Goal: Task Accomplishment & Management: Manage account settings

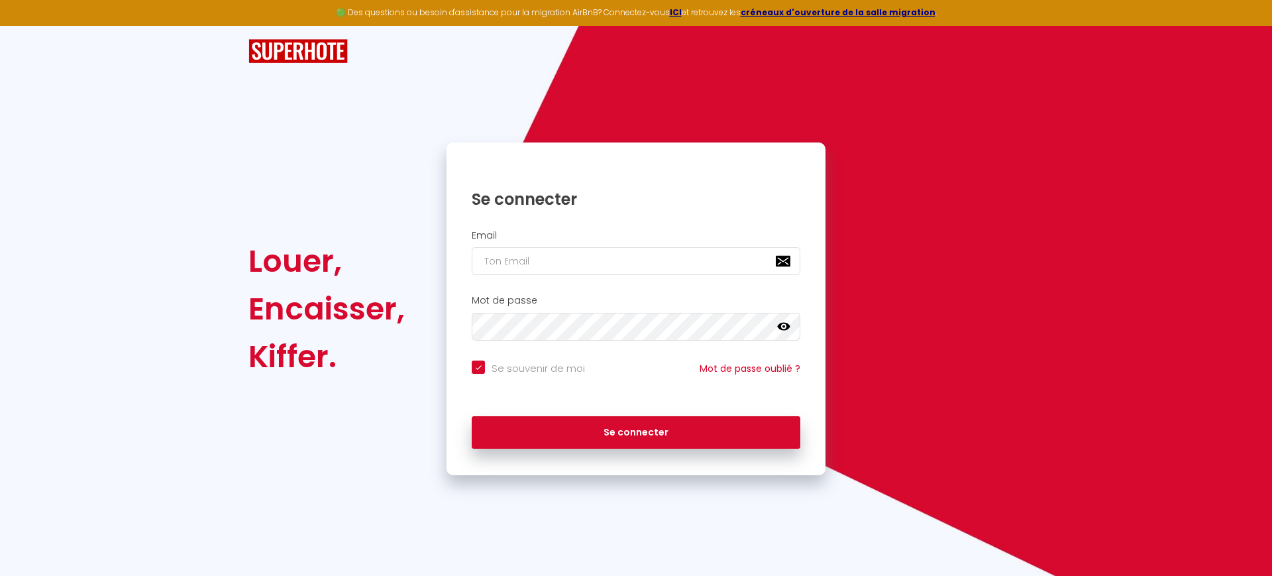
click at [590, 366] on div "Se souvenir de moi" at bounding box center [528, 368] width 146 height 16
click at [520, 366] on input "Se souvenir de moi" at bounding box center [528, 366] width 113 height 13
checkbox input "false"
click at [561, 254] on input "email" at bounding box center [636, 261] width 328 height 28
paste input "[EMAIL_ADDRESS][DOMAIN_NAME]"
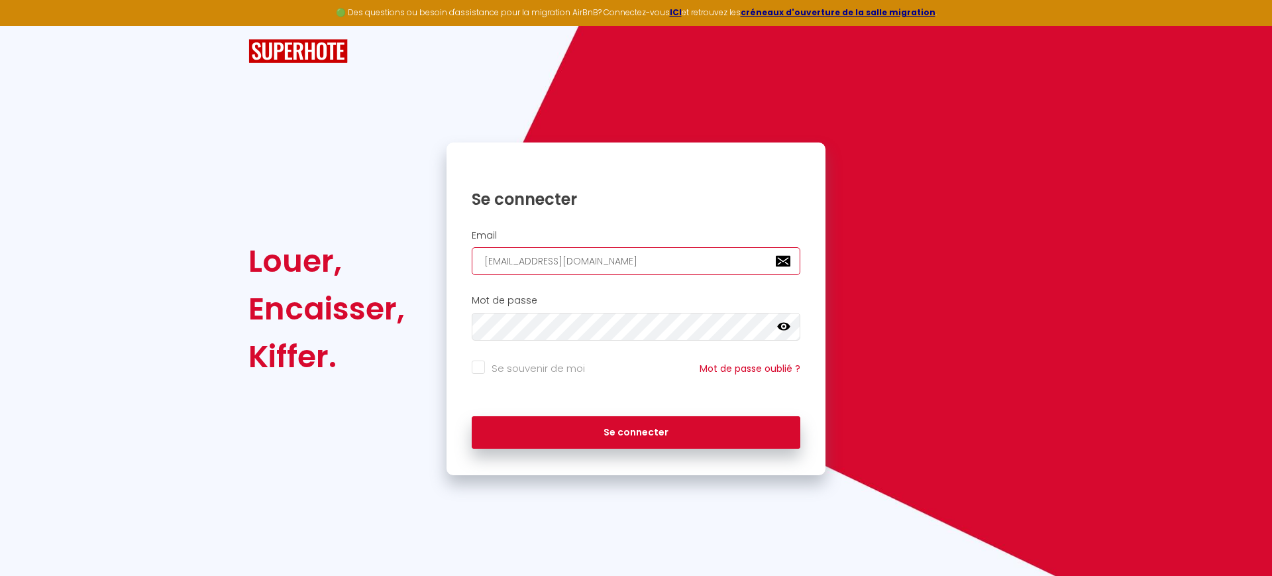
type input "[EMAIL_ADDRESS][DOMAIN_NAME]"
click at [590, 411] on div "Se connecter" at bounding box center [635, 429] width 379 height 40
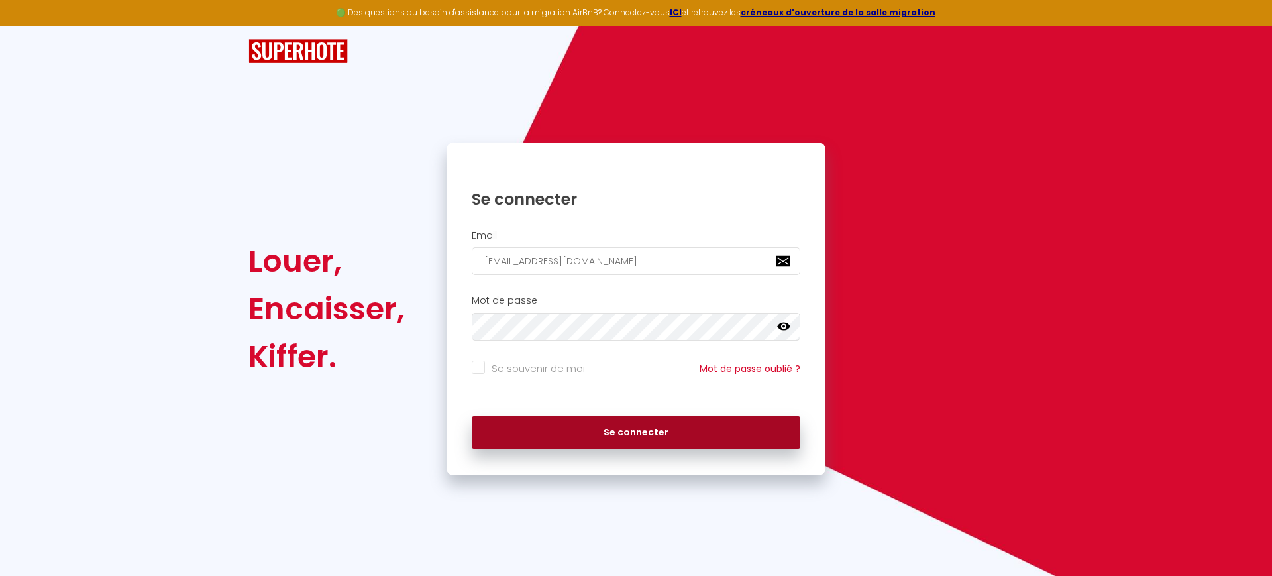
drag, startPoint x: 590, startPoint y: 439, endPoint x: 591, endPoint y: 448, distance: 8.7
click at [591, 448] on button "Se connecter" at bounding box center [636, 432] width 328 height 33
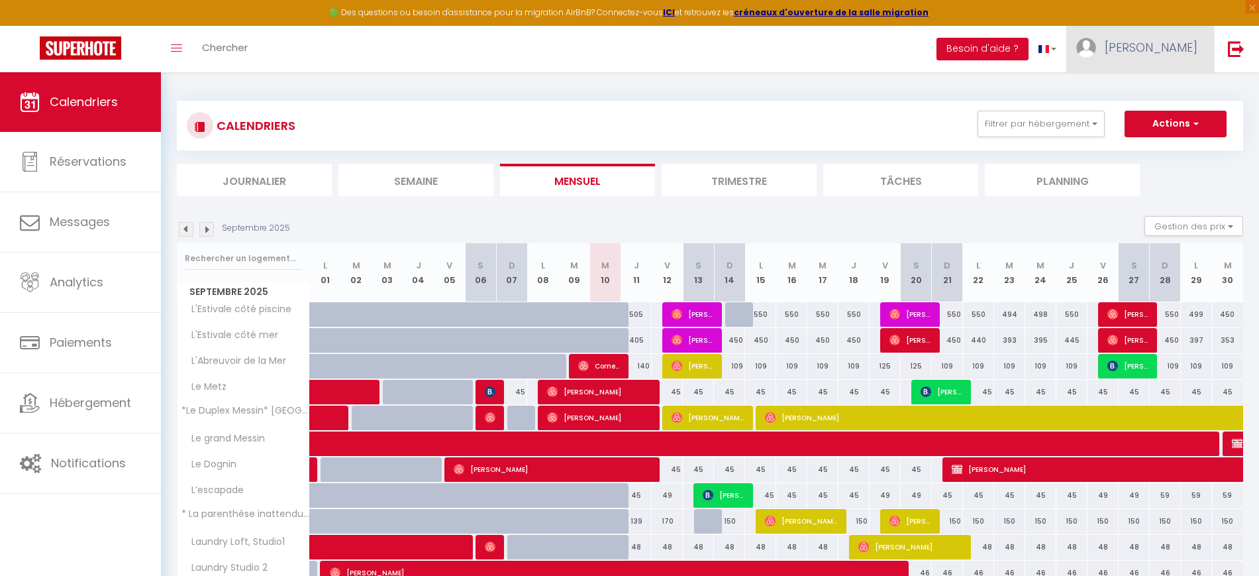
click at [1195, 58] on link "nathalie" at bounding box center [1140, 49] width 148 height 46
click at [1229, 58] on link at bounding box center [1236, 49] width 44 height 46
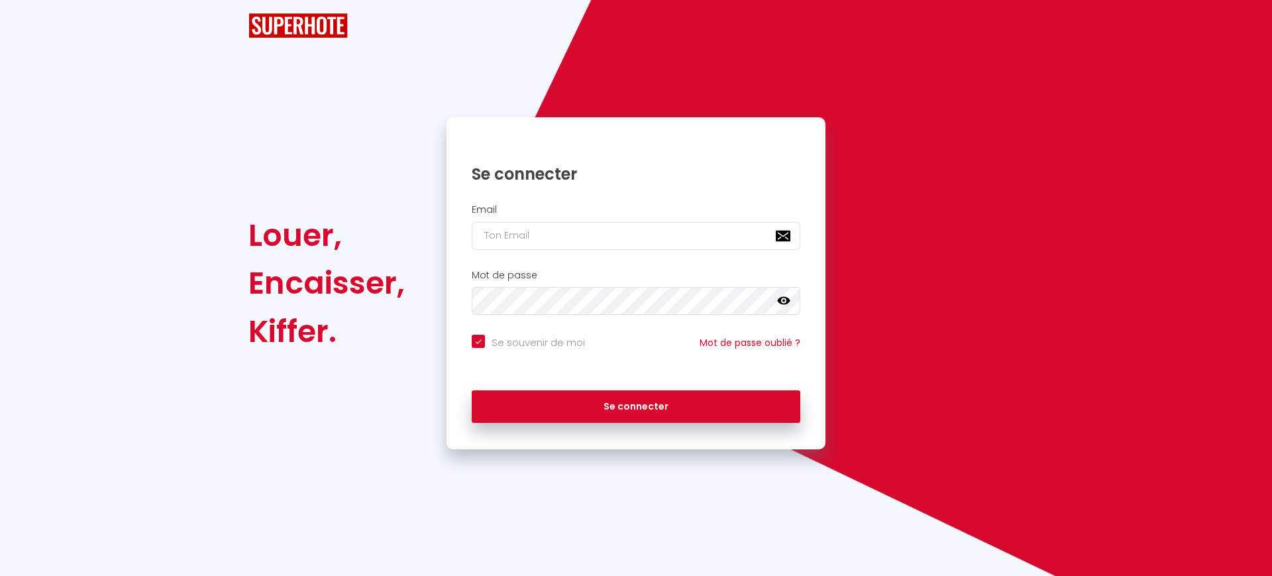
checkbox input "true"
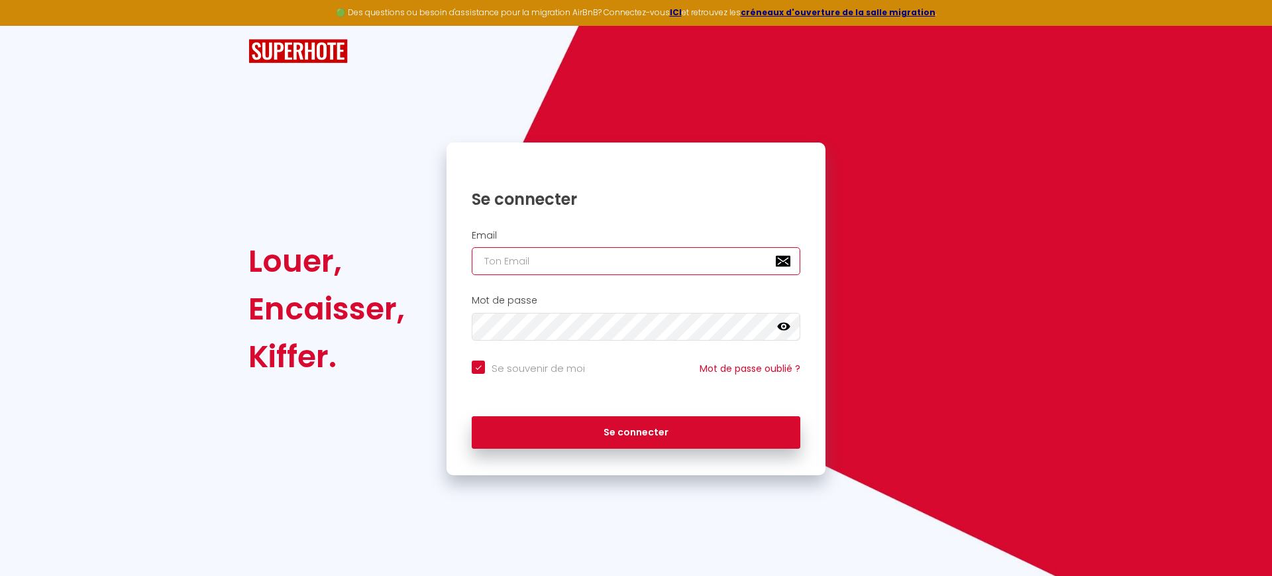
click at [574, 267] on input "email" at bounding box center [636, 261] width 328 height 28
paste input "axeltococonciergerie@gmail.com"
type input "axeltococonciergerie@gmail.com"
checkbox input "true"
type input "axeltococonciergerie@gmail.com"
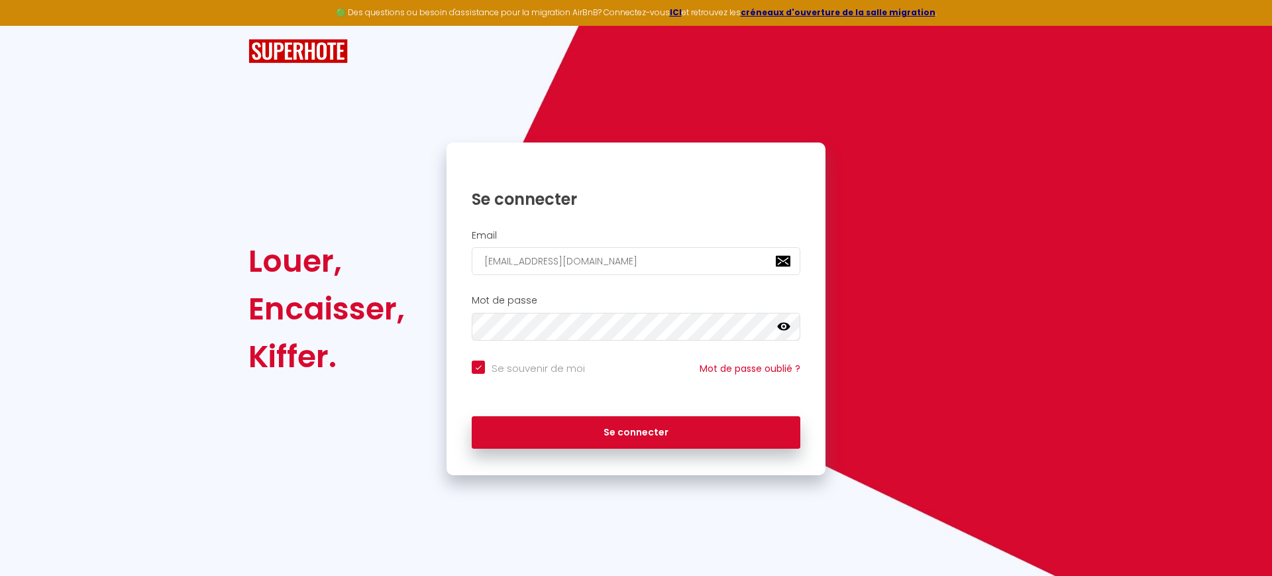
click at [509, 368] on input "Se souvenir de moi" at bounding box center [528, 366] width 113 height 13
checkbox input "false"
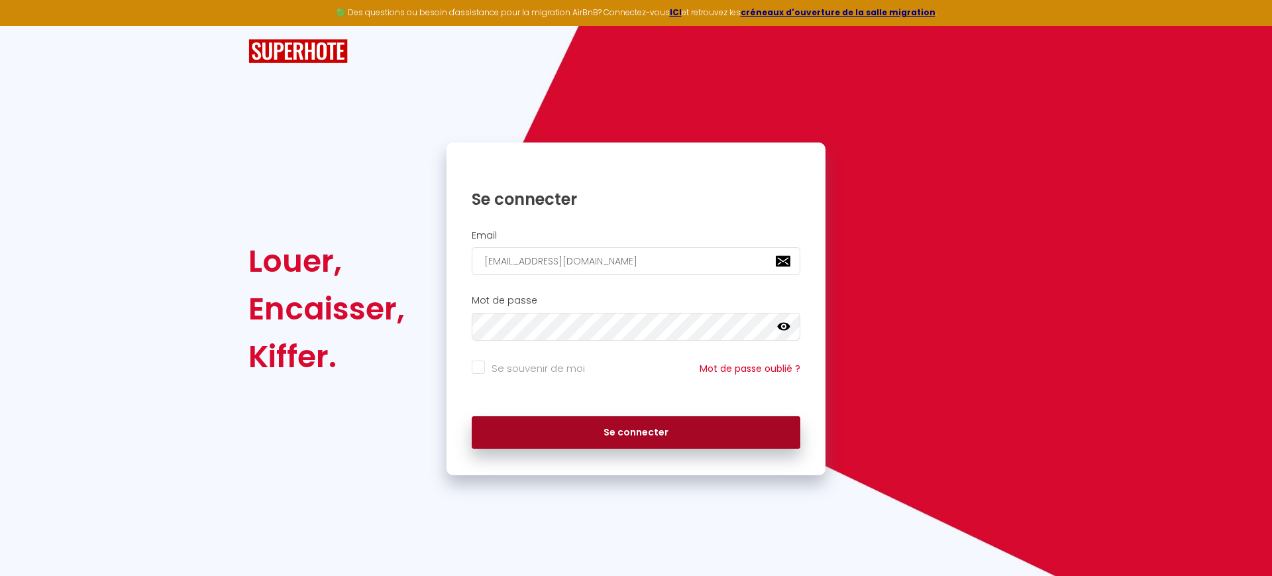
click at [612, 427] on button "Se connecter" at bounding box center [636, 432] width 328 height 33
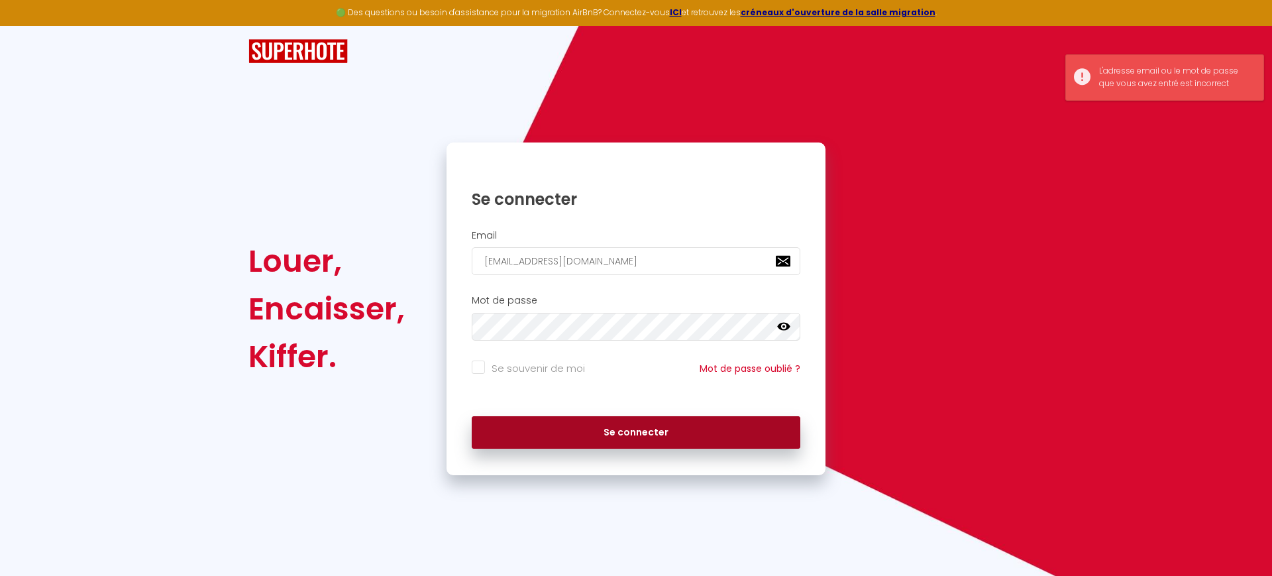
click at [654, 426] on button "Se connecter" at bounding box center [636, 432] width 328 height 33
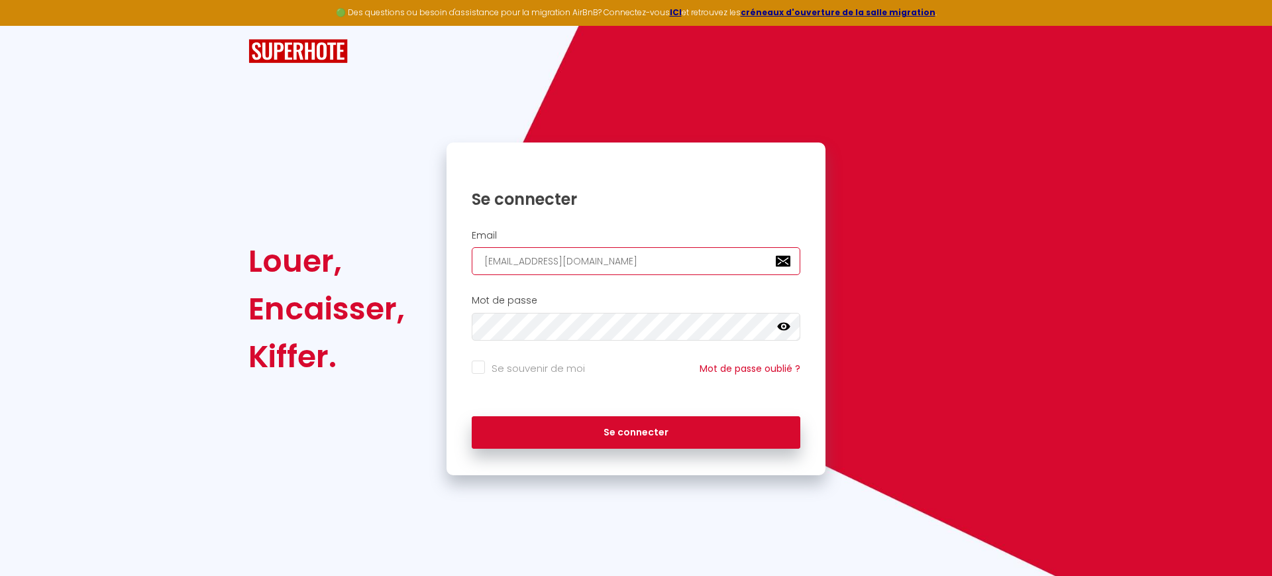
click at [606, 250] on input "axeltococonciergerie@gmail.com" at bounding box center [636, 261] width 328 height 28
paste input "@toco-conciergerie.fr"
type input "[EMAIL_ADDRESS][DOMAIN_NAME]"
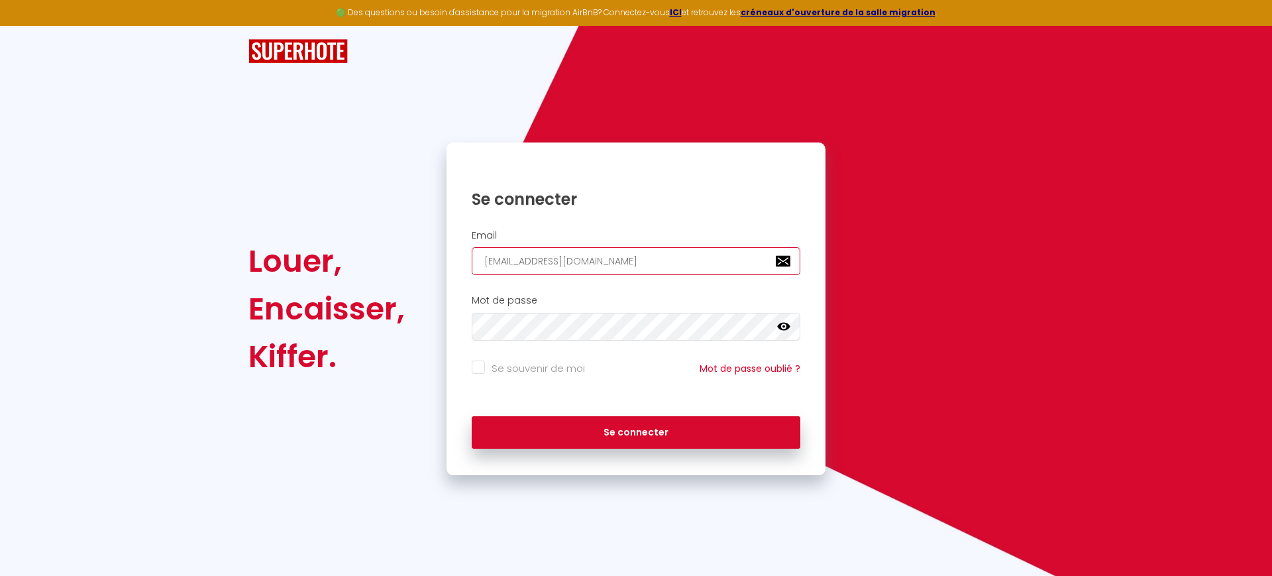
click at [472, 416] on button "Se connecter" at bounding box center [636, 432] width 328 height 33
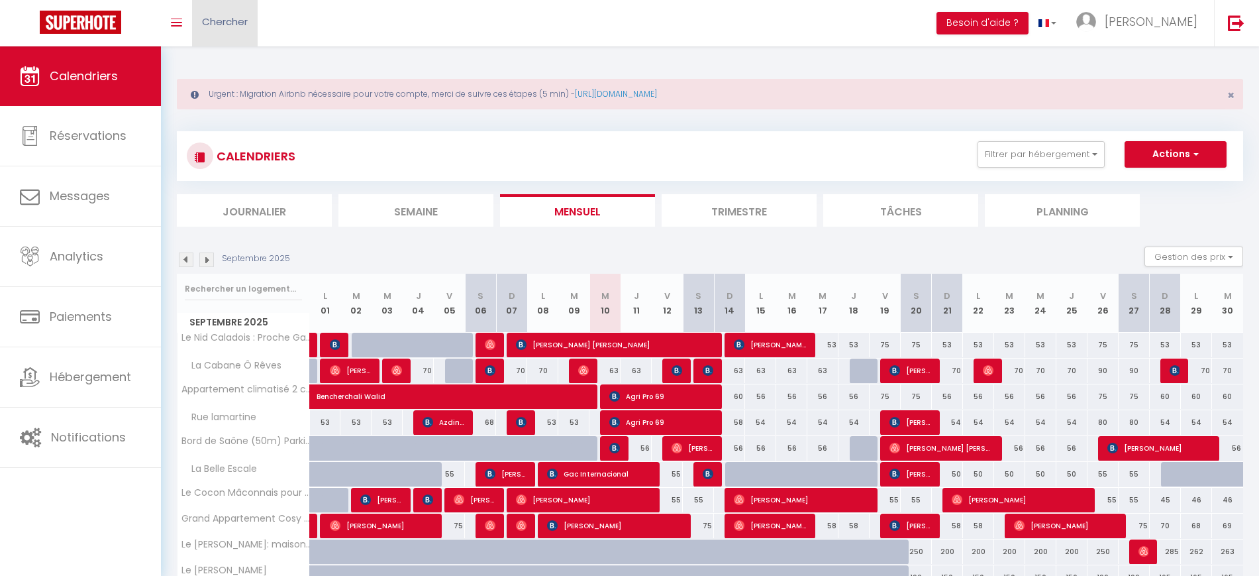
click at [250, 30] on link "Chercher" at bounding box center [225, 23] width 66 height 46
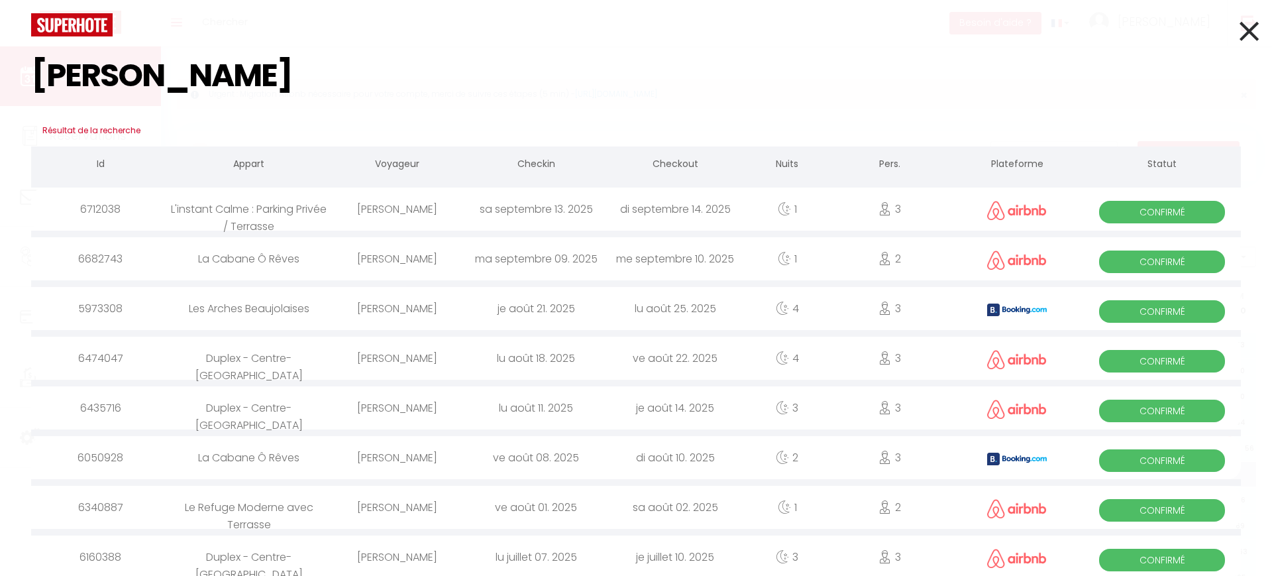
type input "thomas"
click at [546, 263] on div "ma septembre 09. 2025" at bounding box center [535, 258] width 139 height 43
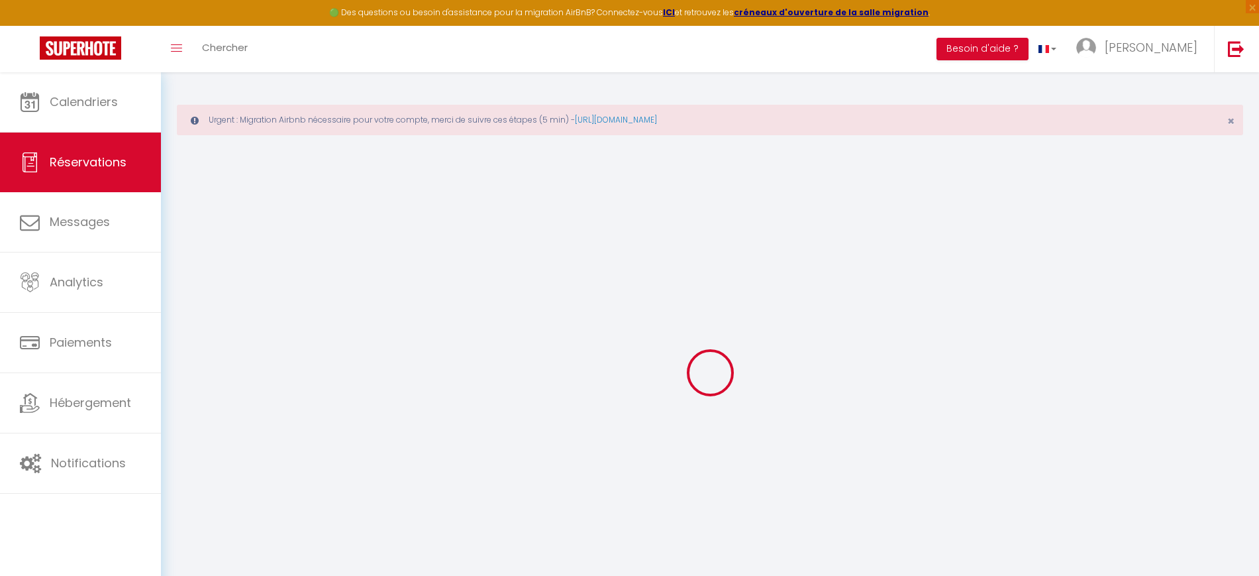
type input "Thomas"
type input "Habary"
type input "as5lcelcpptjh8rqv0nyioo2hzdl@reply.superhote.com"
type input "+33611898268"
select select
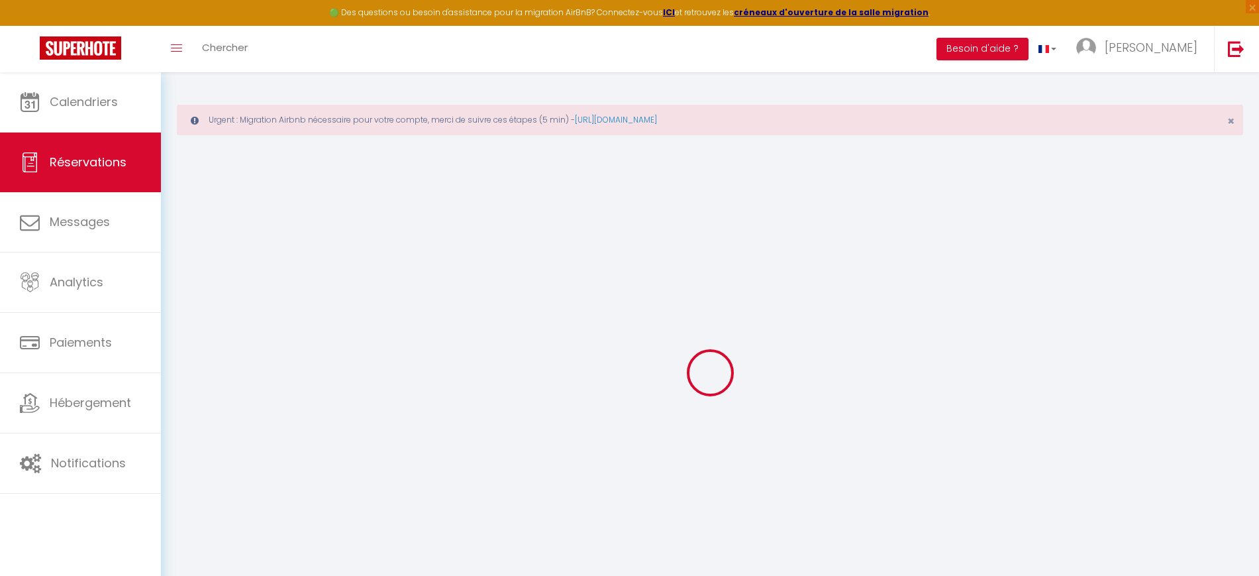
type input "3.03"
select select "40021"
select select "1"
select select
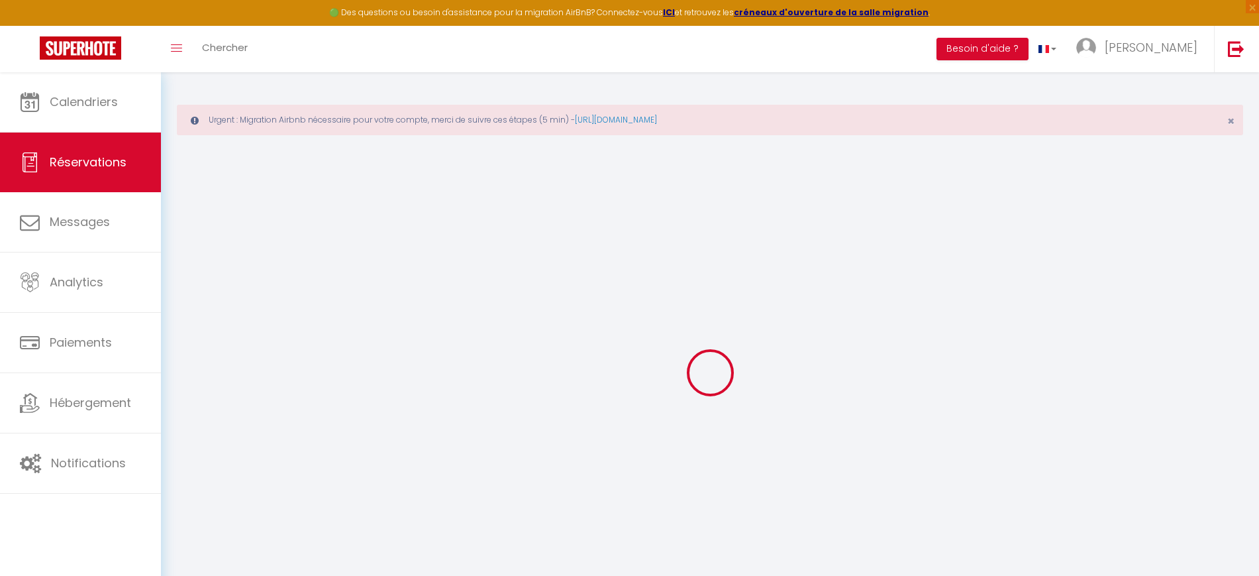
type input "2"
select select "12"
select select
type input "101"
checkbox input "false"
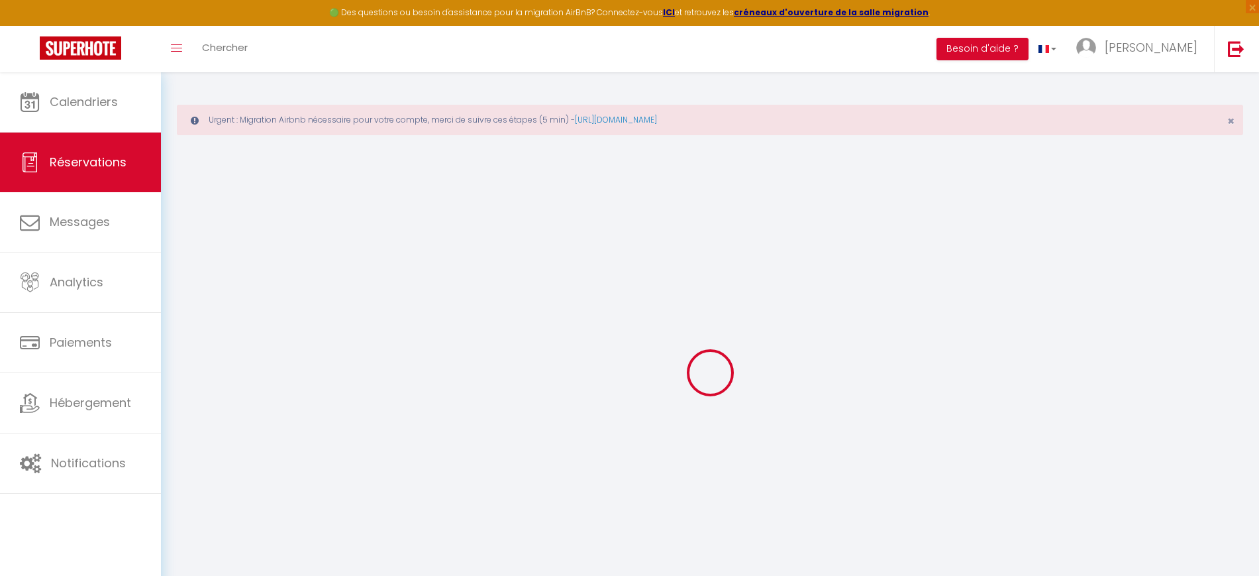
type input "0"
select select "1"
type input "0"
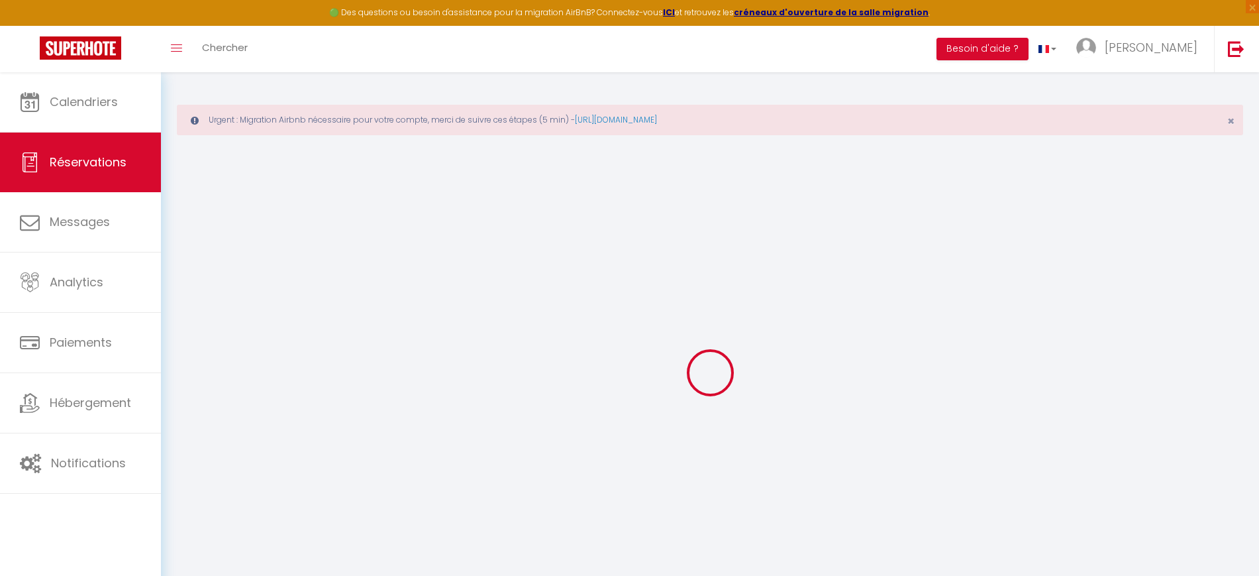
select select
select select "15"
checkbox input "false"
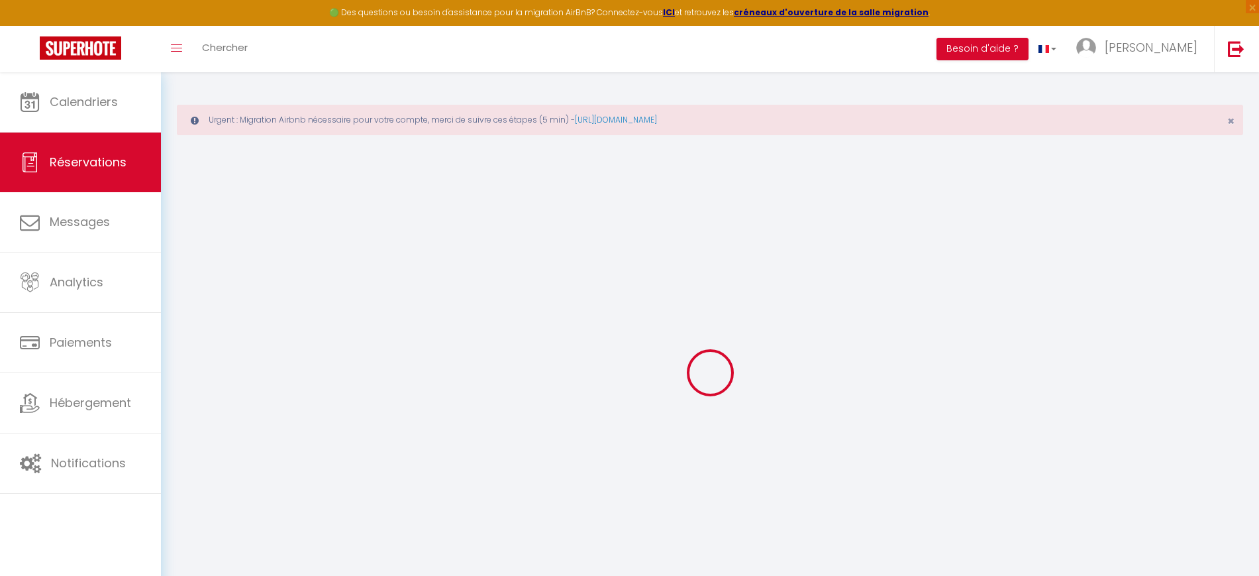
select select
checkbox input "false"
select select
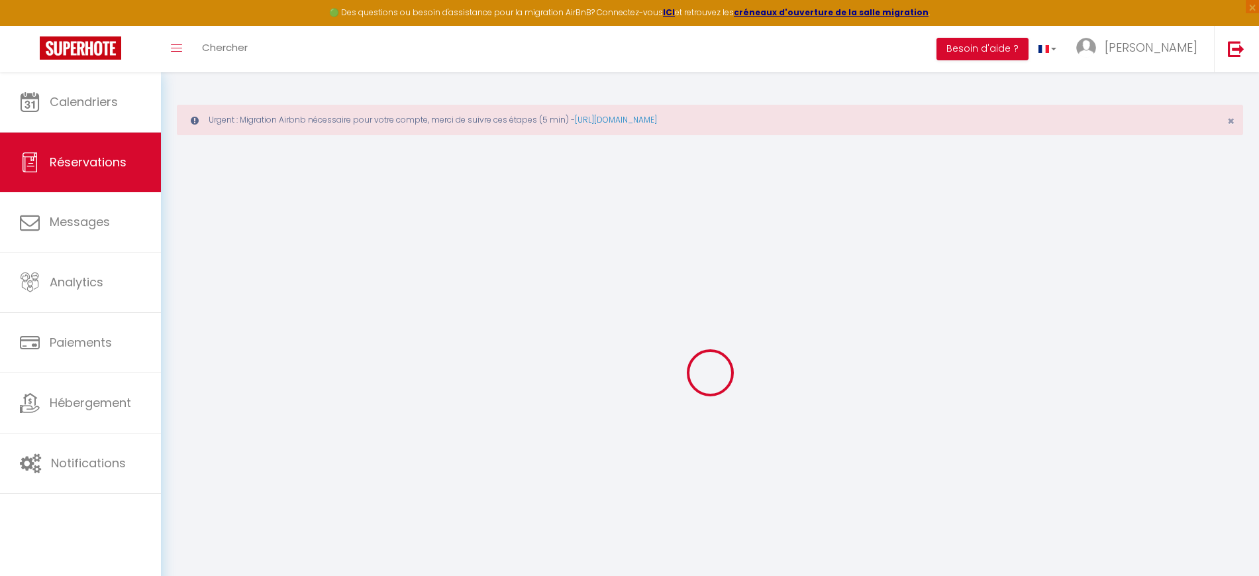
select select
checkbox input "false"
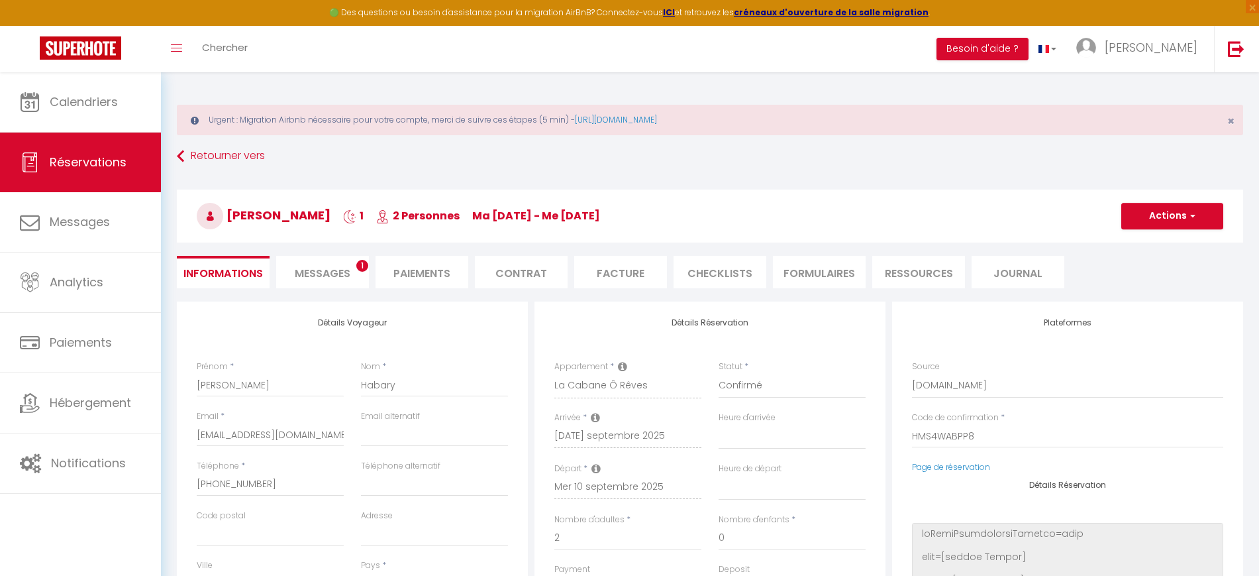
select select
type input "3.33"
select select
checkbox input "false"
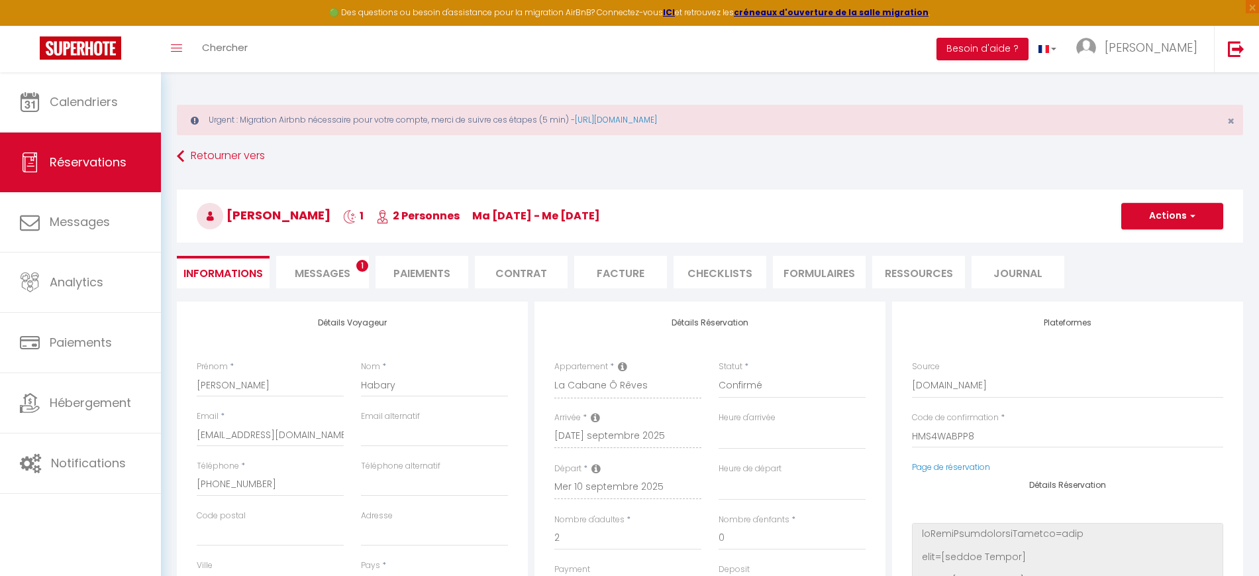
select select
checkbox input "false"
select select
click at [324, 275] on span "Messages" at bounding box center [323, 273] width 56 height 15
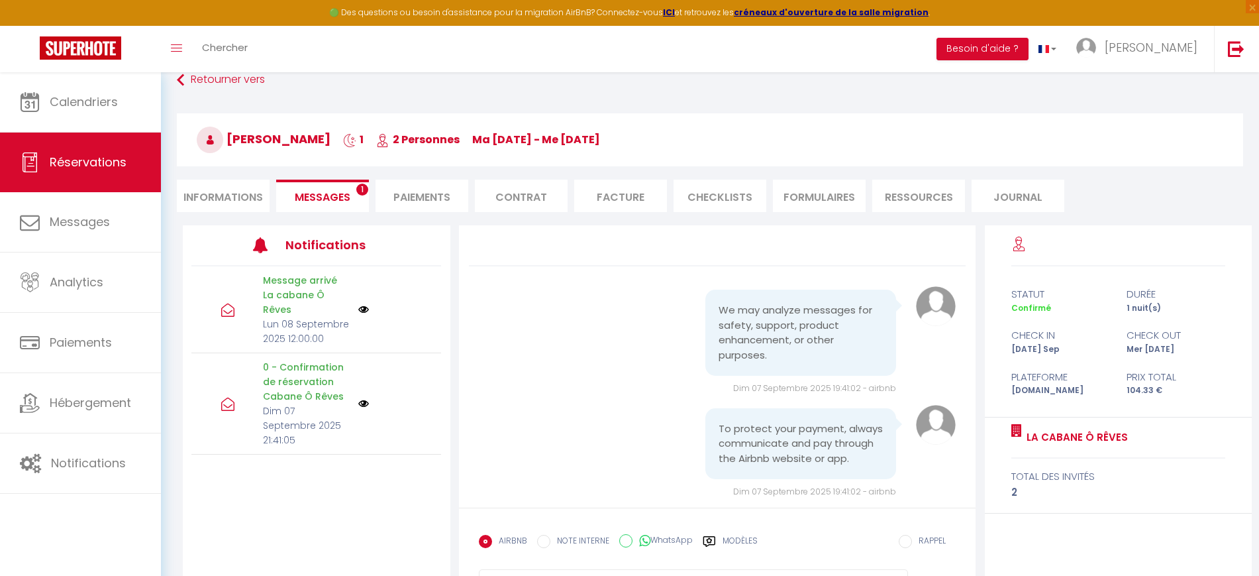
scroll to position [141, 0]
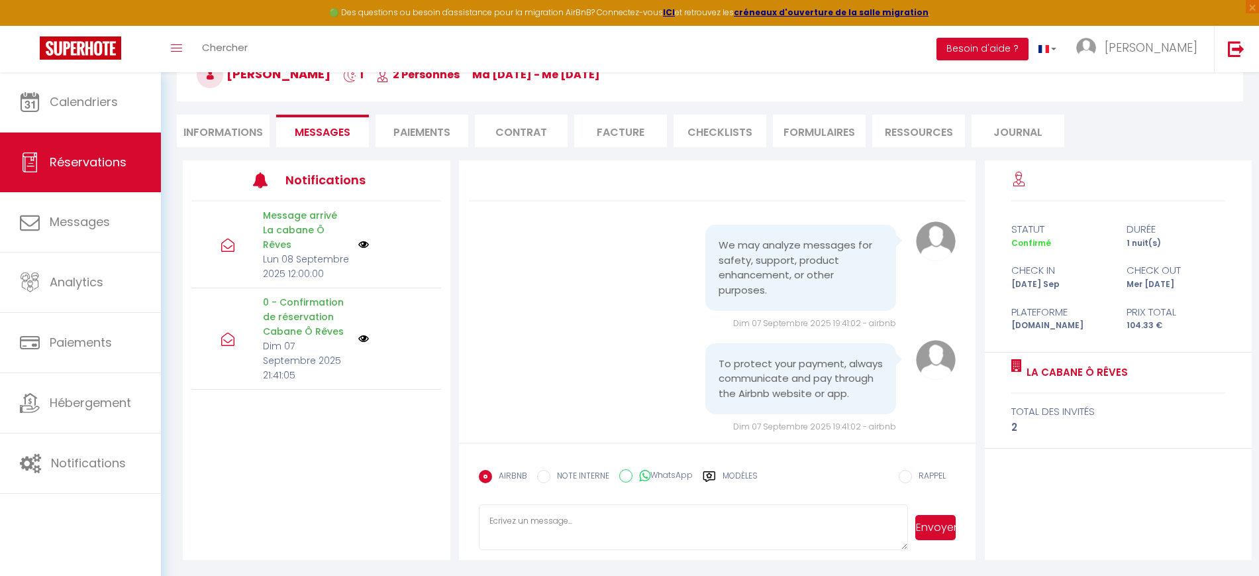
click at [370, 333] on div at bounding box center [389, 338] width 62 height 11
click at [372, 333] on div at bounding box center [389, 338] width 62 height 11
click at [366, 333] on img at bounding box center [363, 338] width 11 height 11
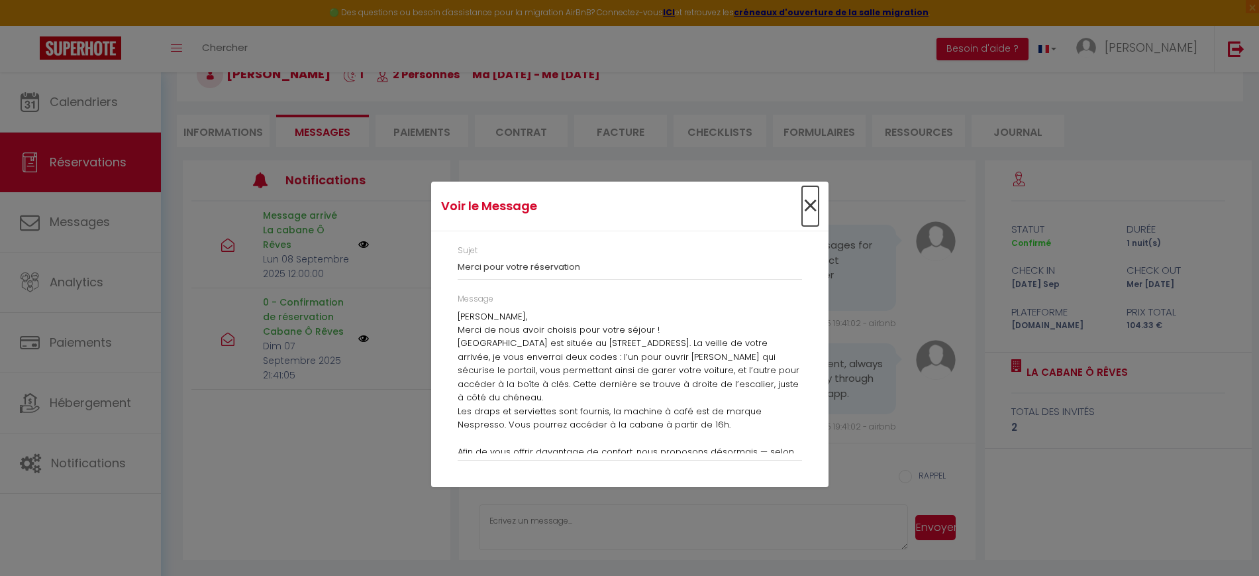
click at [805, 201] on span "×" at bounding box center [810, 206] width 17 height 40
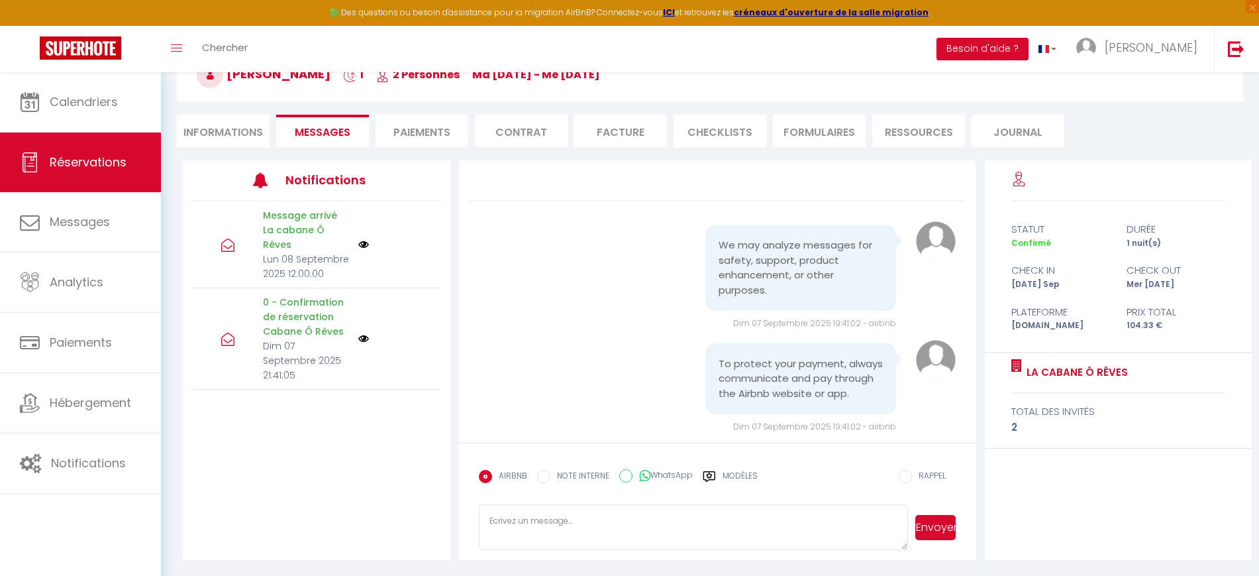
click at [370, 239] on div at bounding box center [389, 244] width 62 height 11
click at [364, 239] on img at bounding box center [363, 244] width 11 height 11
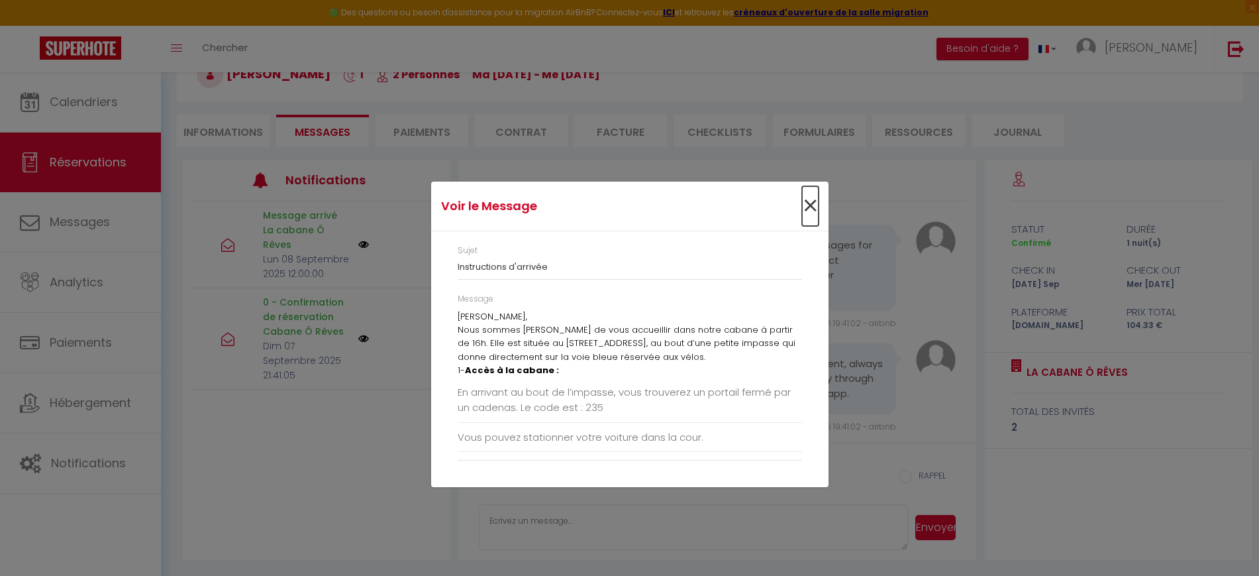
click at [817, 211] on span "×" at bounding box center [810, 206] width 17 height 40
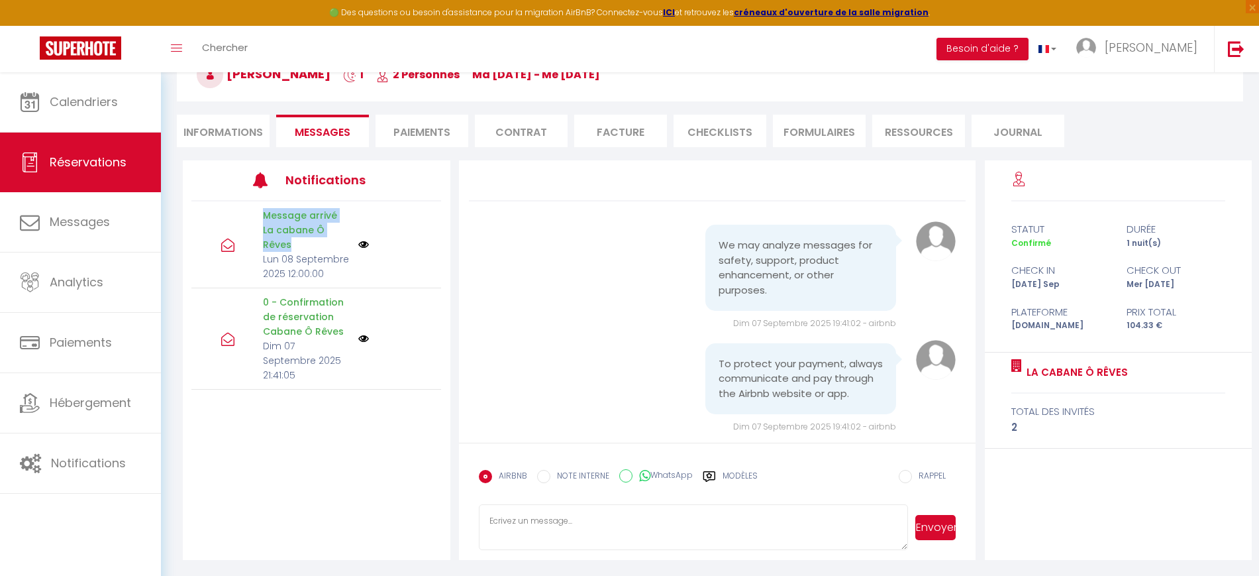
drag, startPoint x: 260, startPoint y: 215, endPoint x: 339, endPoint y: 233, distance: 81.6
click at [339, 233] on div "Message arrivé La cabane Ô Rêves Lun 08 Septembre 2025 12:00:00" at bounding box center [306, 244] width 104 height 73
copy p "Message arrivé La cabane Ô Rêves"
click at [1096, 48] on img at bounding box center [1086, 48] width 20 height 20
drag, startPoint x: 1043, startPoint y: 372, endPoint x: 1142, endPoint y: 373, distance: 99.3
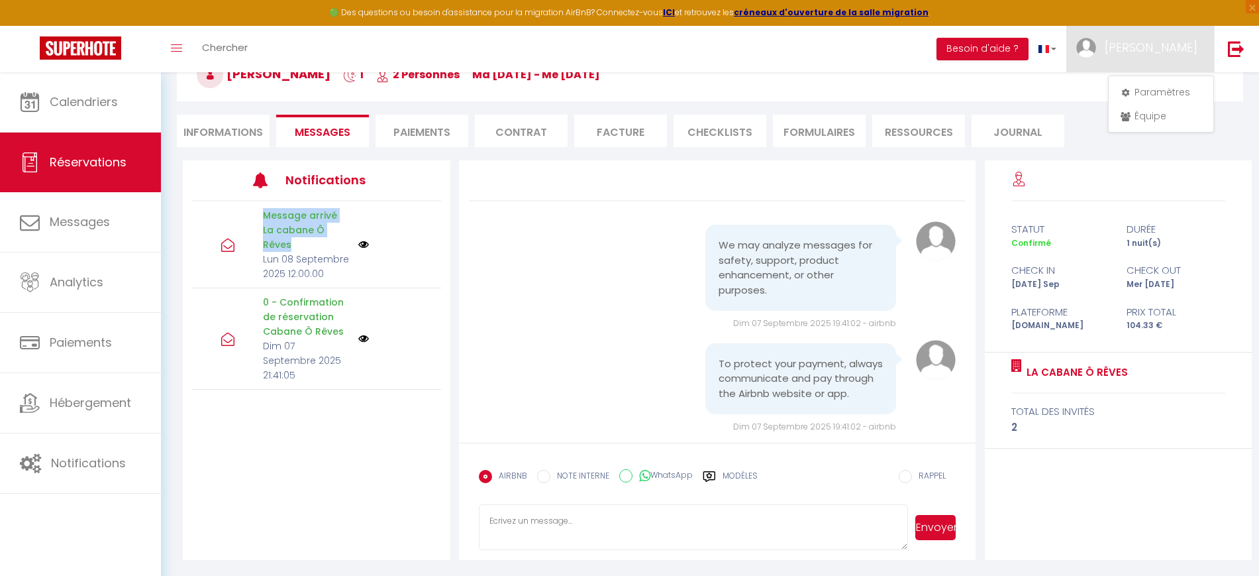
click at [1142, 373] on div "La Cabane Ô Rêves total des invités 2" at bounding box center [1119, 400] width 268 height 96
copy div "La Cabane Ô Rêves"
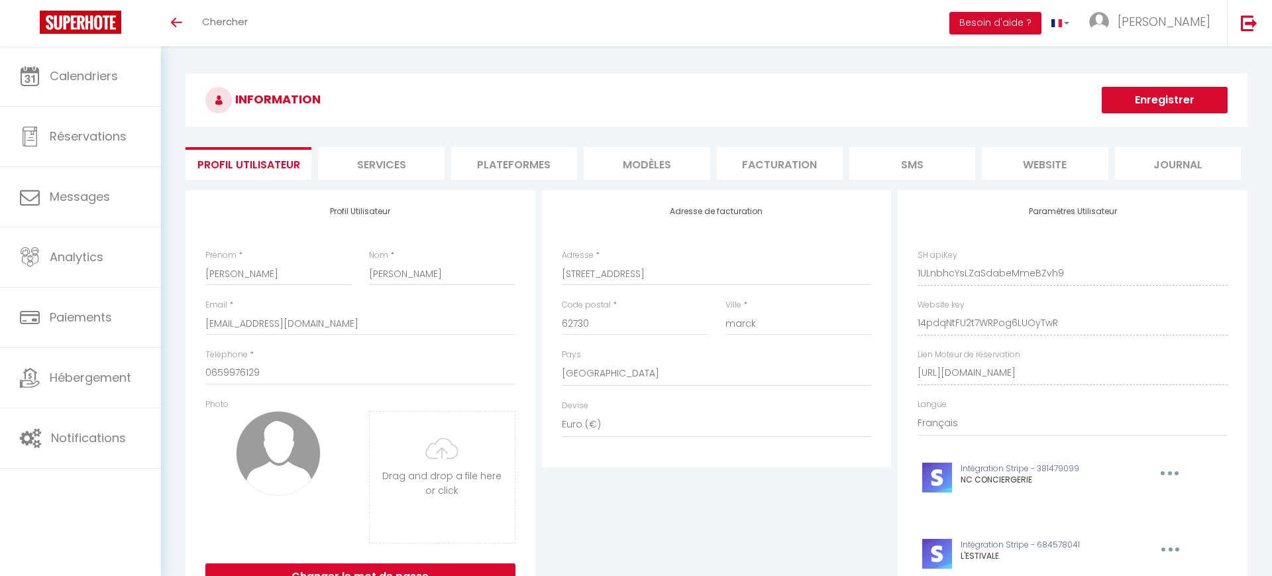
select select "28"
select select "fr"
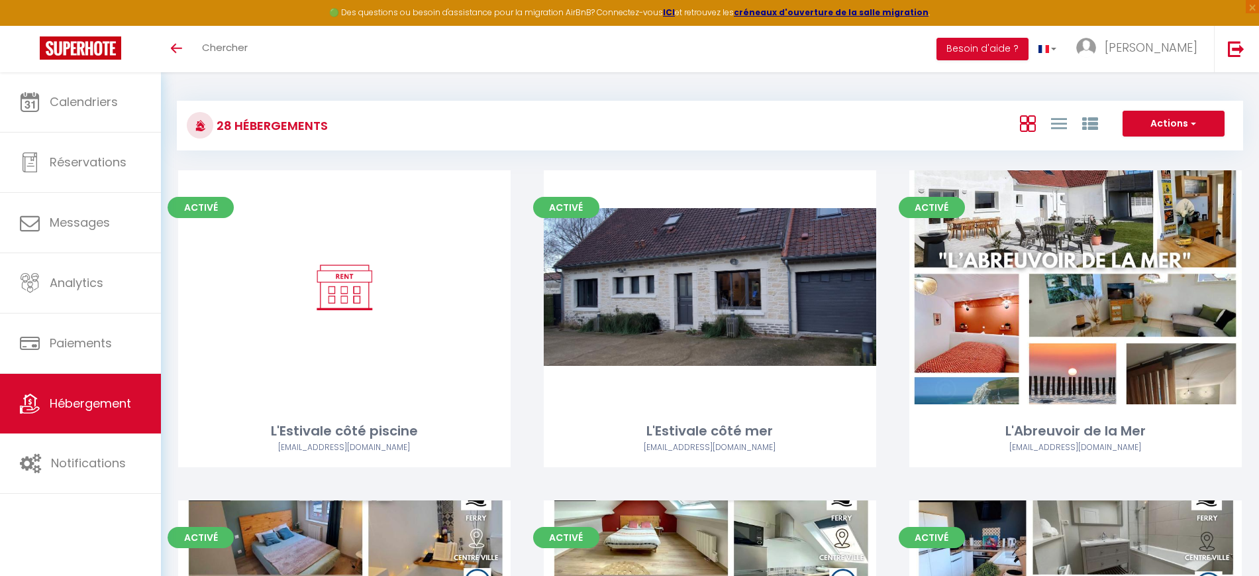
click at [552, 121] on div "Actions Créer un Hébergement Nouveau groupe" at bounding box center [886, 126] width 709 height 30
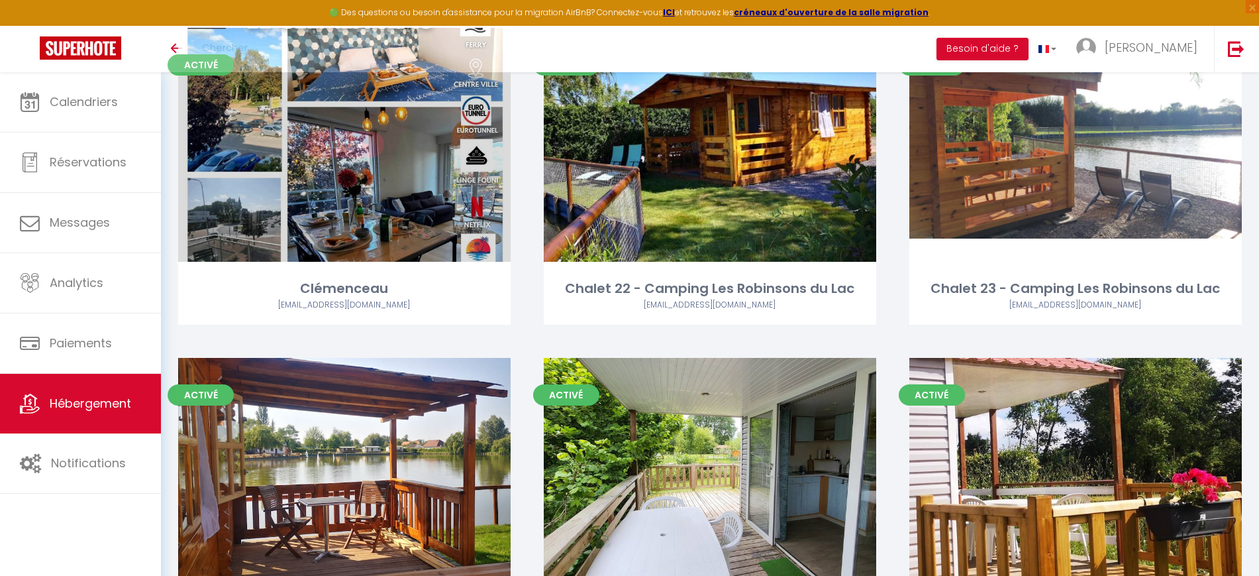
click at [368, 144] on link "Editer" at bounding box center [344, 144] width 79 height 26
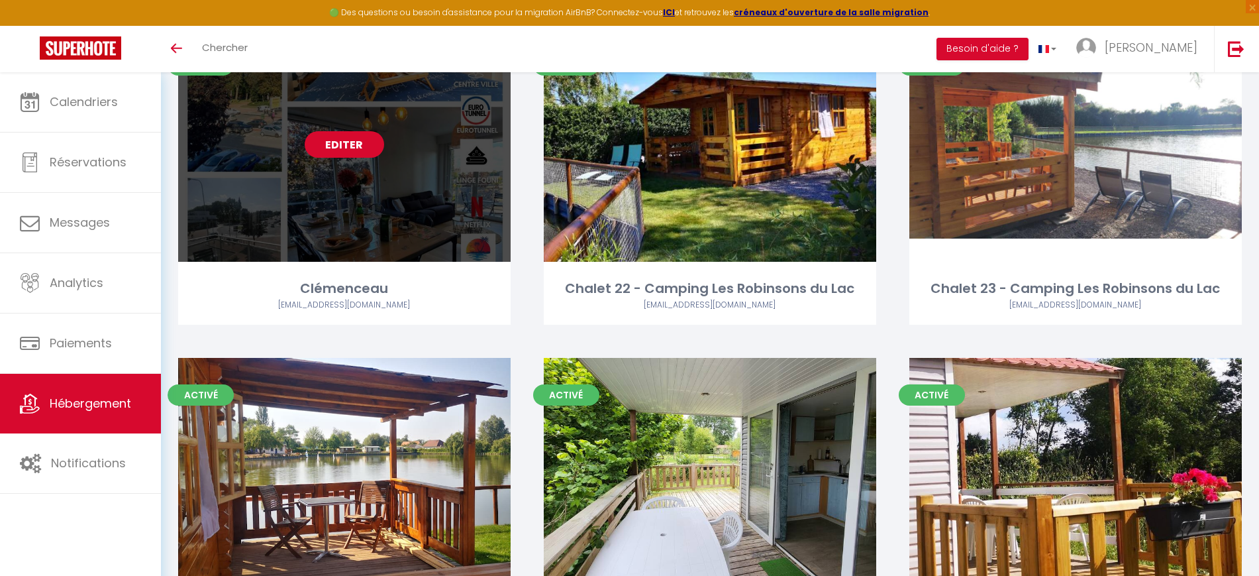
click at [368, 144] on link "Editer" at bounding box center [344, 144] width 79 height 26
select select "3"
select select "2"
select select "1"
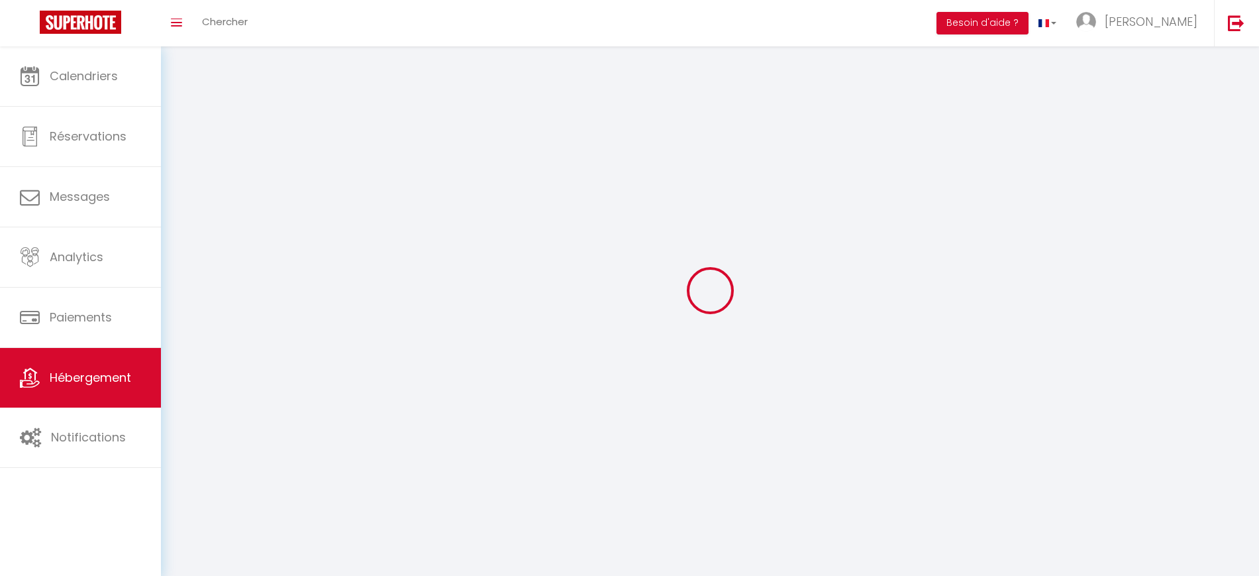
select select
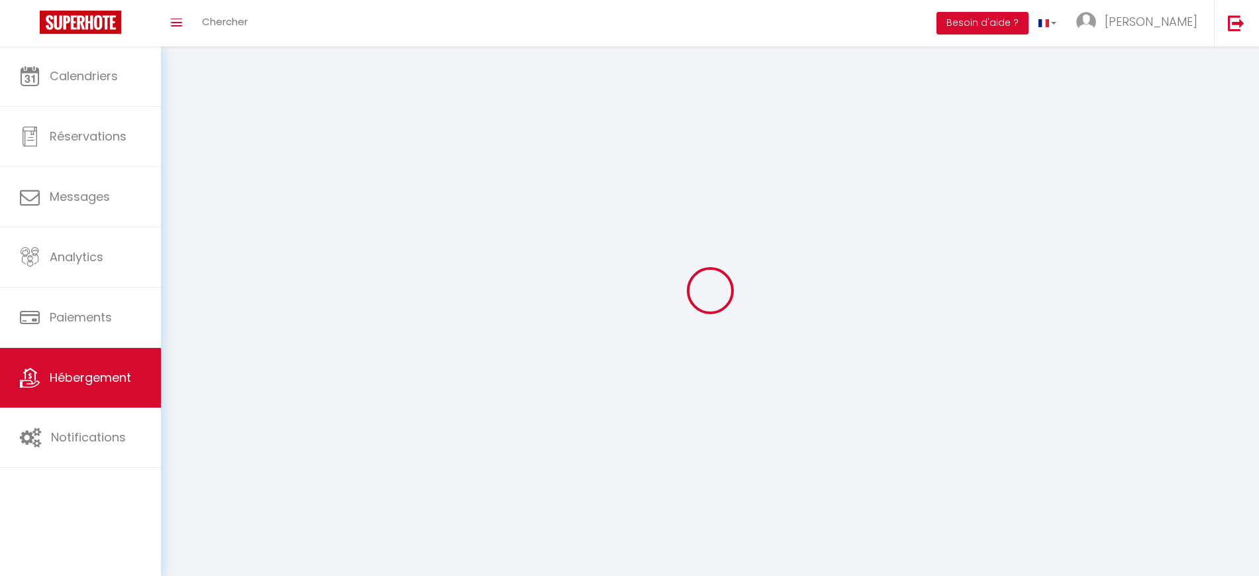
select select
checkbox input "false"
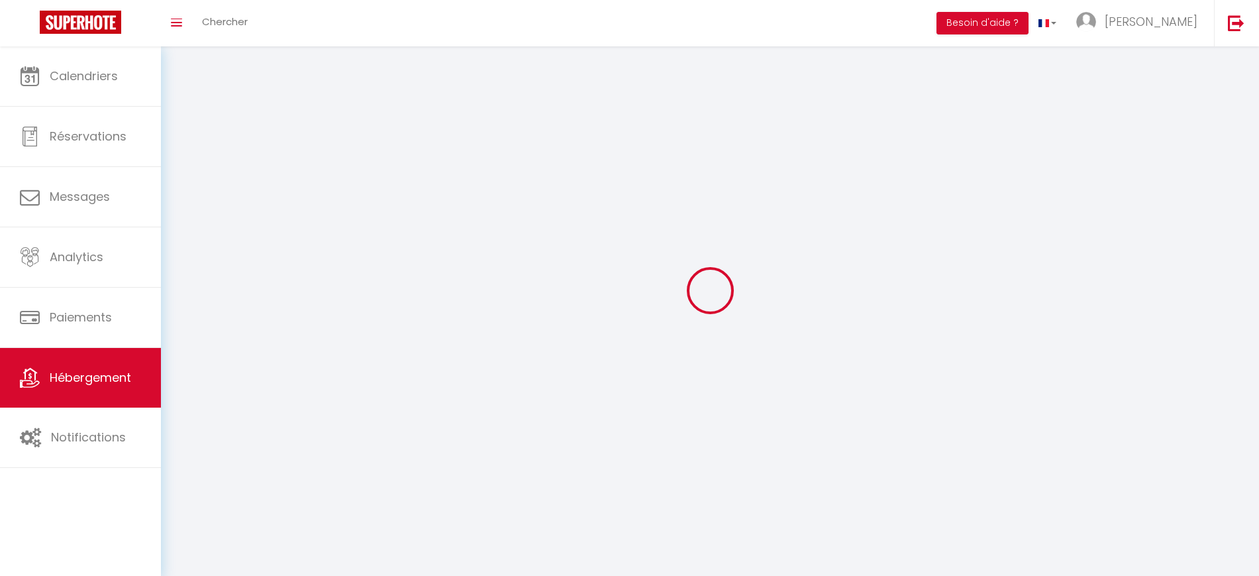
select select
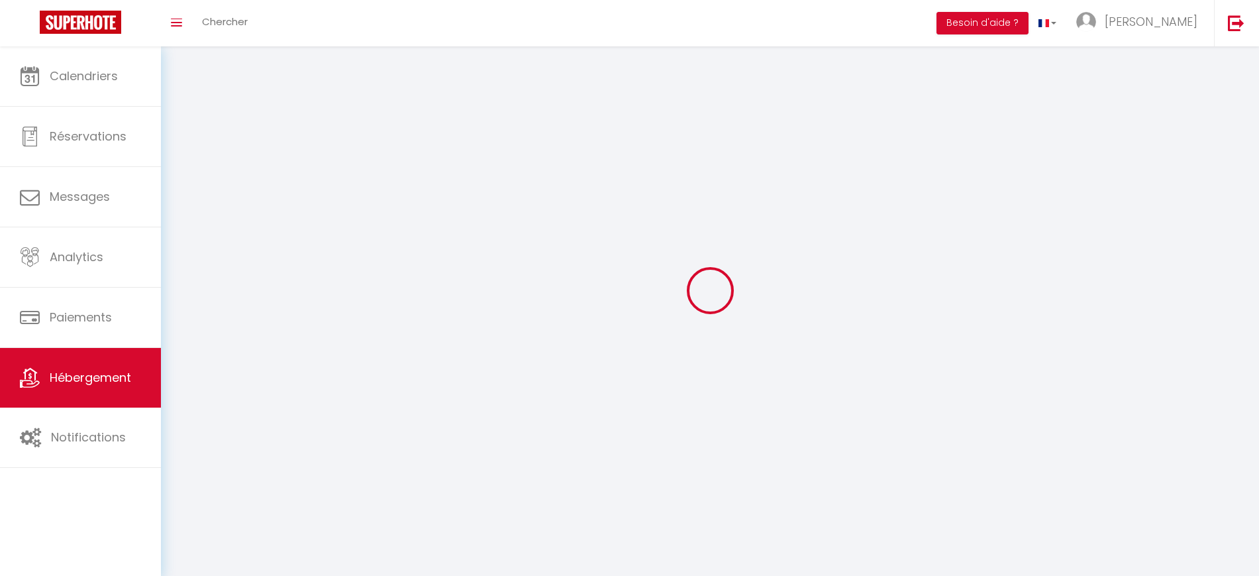
select select
checkbox input "false"
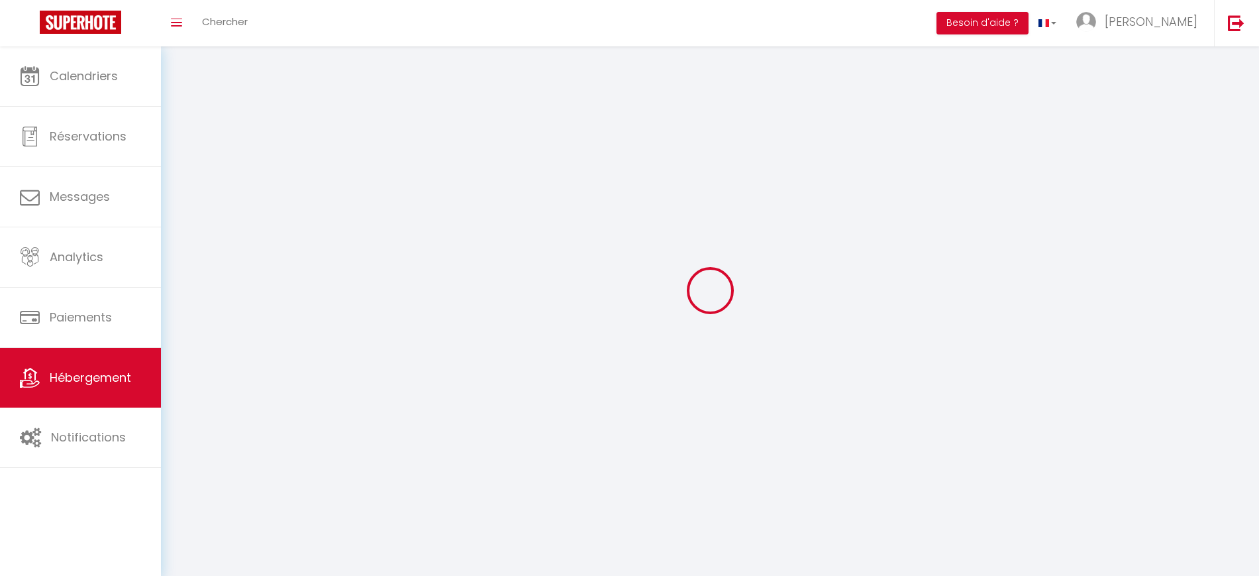
checkbox input "false"
select select
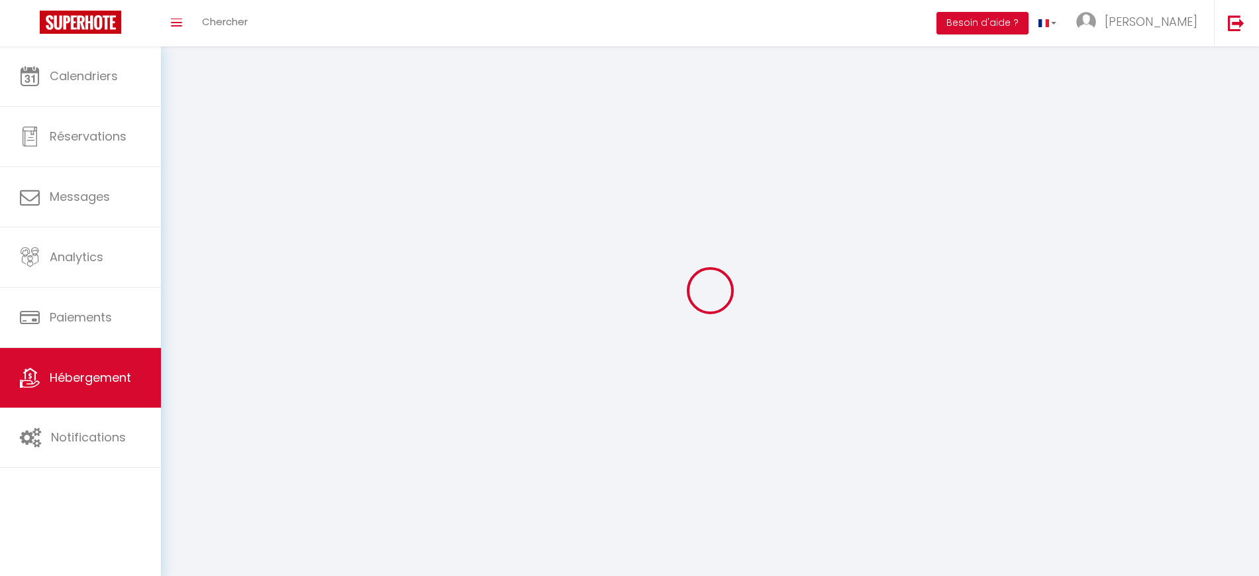
select select "1"
select select "28"
select select
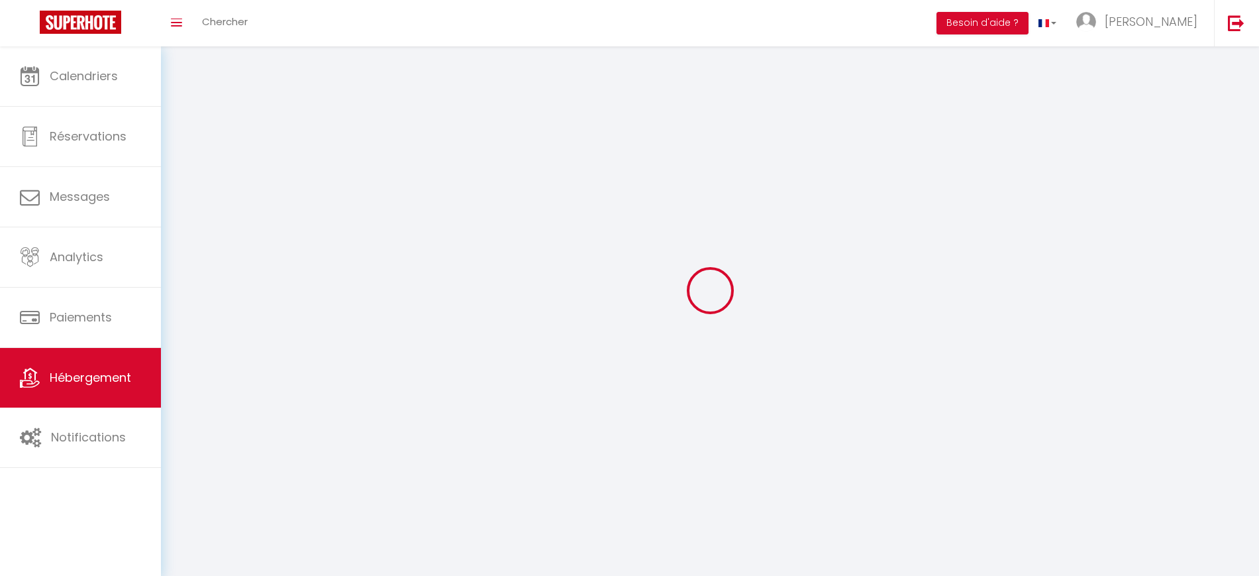
select select
checkbox input "false"
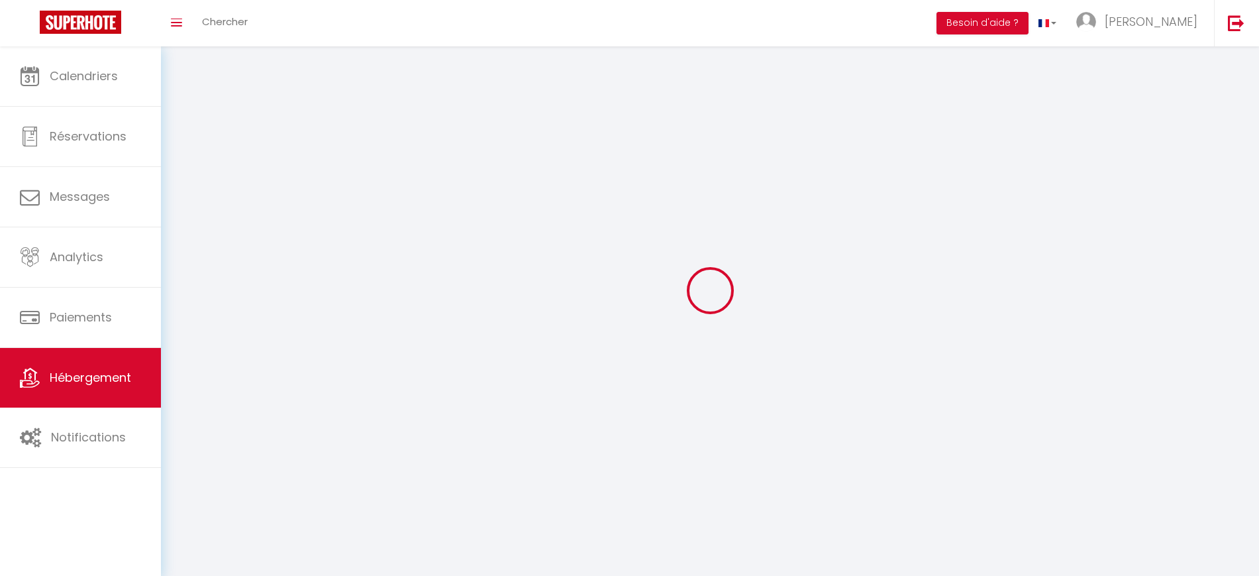
checkbox input "false"
select select
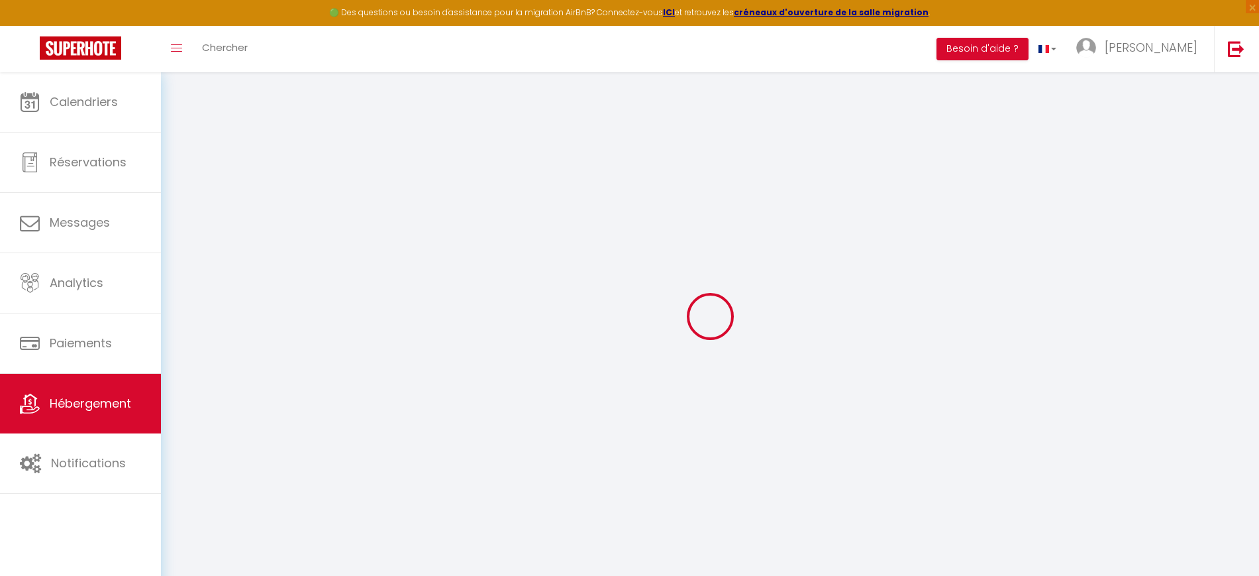
select select
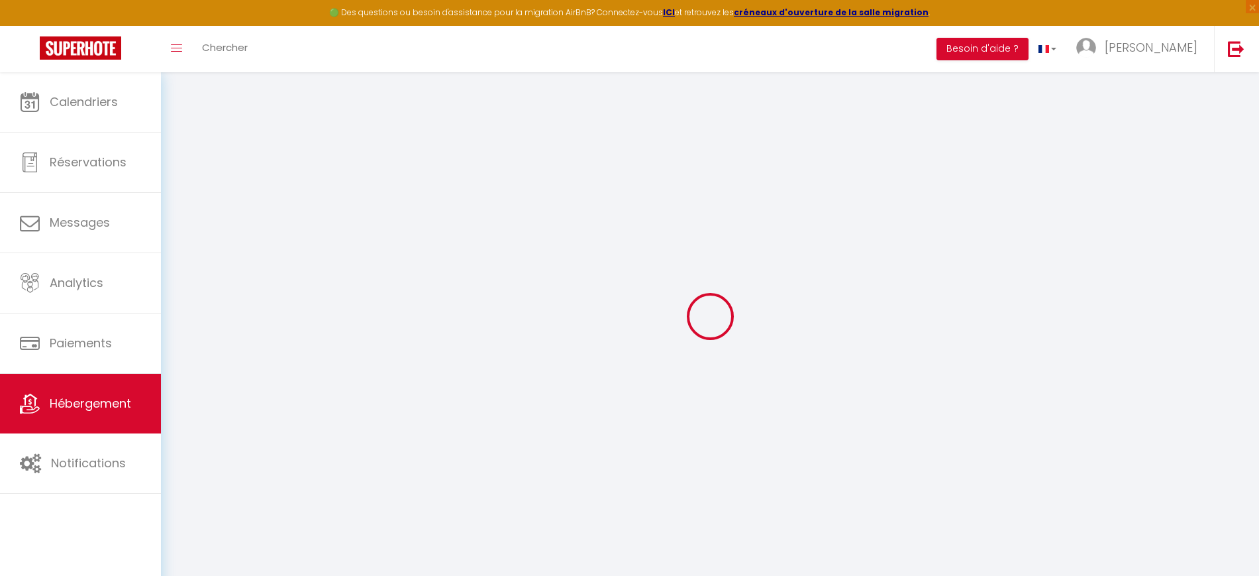
select select
checkbox input "false"
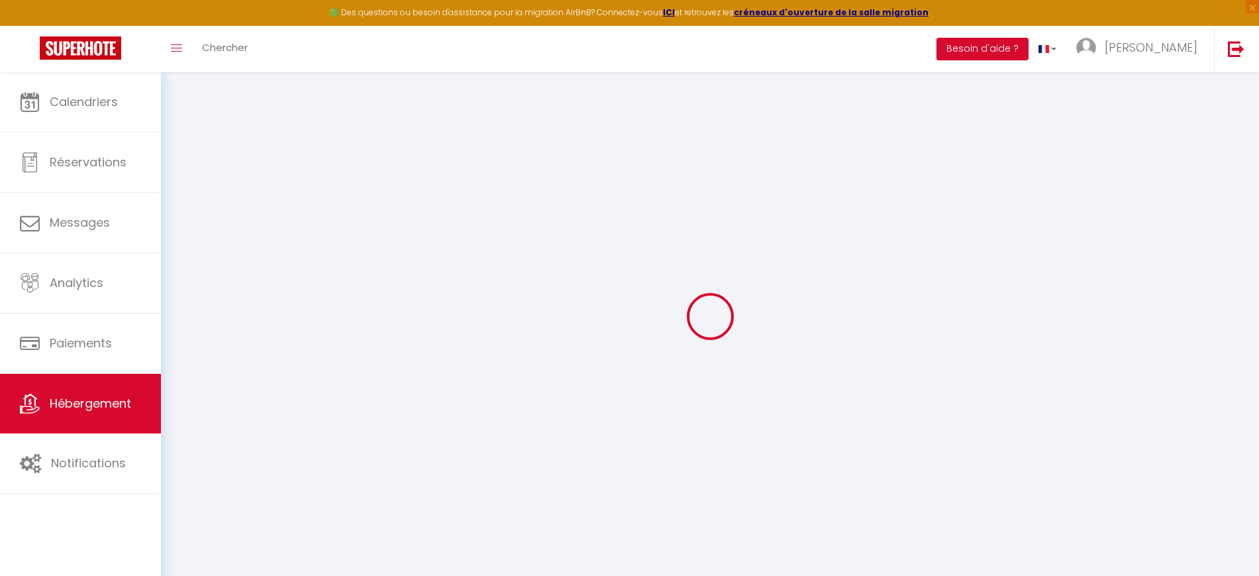
select select
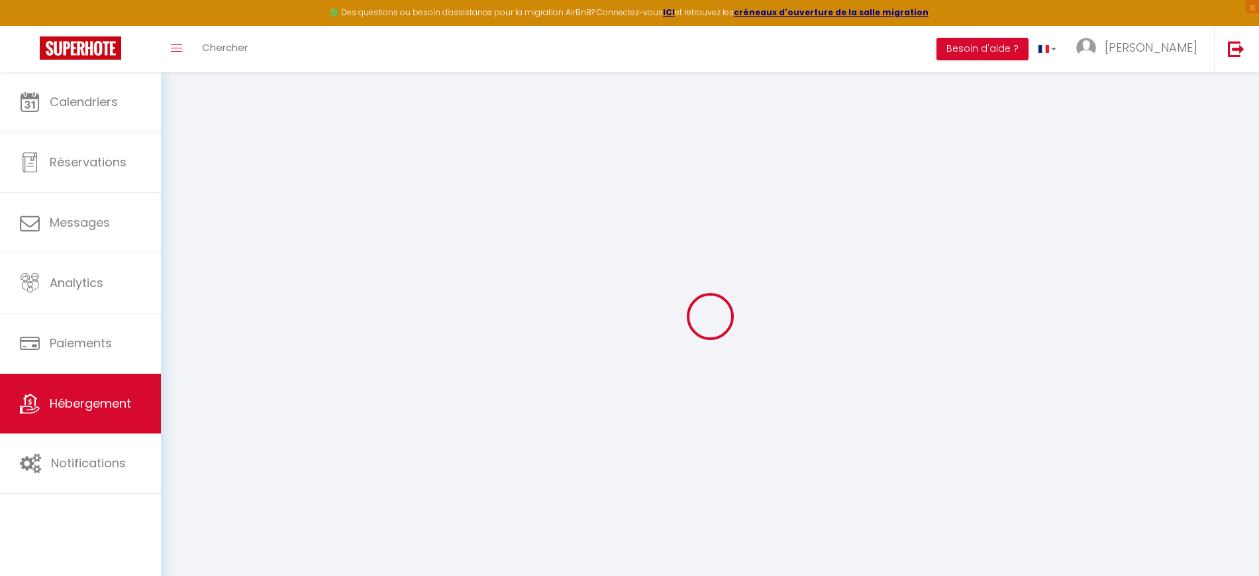
select select
checkbox input "false"
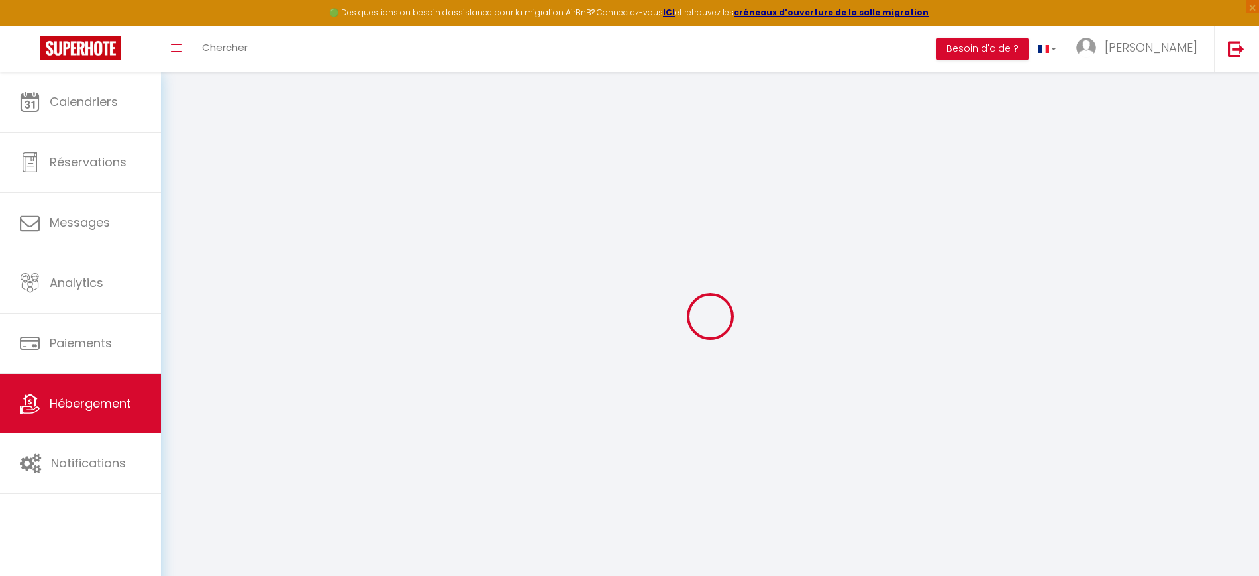
checkbox input "false"
select select
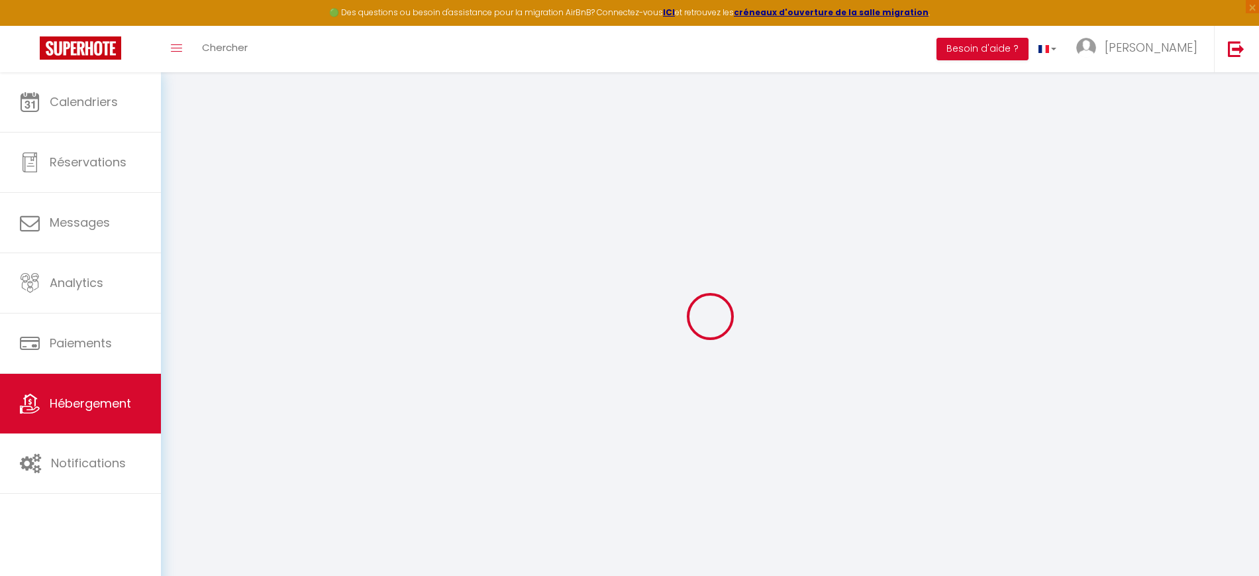
select select
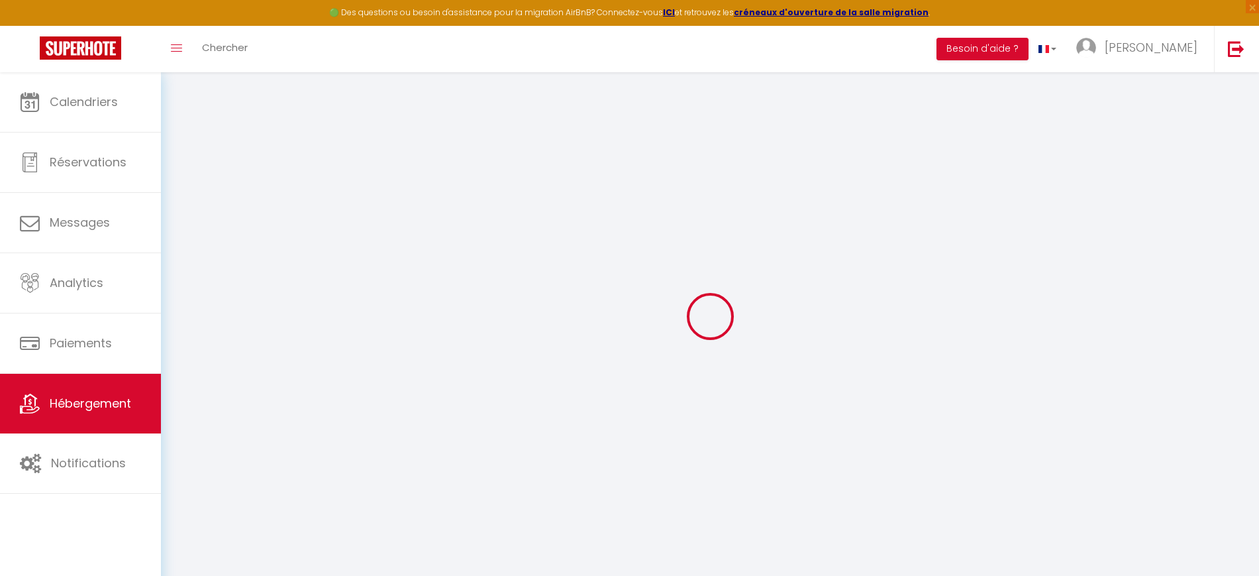
checkbox input "false"
select select
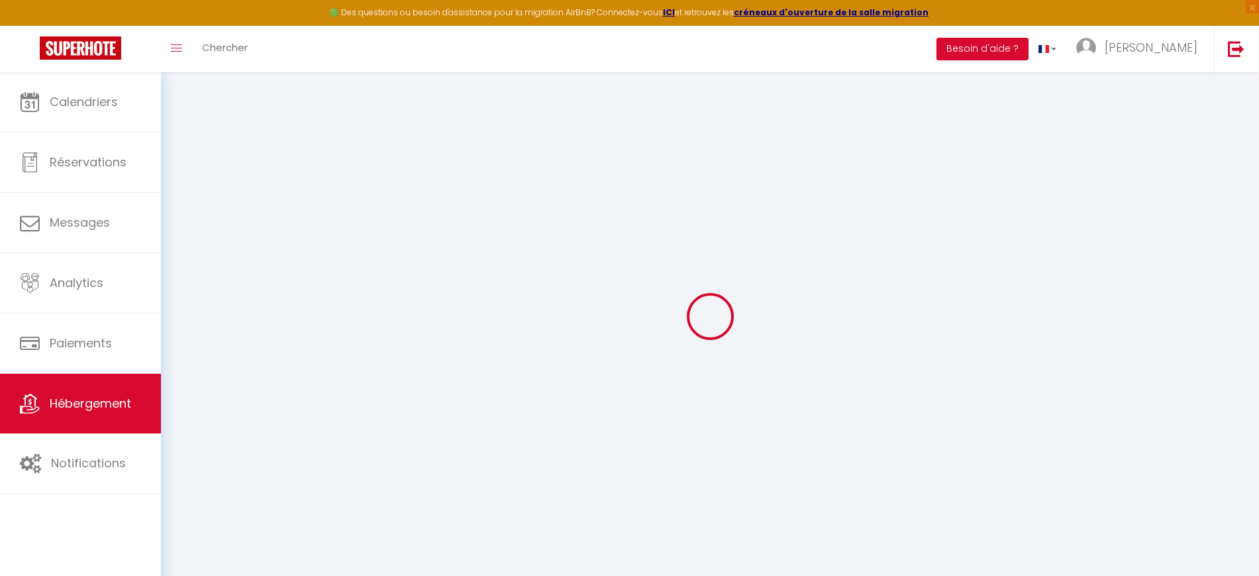
select select
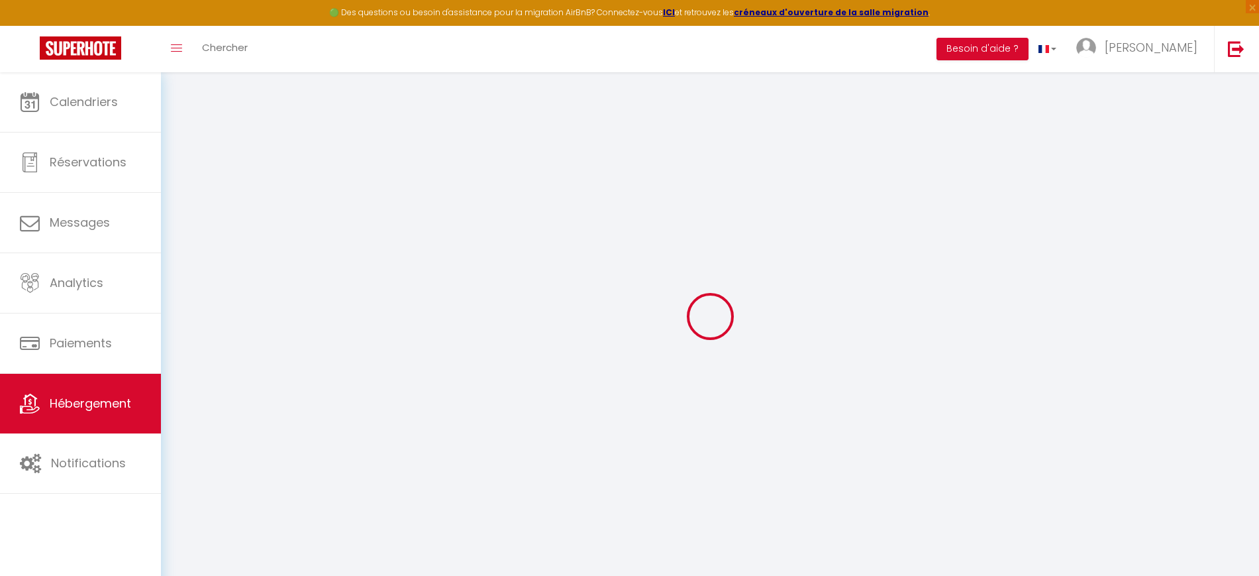
select select
checkbox input "false"
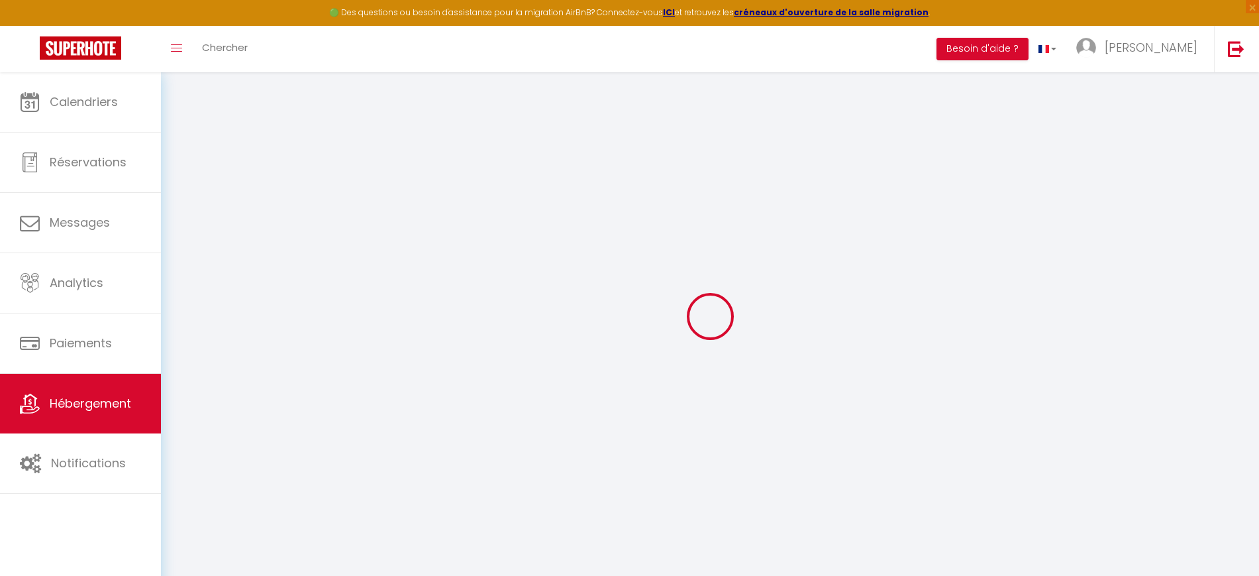
checkbox input "false"
select select
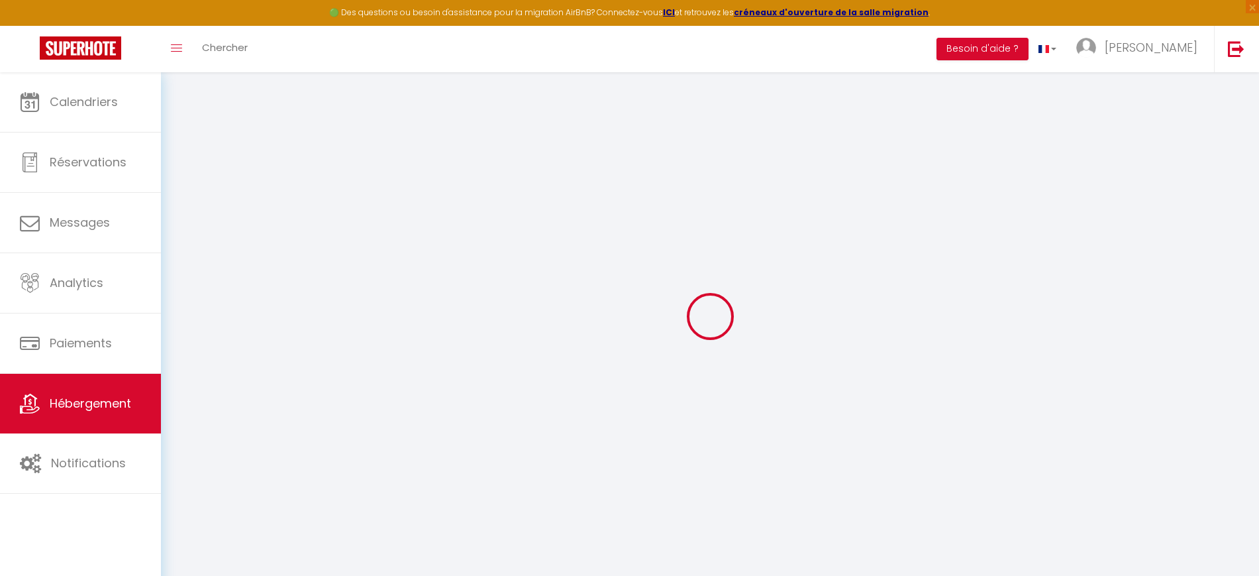
select select
checkbox input "false"
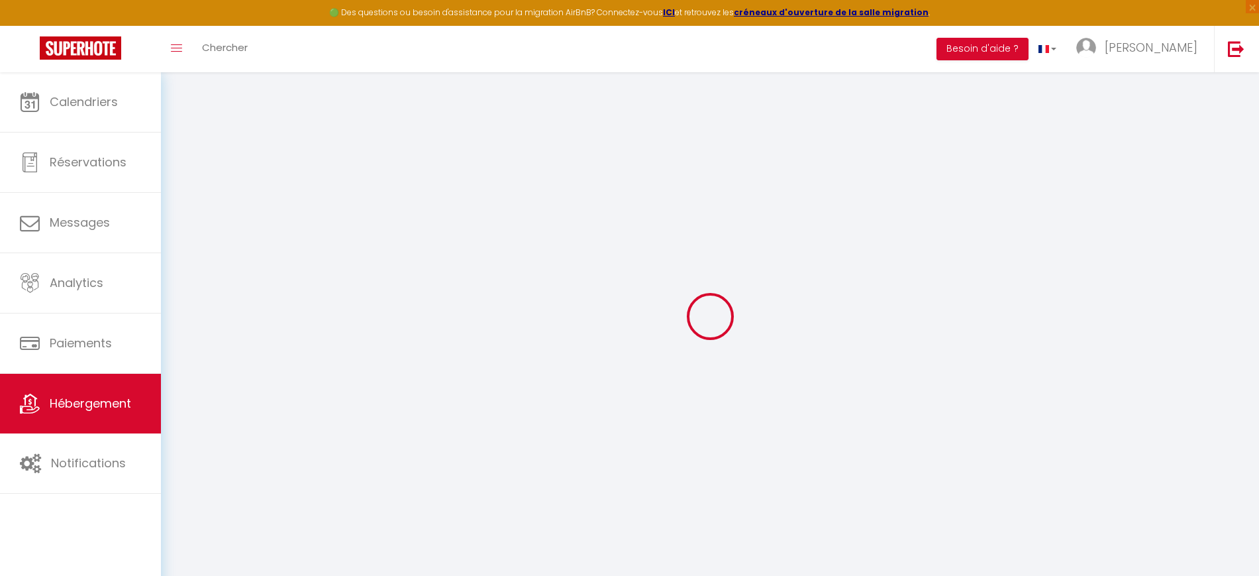
checkbox input "false"
select select
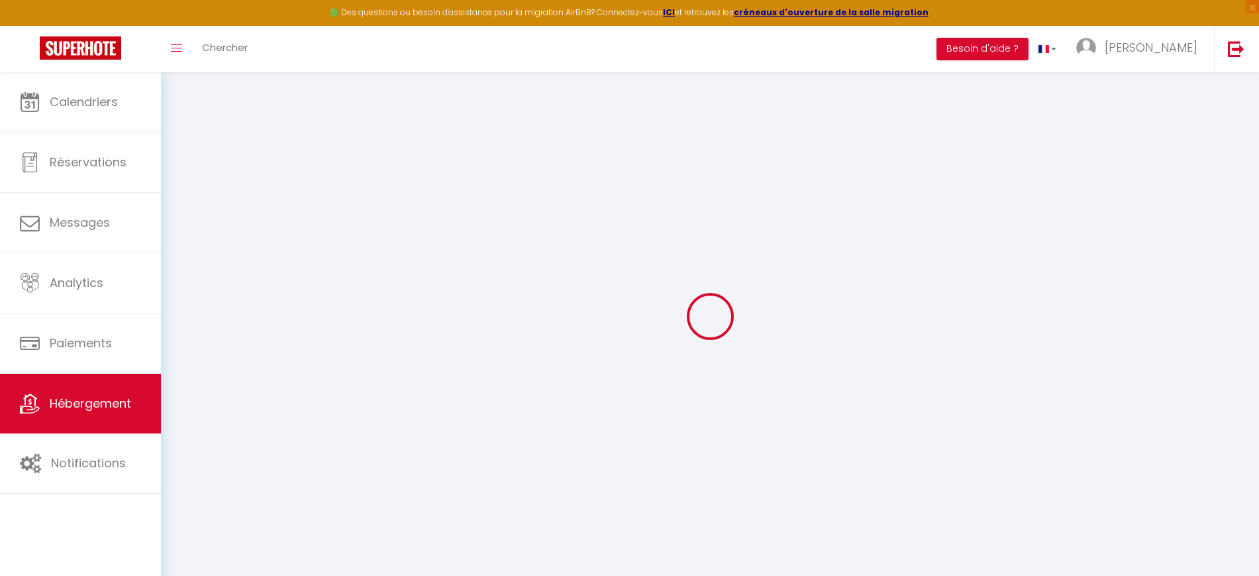
type input "Clémenceau"
type input "Pierre"
type input "Virique"
type input "13 boulevard clemenceau"
type input "62100"
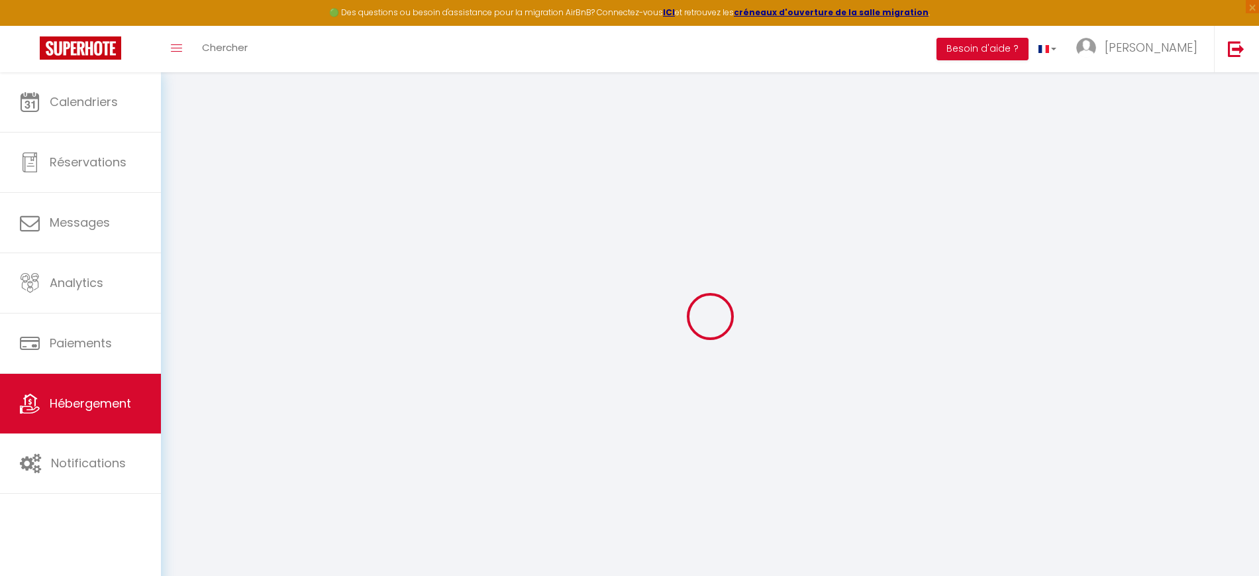
type input "calais"
type input "75"
type input "52"
type input "250"
select select
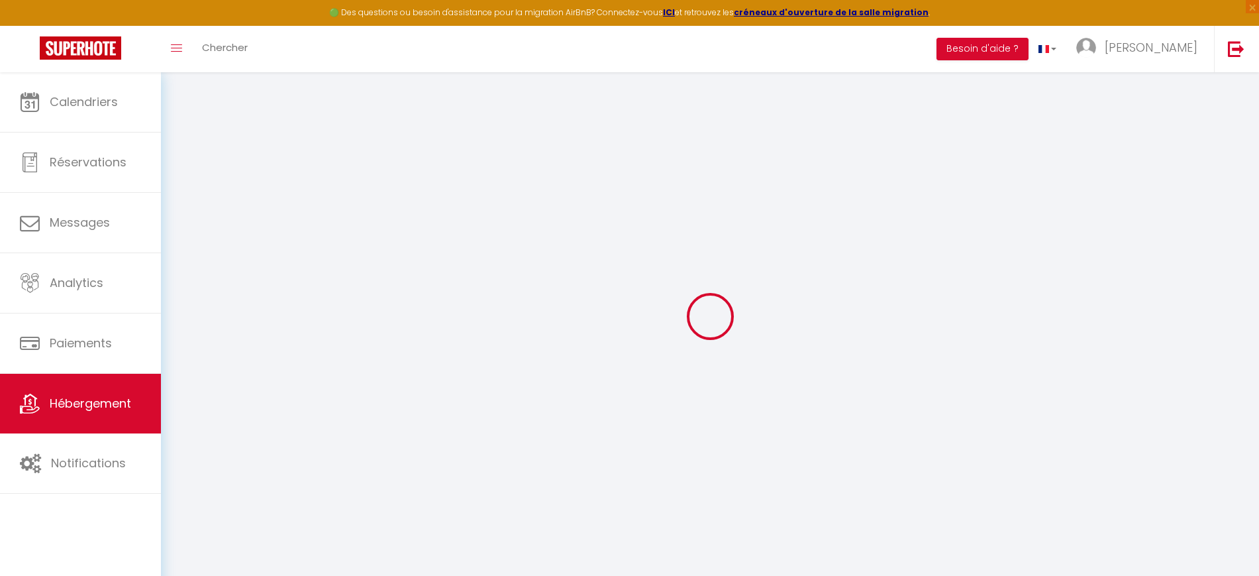
select select
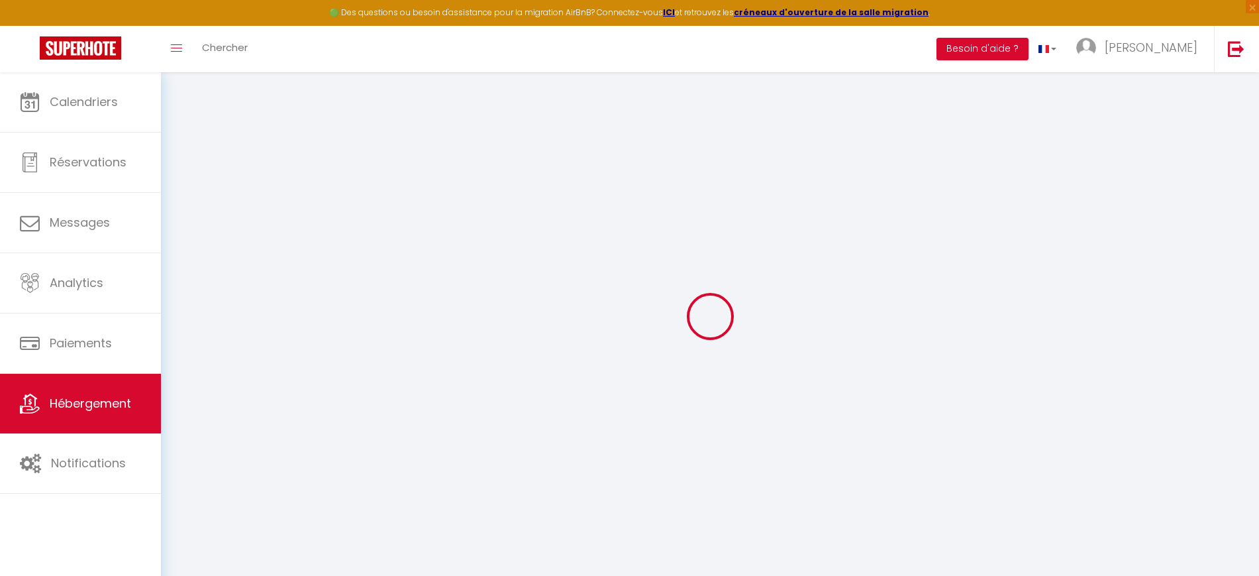
type input "13 Boulevard Georges Clemenceau, 2ème étage"
type input "62100"
type input "Calais"
type input "nc.conciergerie62@gmail.com"
select select "10085"
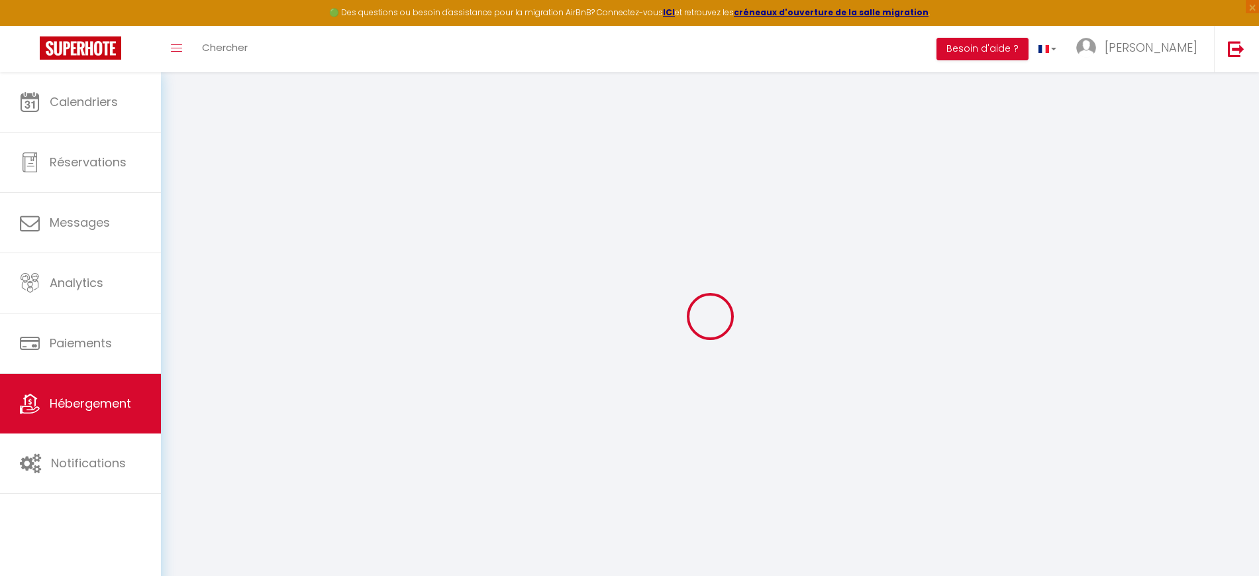
checkbox input "false"
type input "17"
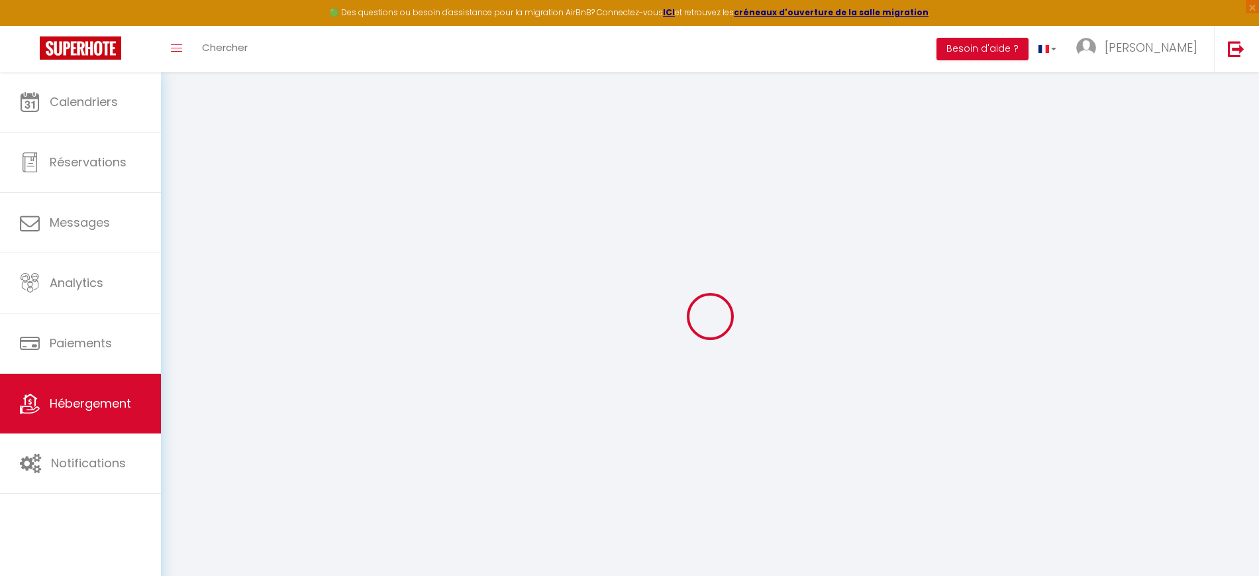
type input "20"
type input "0"
type input "32"
type input "0"
select select
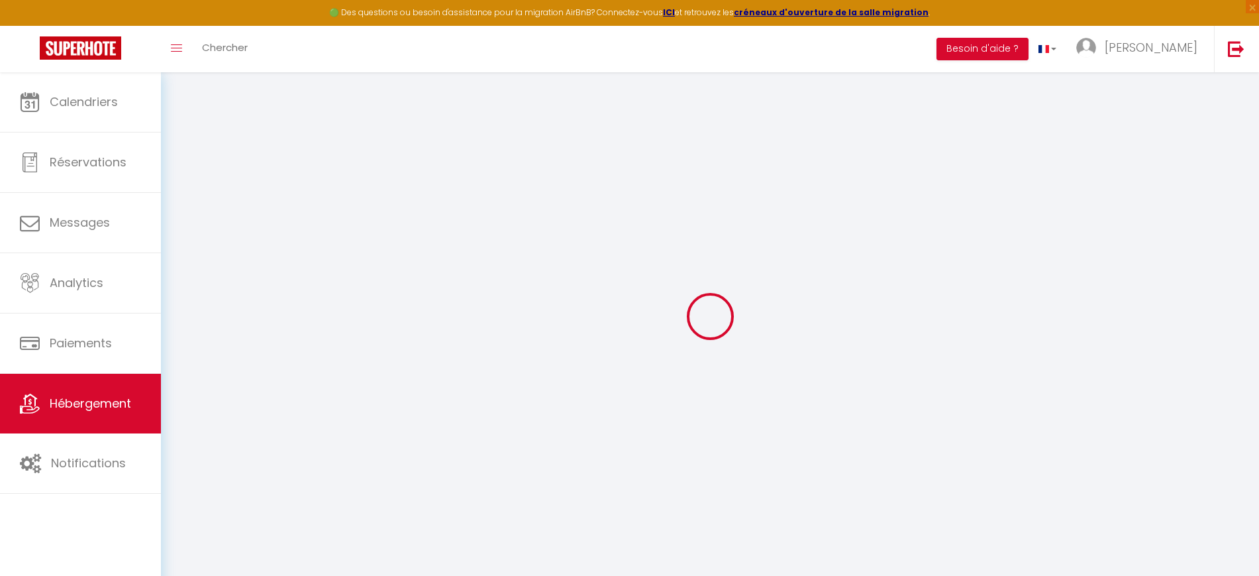
select select
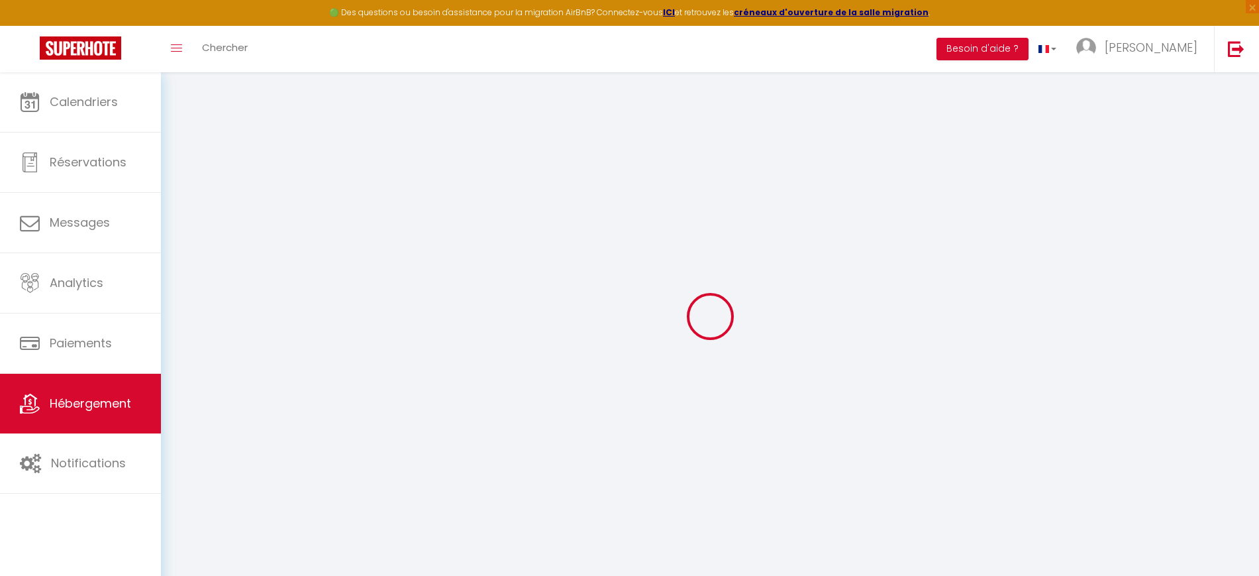
checkbox input "false"
select select "+ 15 %"
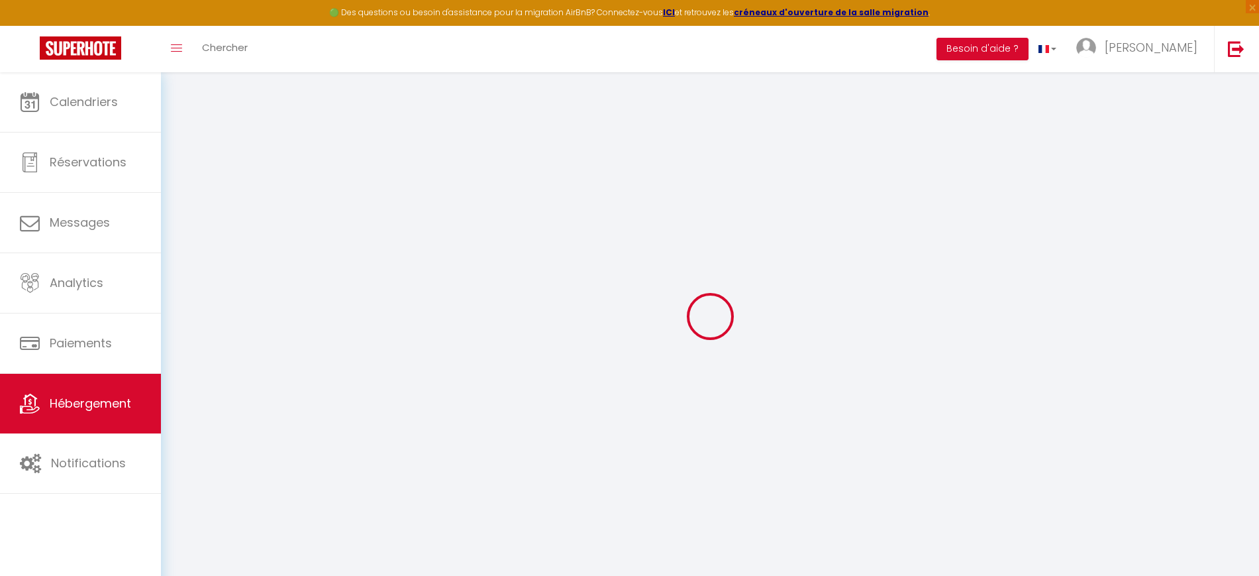
select select "+ 20 %"
checkbox input "false"
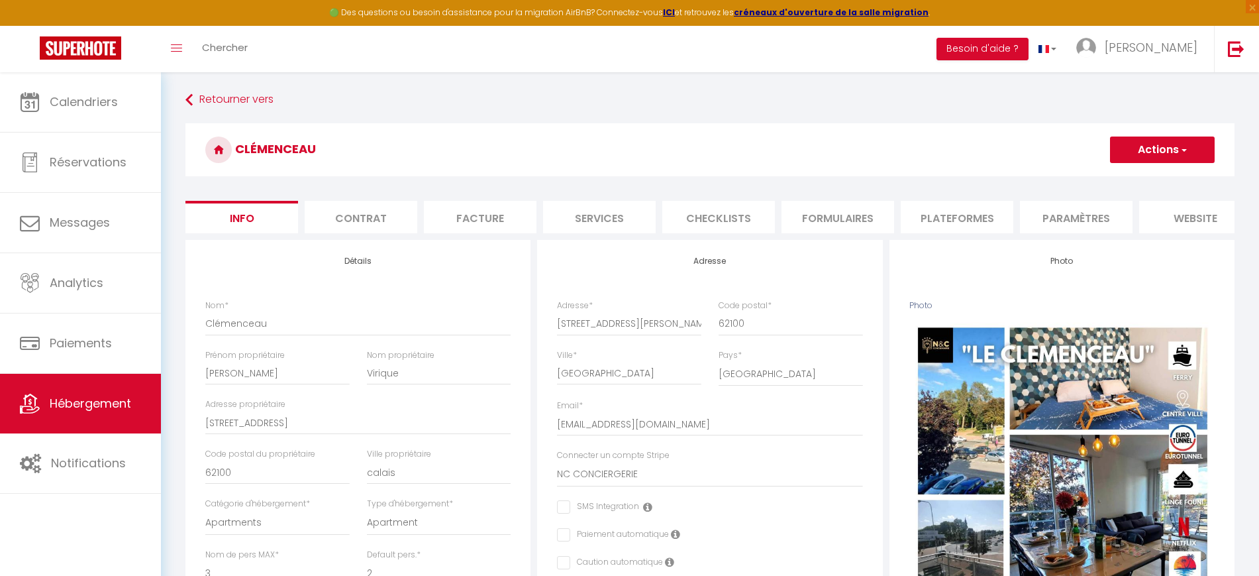
click at [974, 221] on li "Plateformes" at bounding box center [957, 217] width 113 height 32
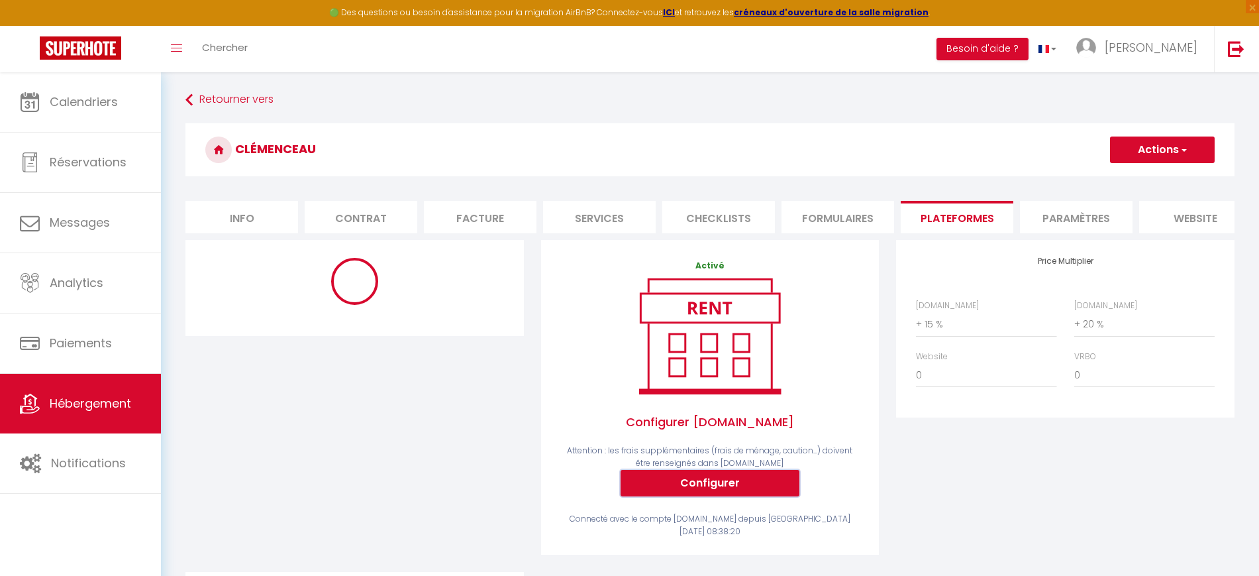
click at [703, 482] on button "Configurer" at bounding box center [710, 483] width 179 height 26
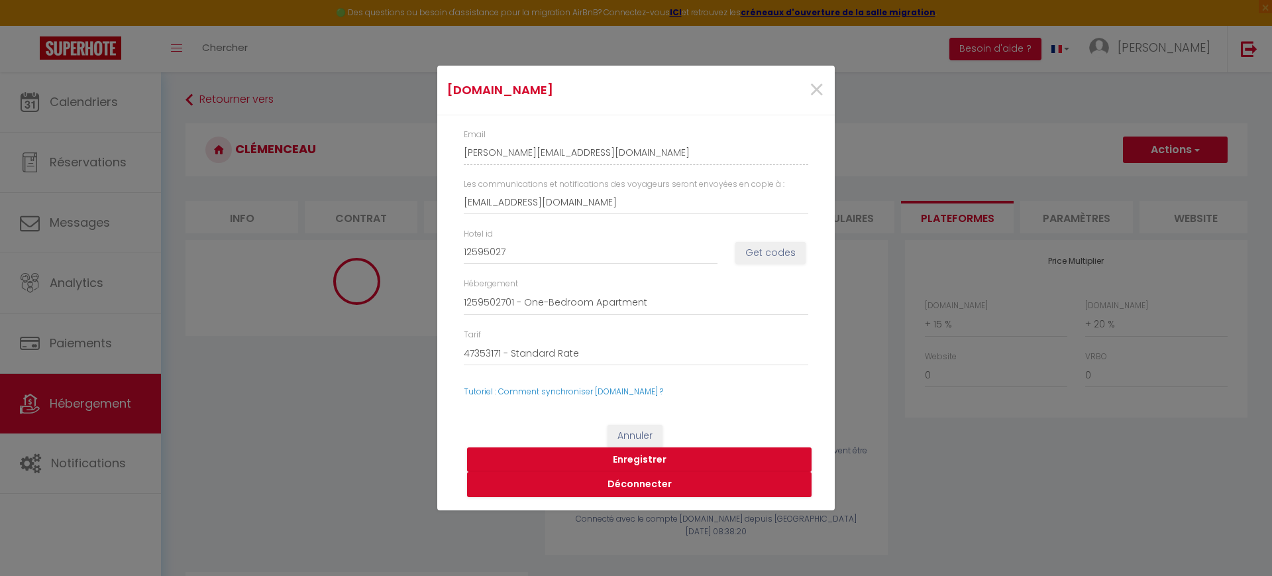
select select "365"
select select "EUR"
select select
select select "14430-1074387464115452686"
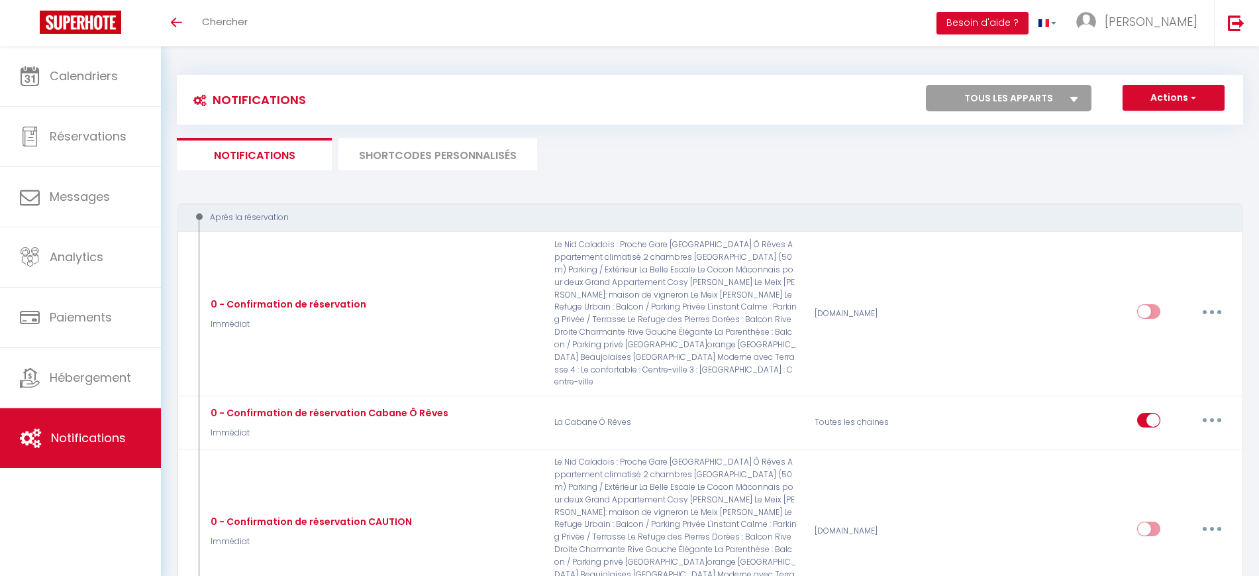
select select
click at [474, 101] on div "Actions Nouvelle Notification Exporter Importer Tous les apparts Le Nid'orange …" at bounding box center [843, 100] width 798 height 30
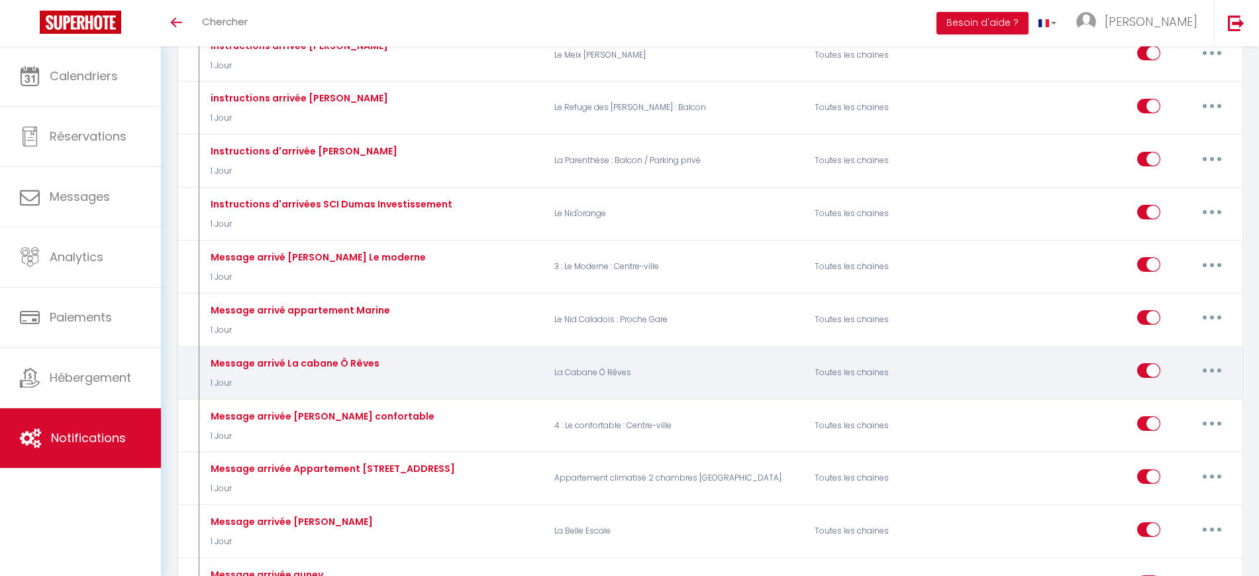
click at [1210, 360] on button "button" at bounding box center [1211, 370] width 37 height 21
click at [1178, 389] on link "Editer" at bounding box center [1178, 400] width 98 height 23
type input "Message arrivé La cabane Ô Rêves"
select select "1 Jour"
select select
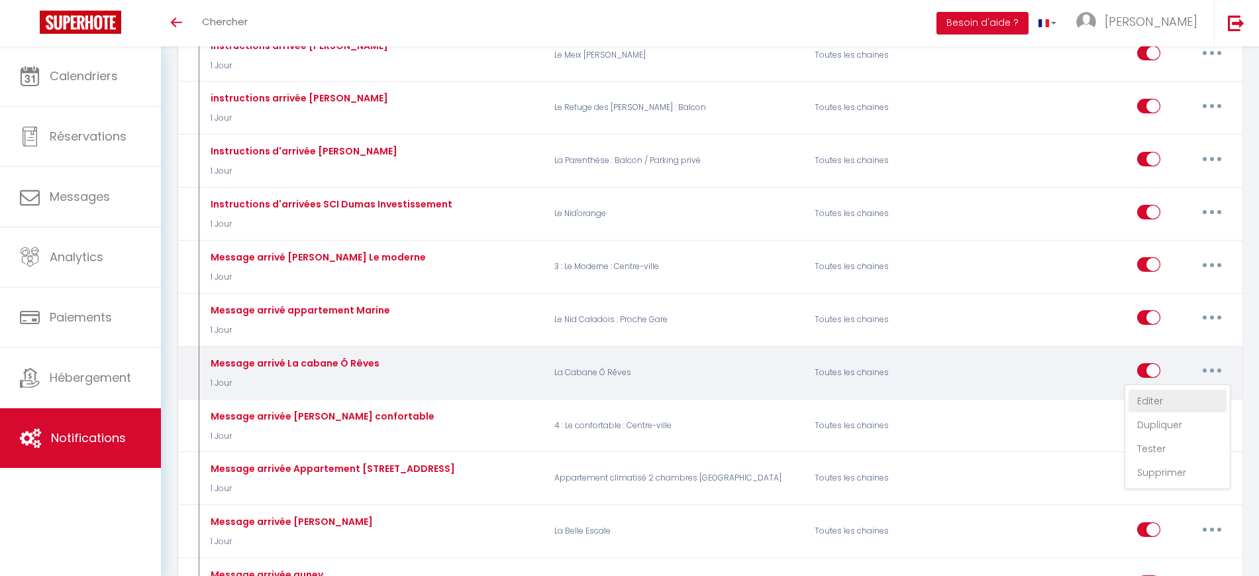
checkbox input "true"
checkbox input "false"
radio input "true"
type input "Instructions d'arrivée"
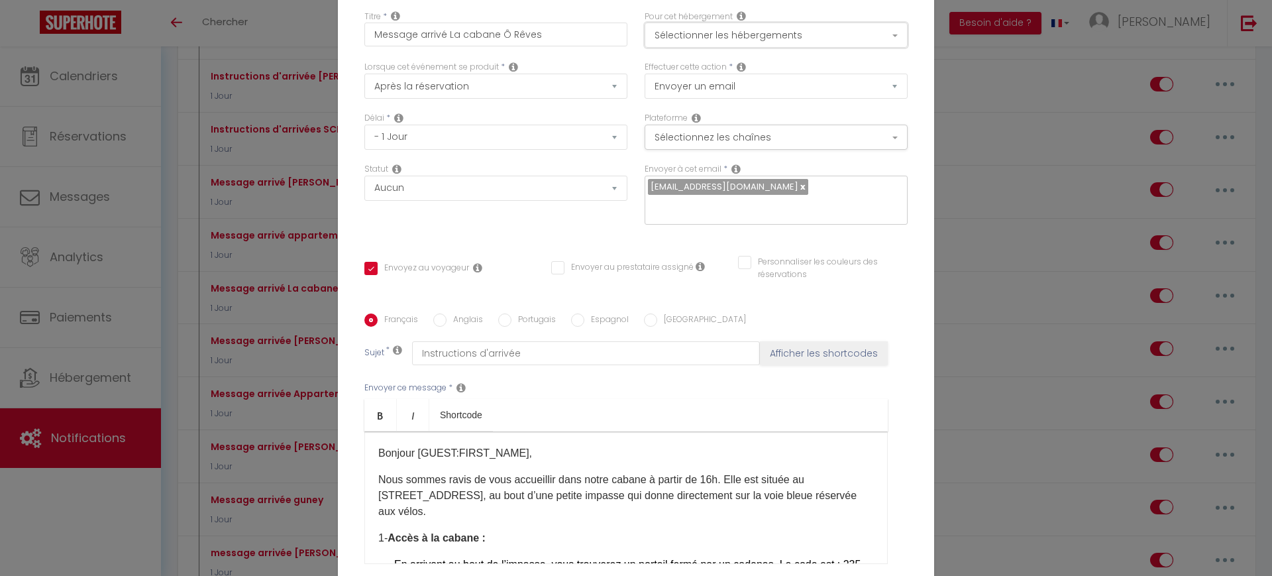
click at [742, 40] on button "Sélectionner les hébergements" at bounding box center [775, 35] width 263 height 25
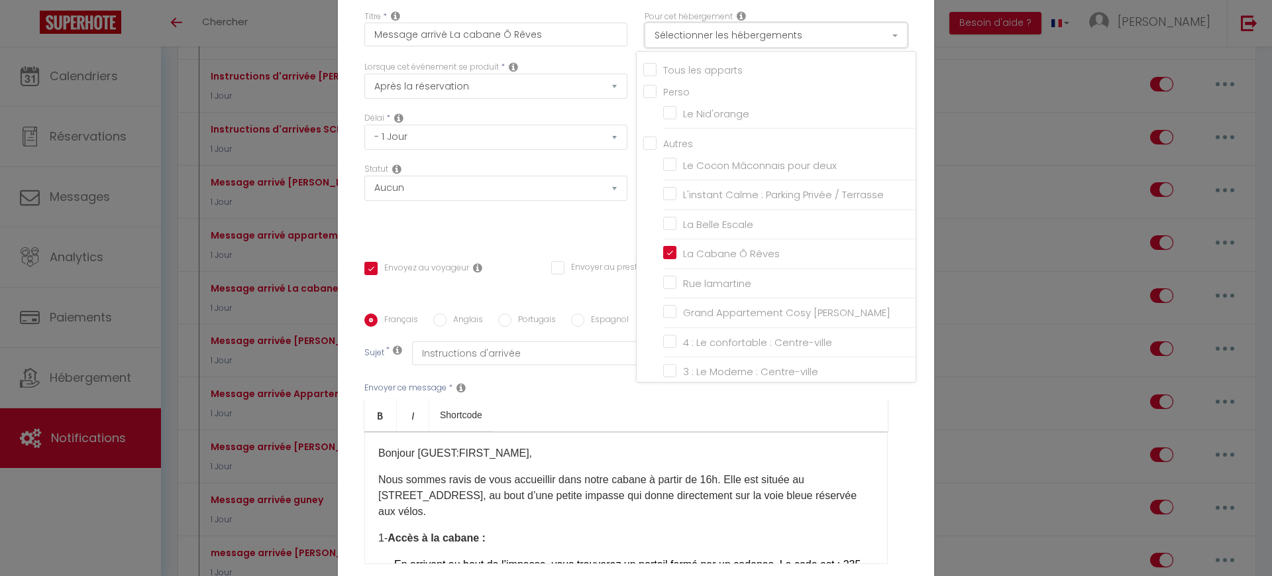
click at [742, 40] on button "Sélectionner les hébergements" at bounding box center [775, 35] width 263 height 25
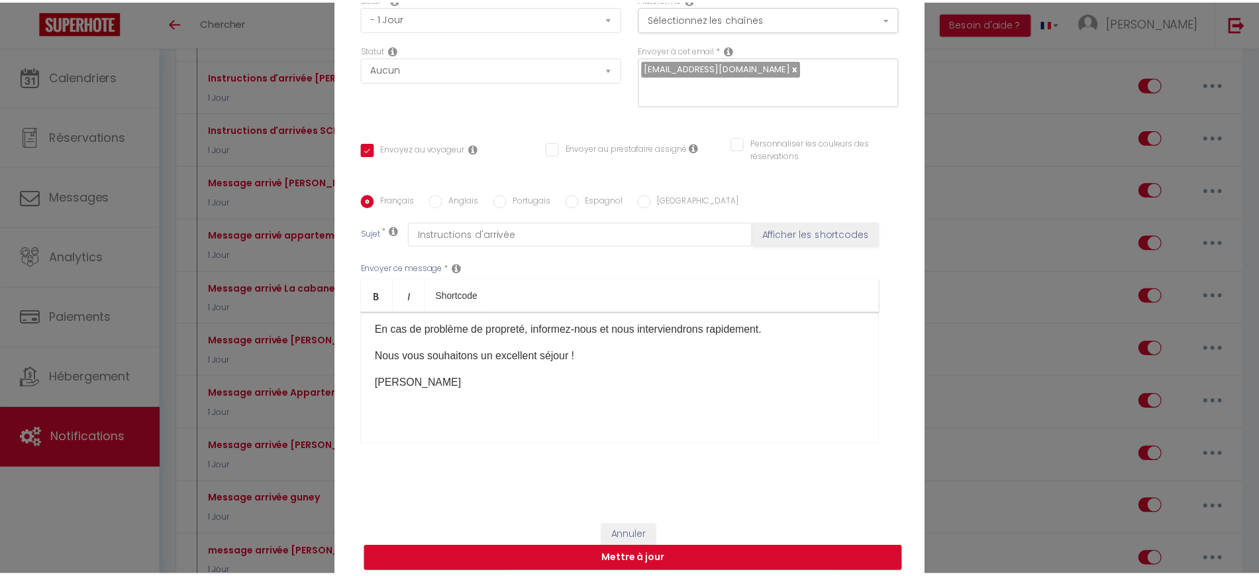
scroll to position [507, 0]
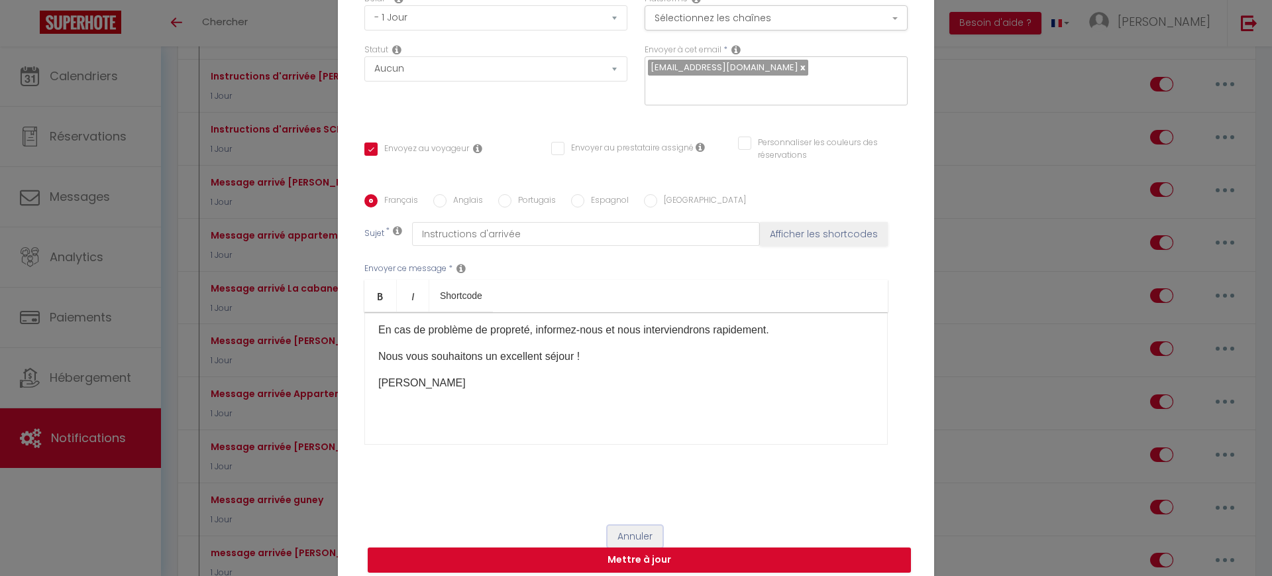
click at [630, 528] on button "Annuler" at bounding box center [634, 536] width 55 height 23
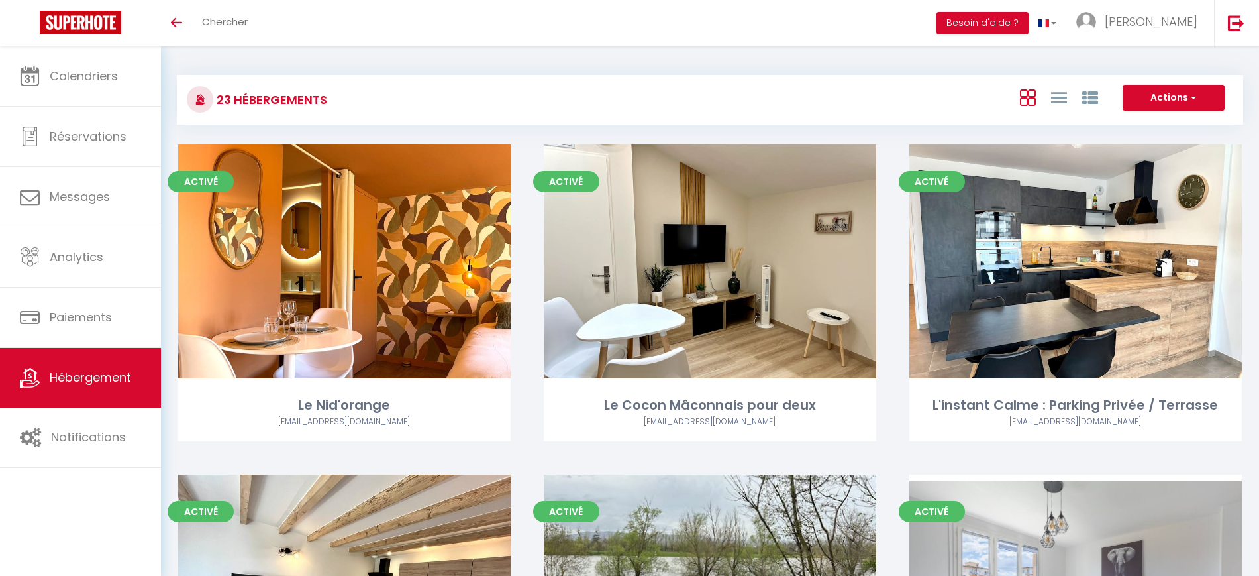
scroll to position [447, 0]
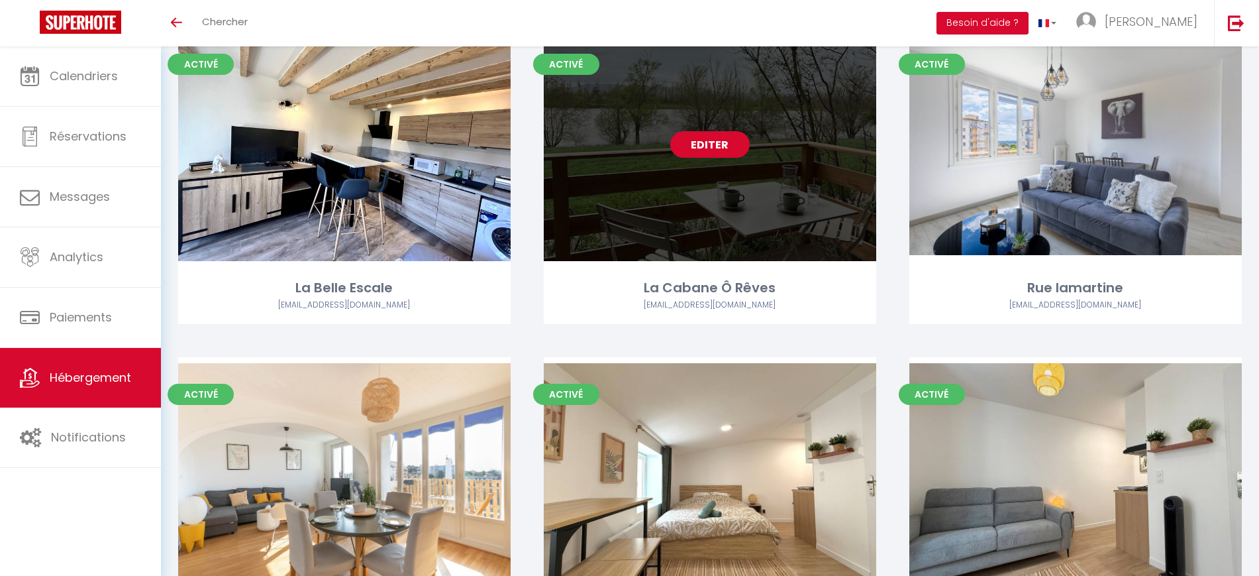
click at [710, 148] on link "Editer" at bounding box center [709, 144] width 79 height 26
click at [711, 147] on link "Editer" at bounding box center [709, 144] width 79 height 26
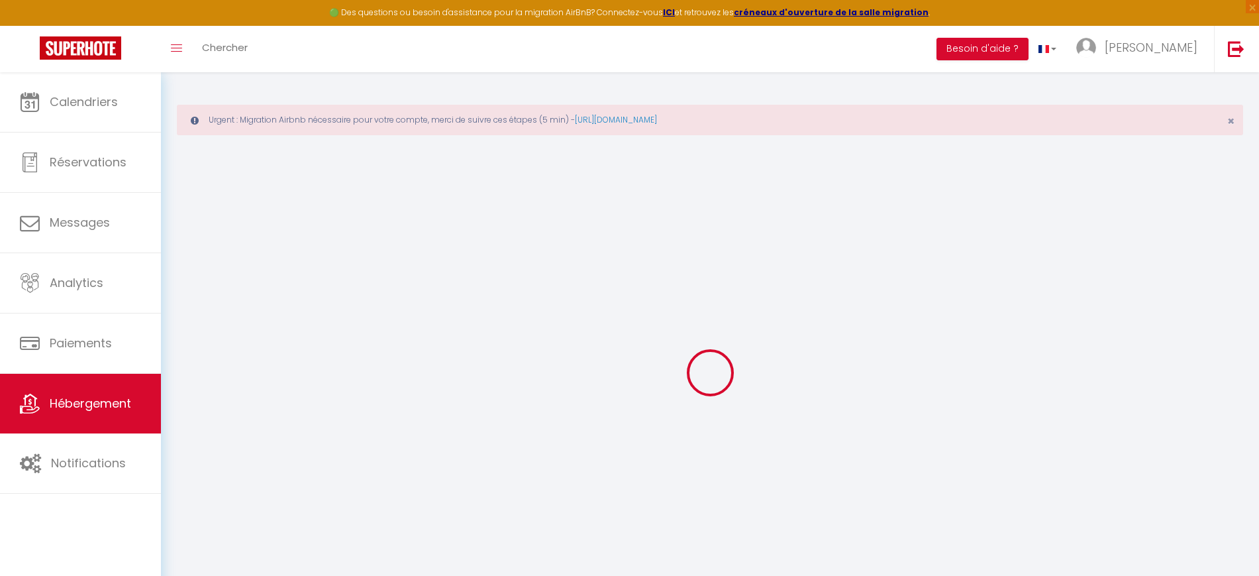
select select
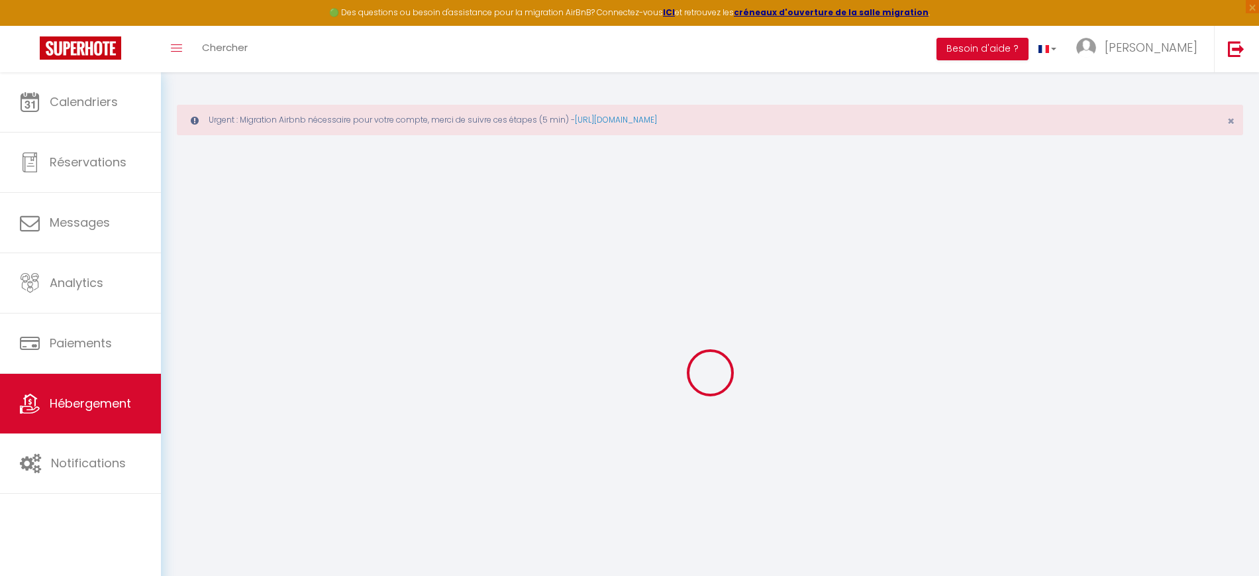
select select
checkbox input "false"
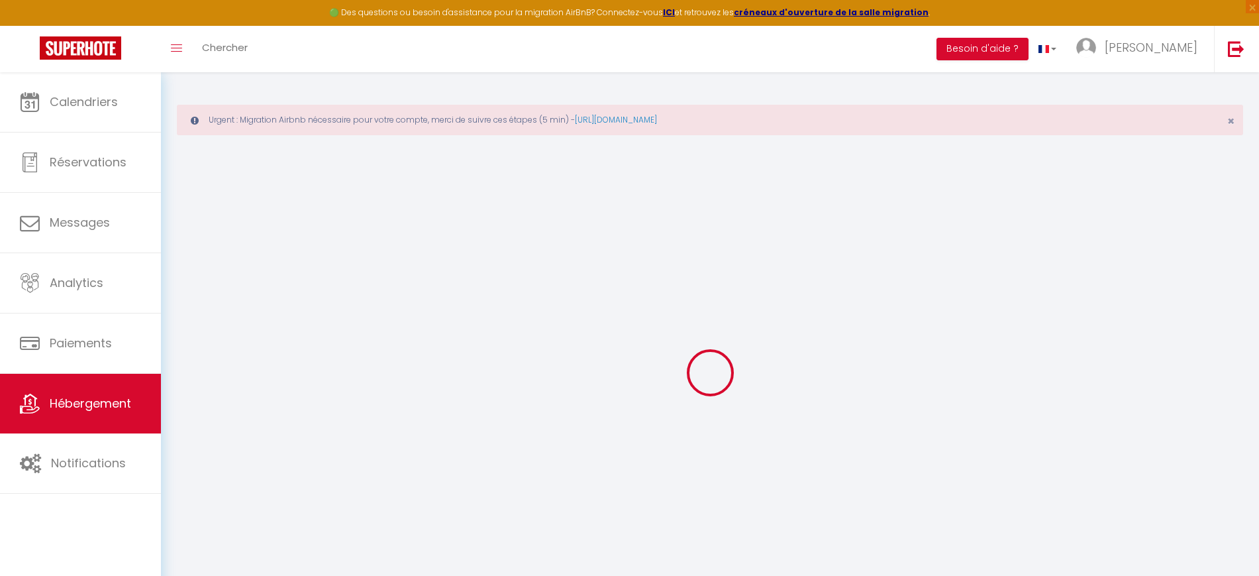
select select
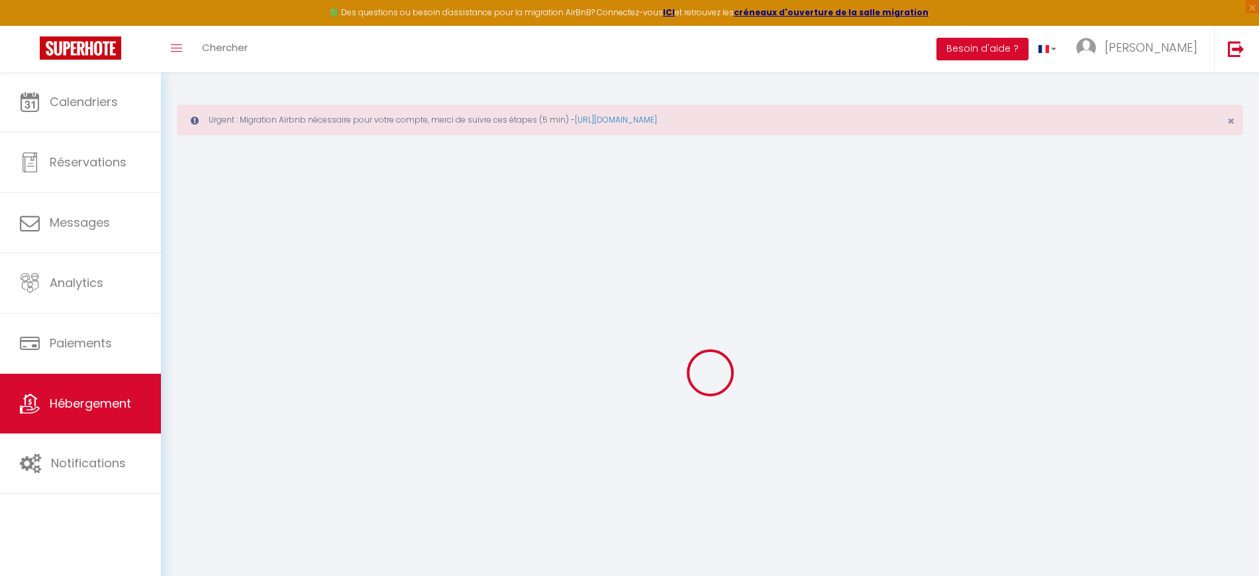
select select
checkbox input "false"
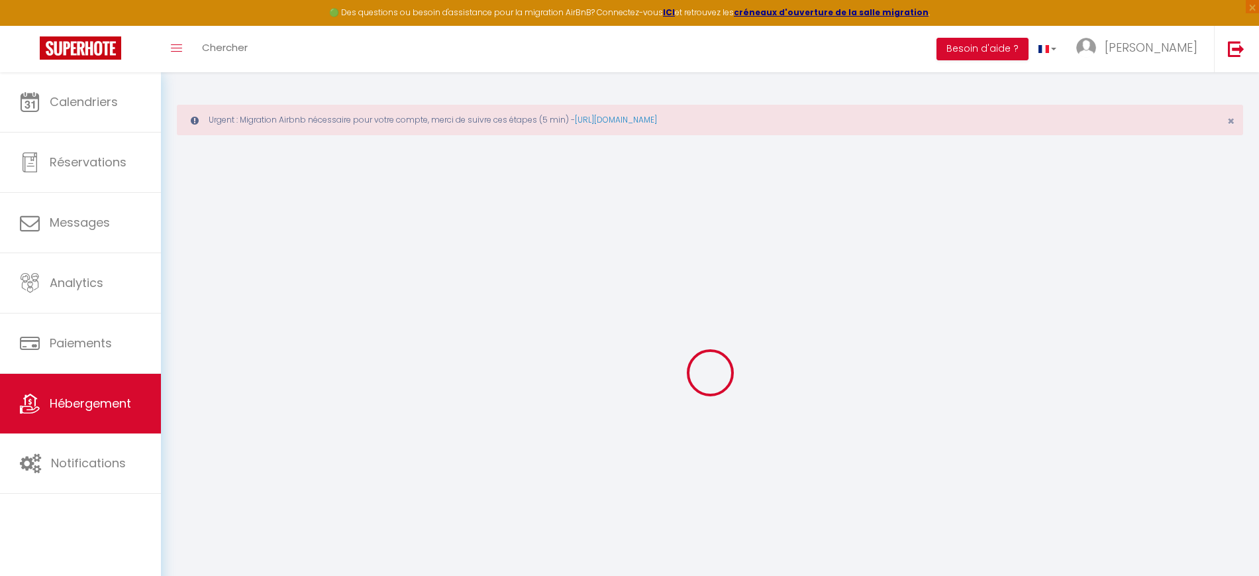
checkbox input "false"
select select
type input "La Cabane Ô Rêves"
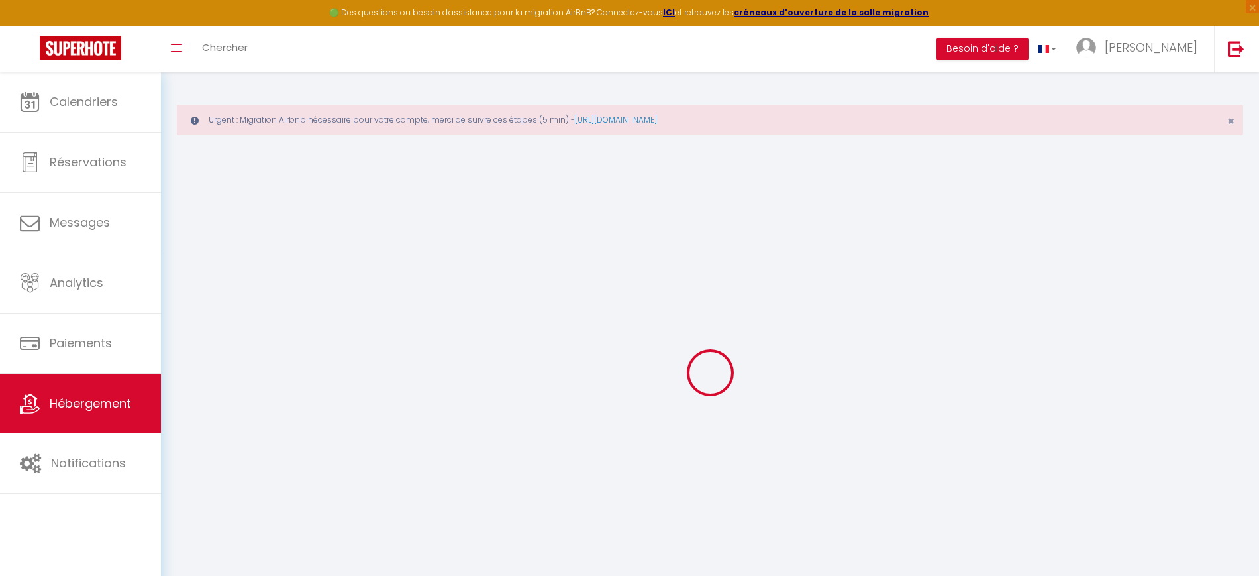
type input "Elsa"
select select "houses"
type input "55"
type input "30"
select select
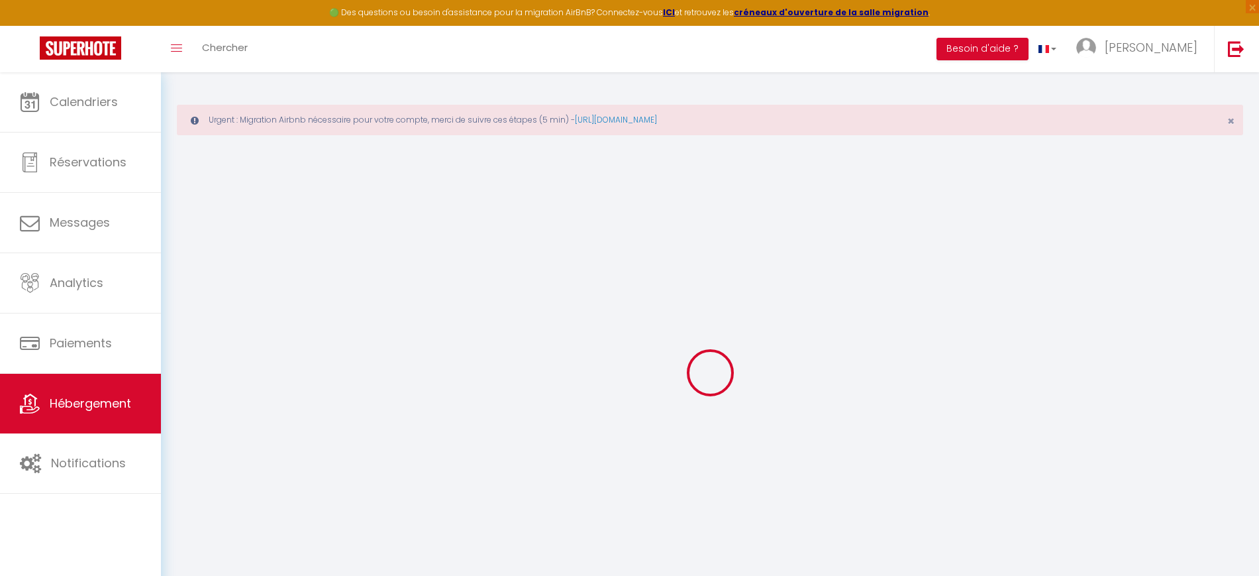
select select
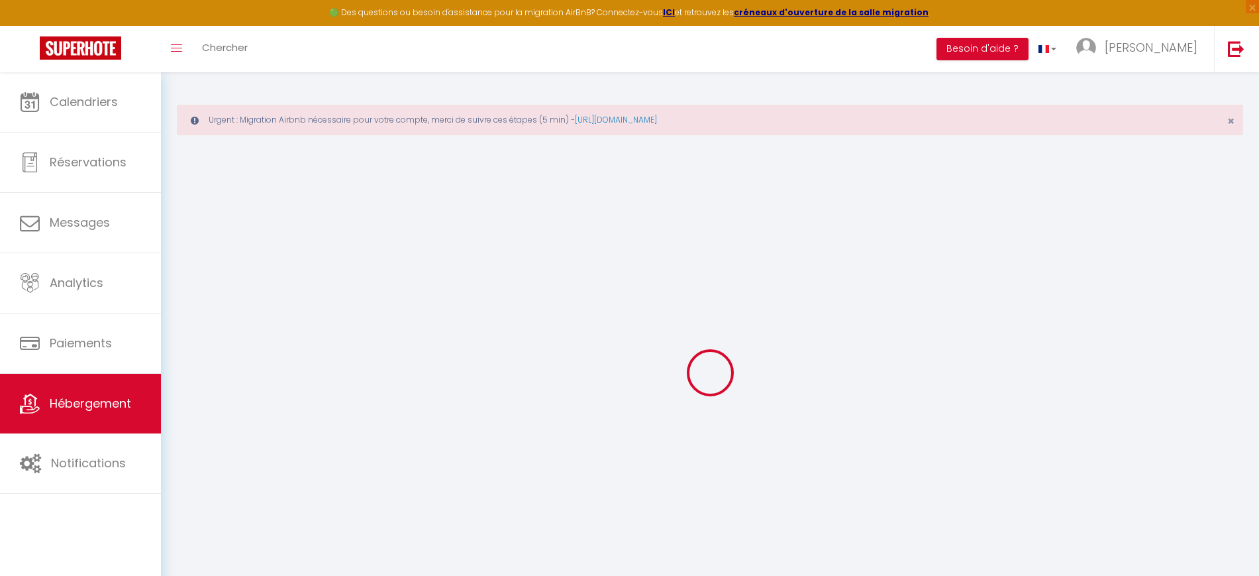
type input "235 Aux Combes"
type input "01090"
type input "Genouilleux"
type input "axel@toco-conciergerie.fr"
select select
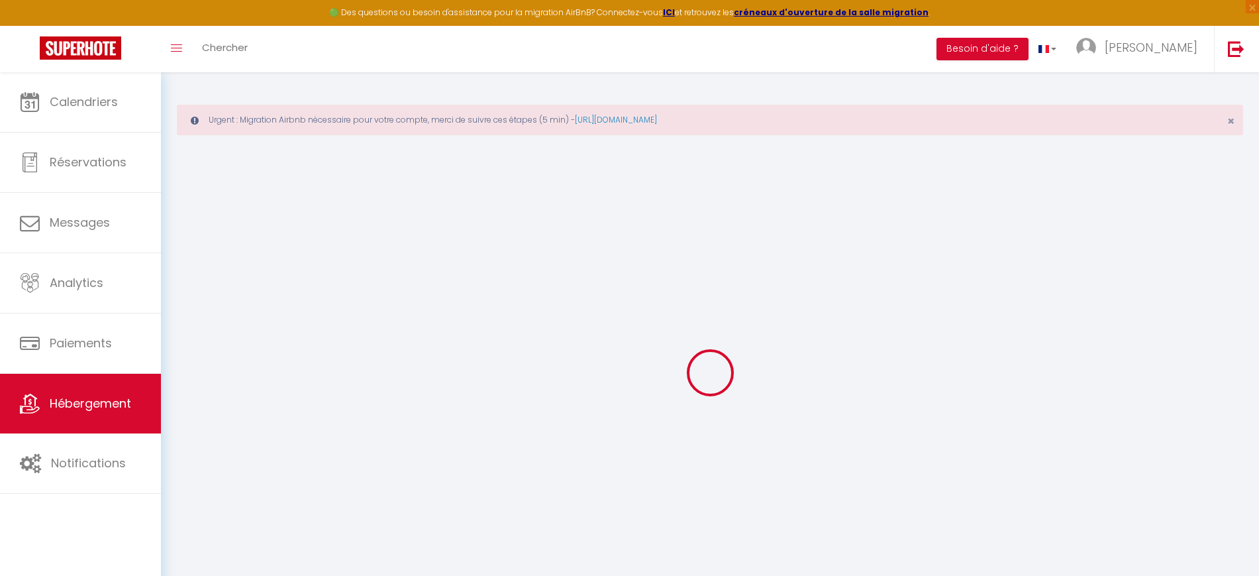
checkbox input "false"
type input "0"
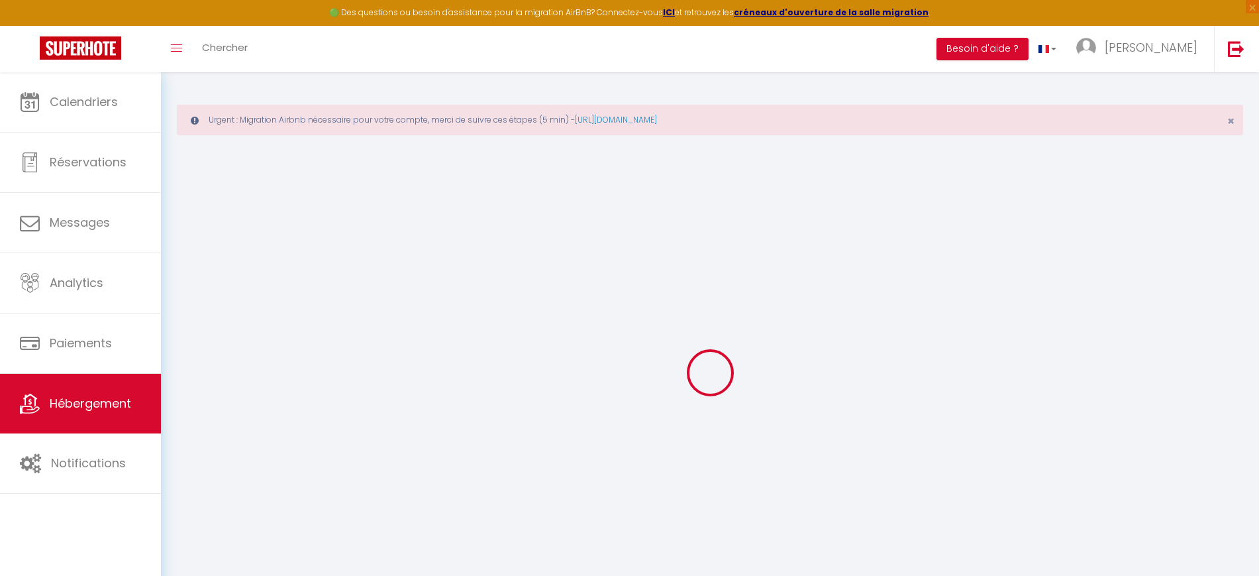
type input "0"
select select "cabin"
select select "23705"
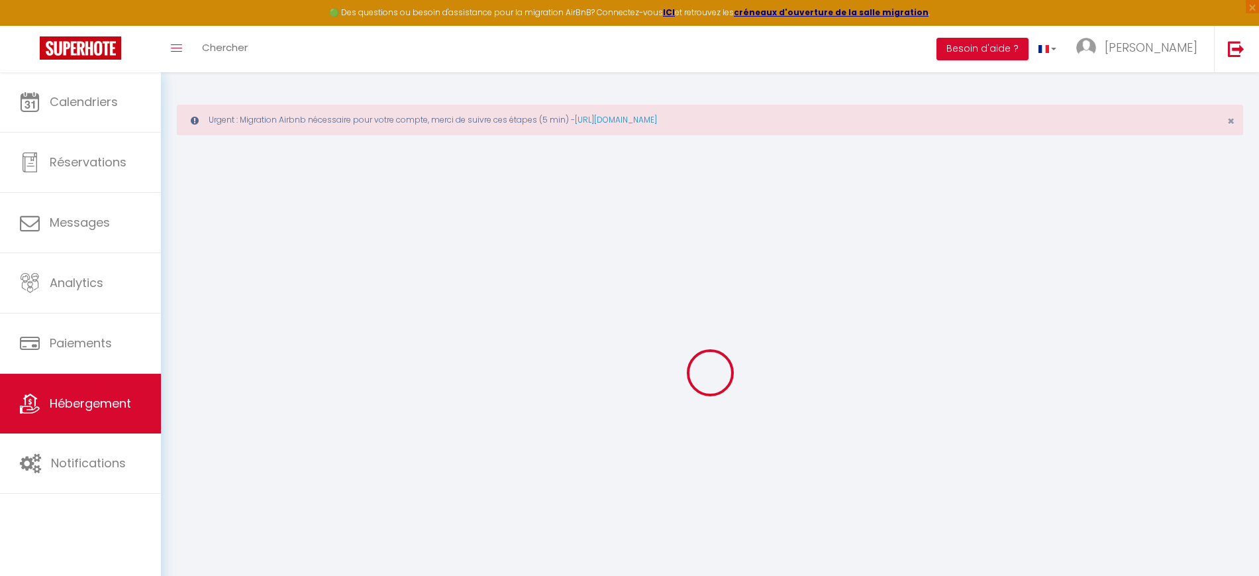
select select "31828"
select select
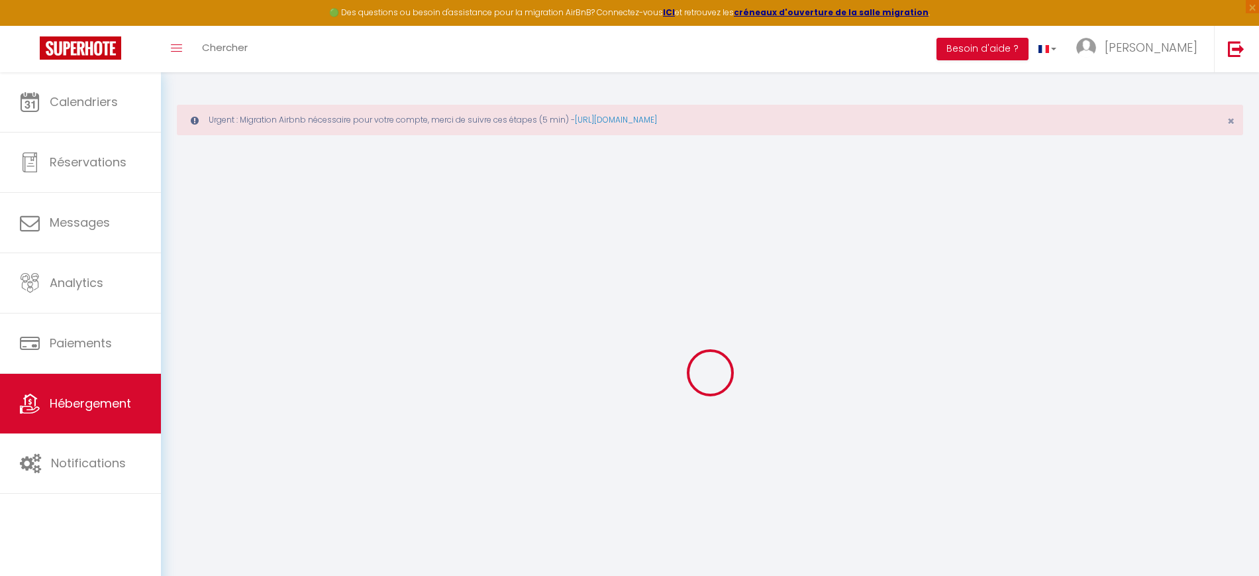
select select
checkbox input "false"
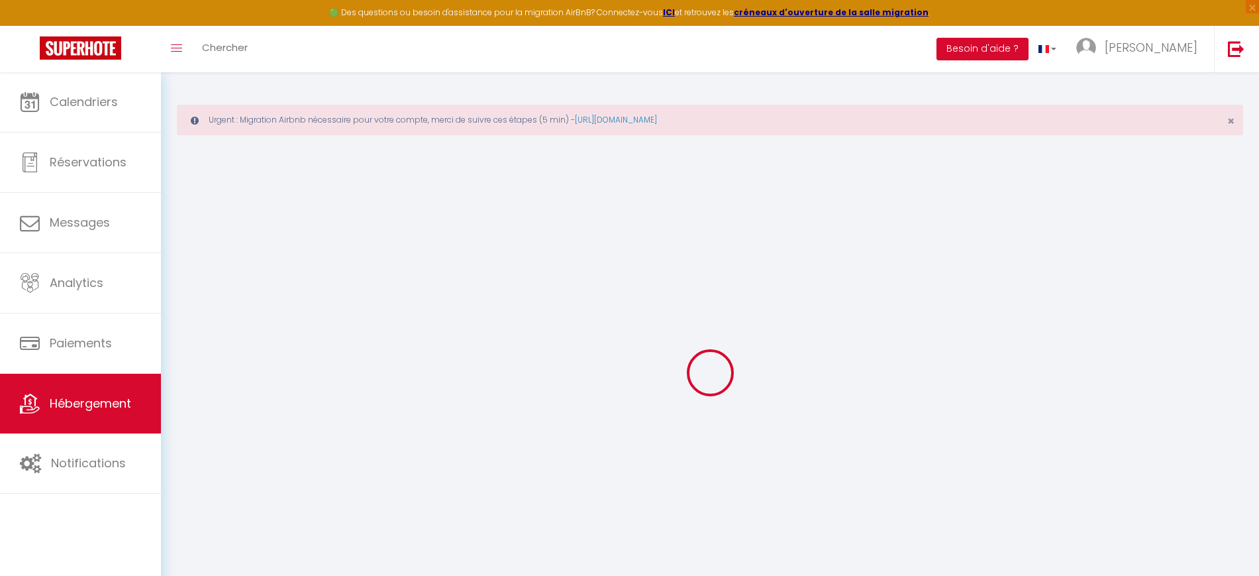
checkbox input "false"
select select
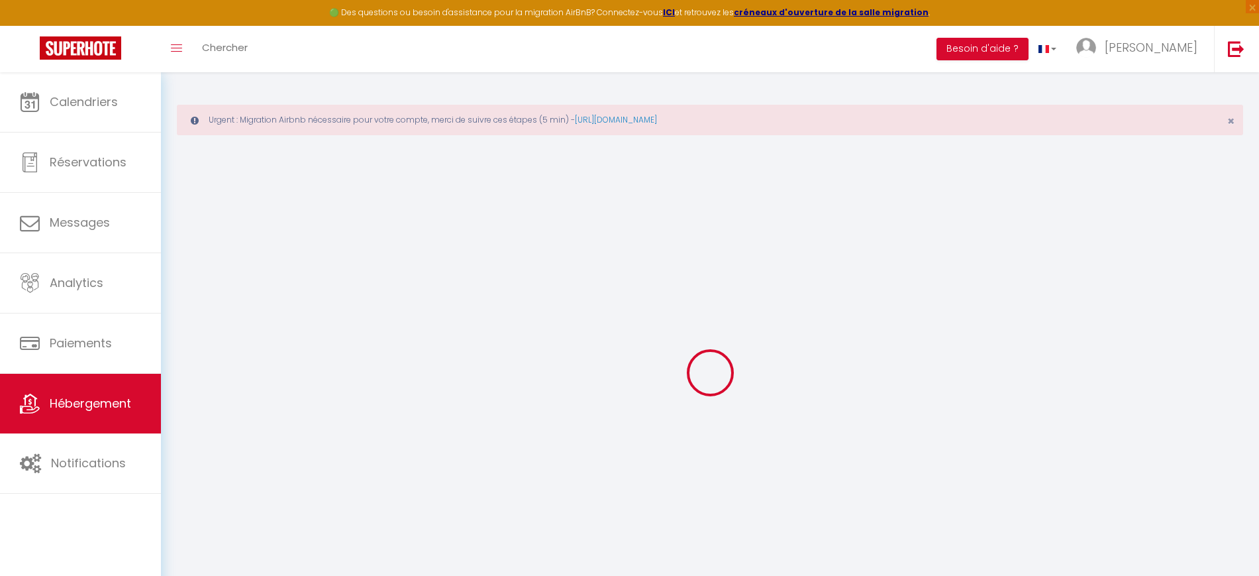
select select
checkbox input "false"
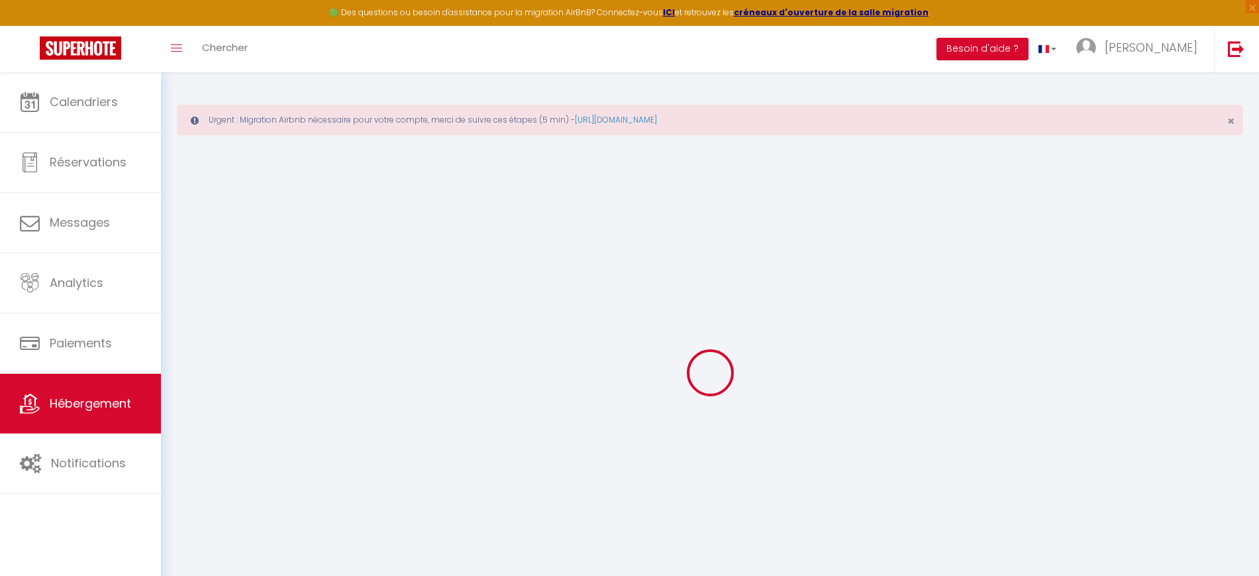
checkbox input "false"
select select
checkbox input "false"
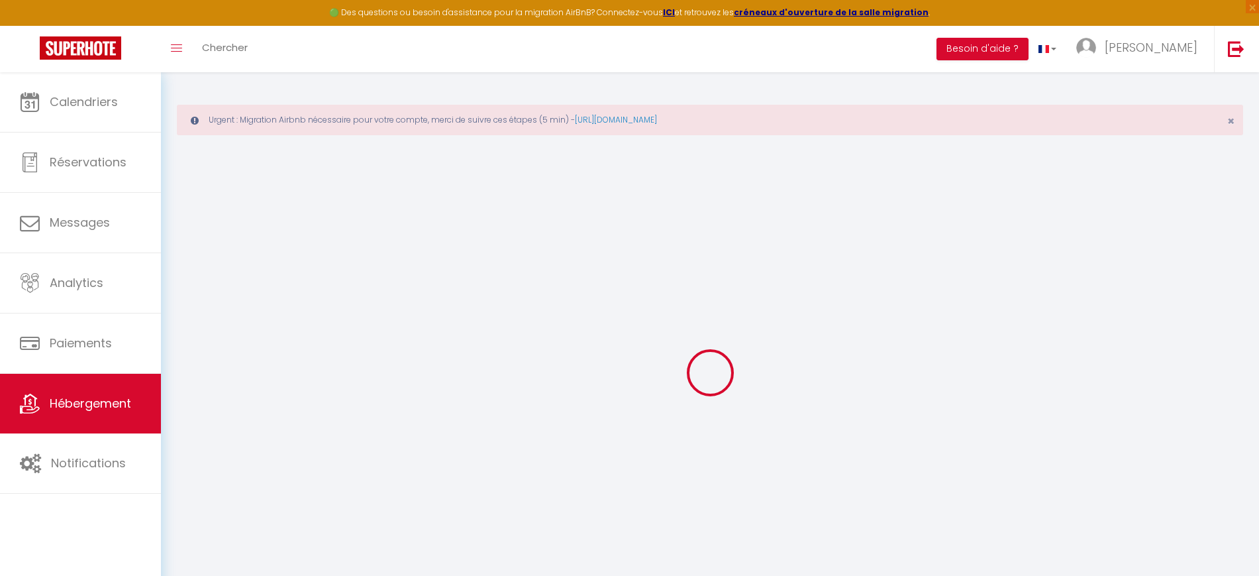
checkbox input "false"
select select "16:00"
select select
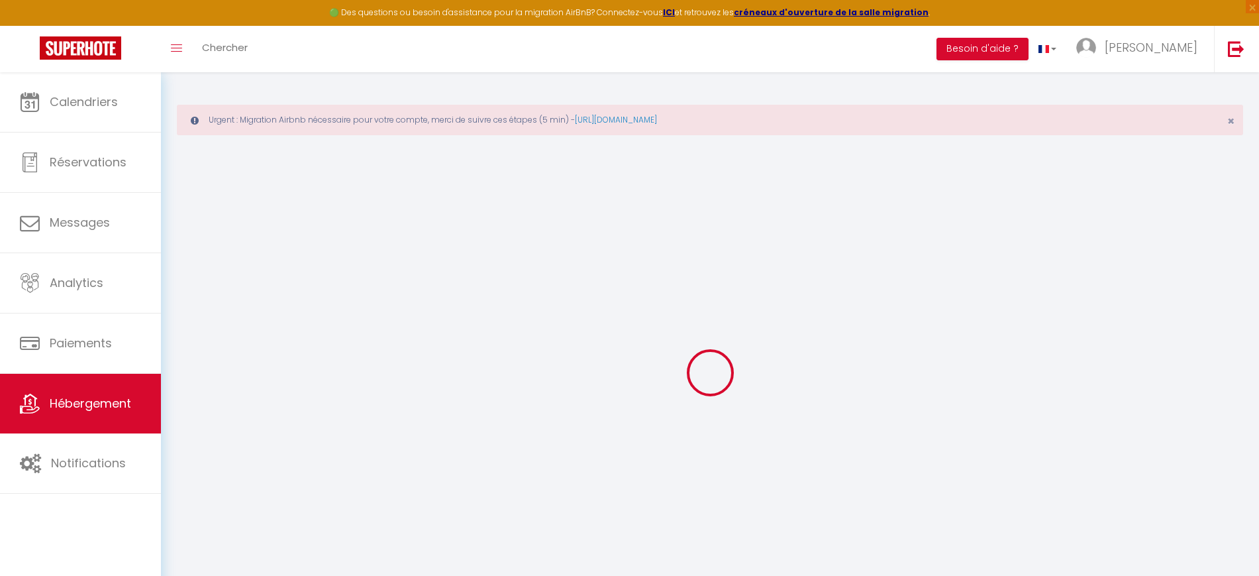
select select "12:00"
select select "15"
select select "20:00"
select select
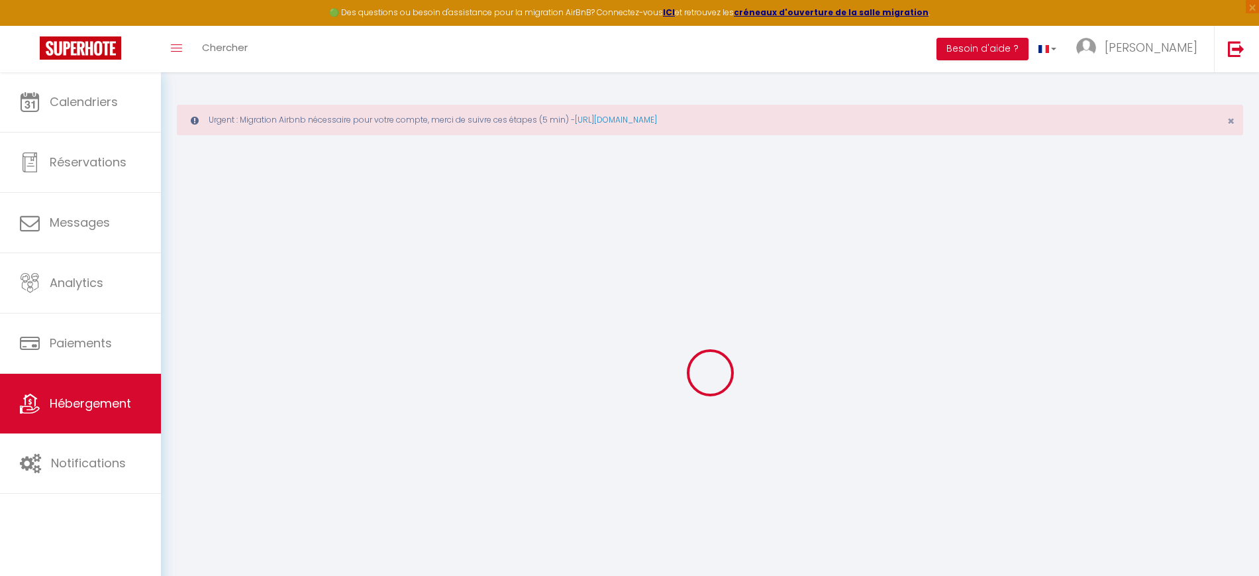
select select
checkbox input "false"
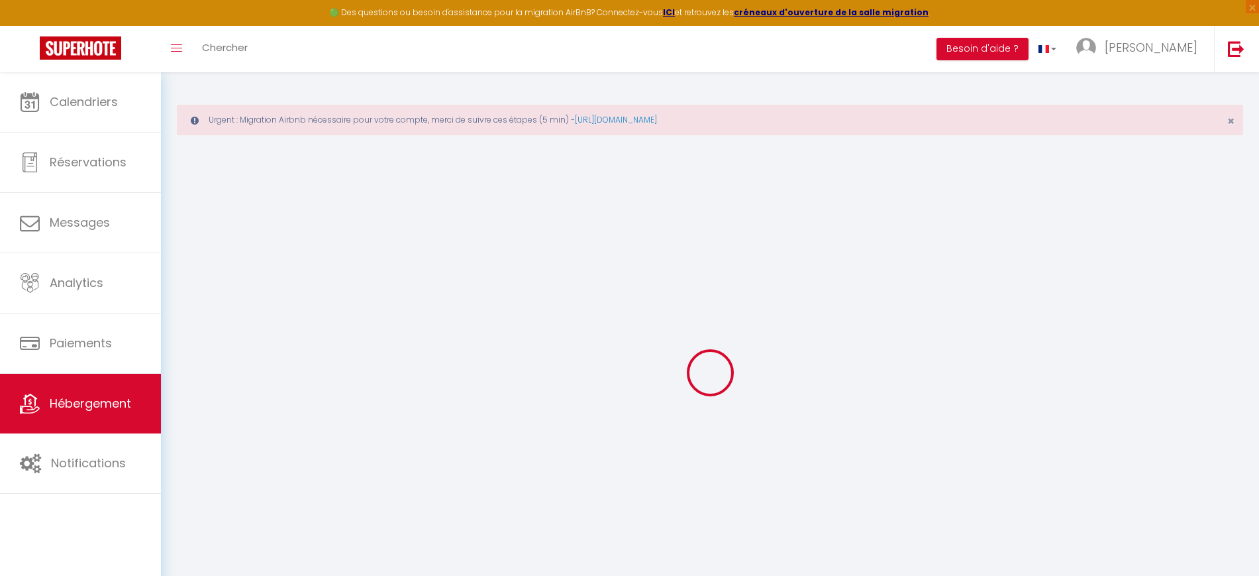
select select
checkbox input "false"
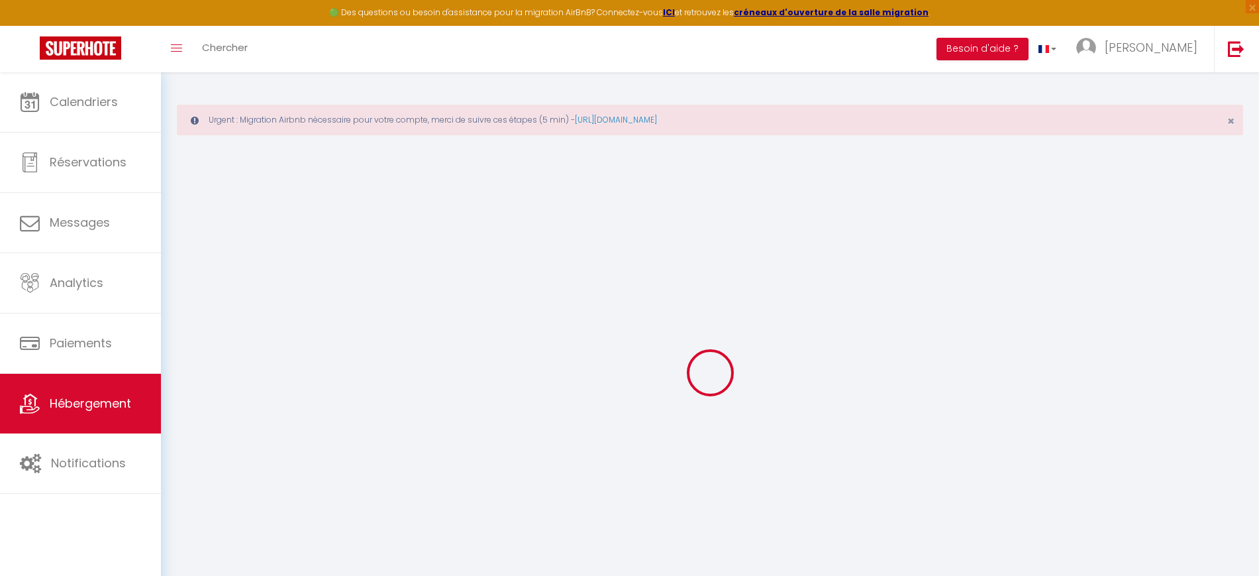
checkbox input "false"
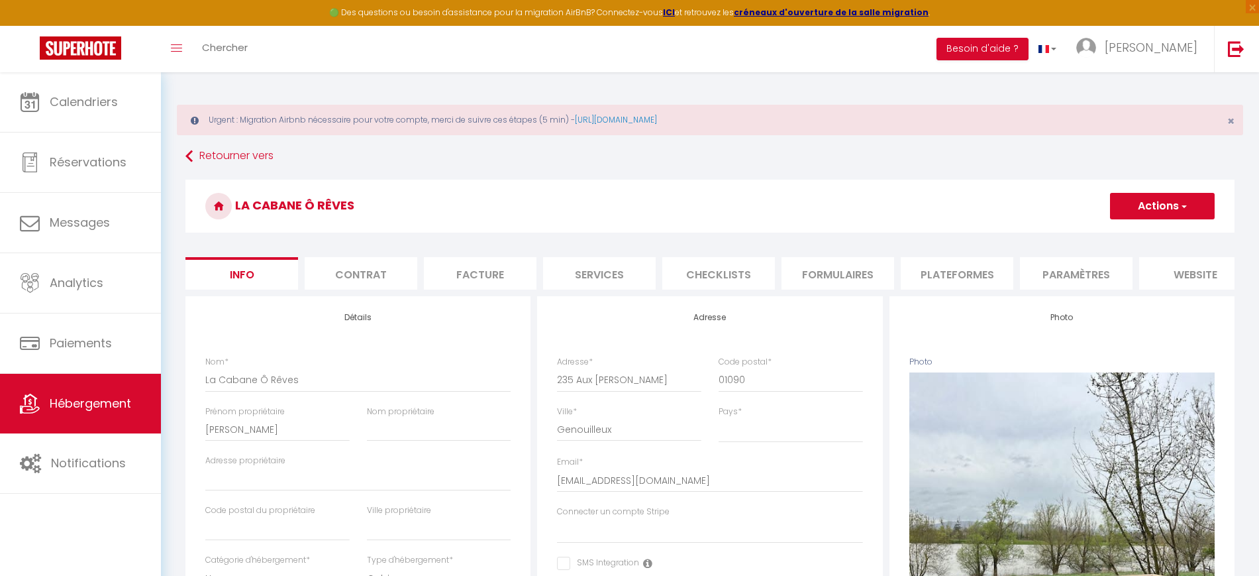
select select
checkbox input "false"
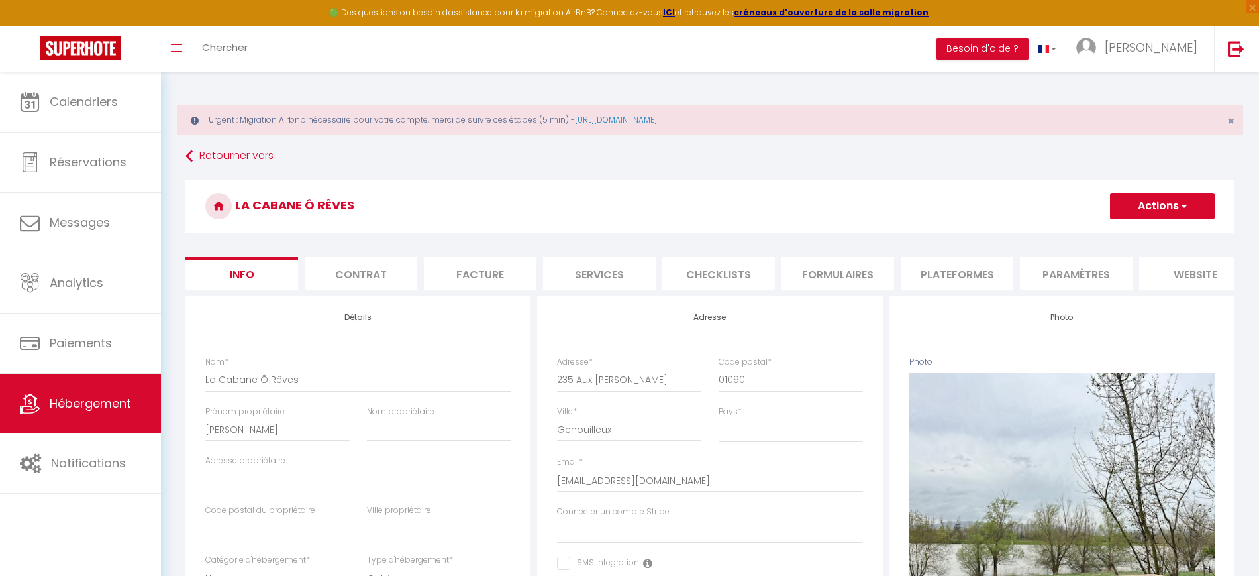
checkbox input "false"
click at [968, 272] on li "Plateformes" at bounding box center [957, 273] width 113 height 32
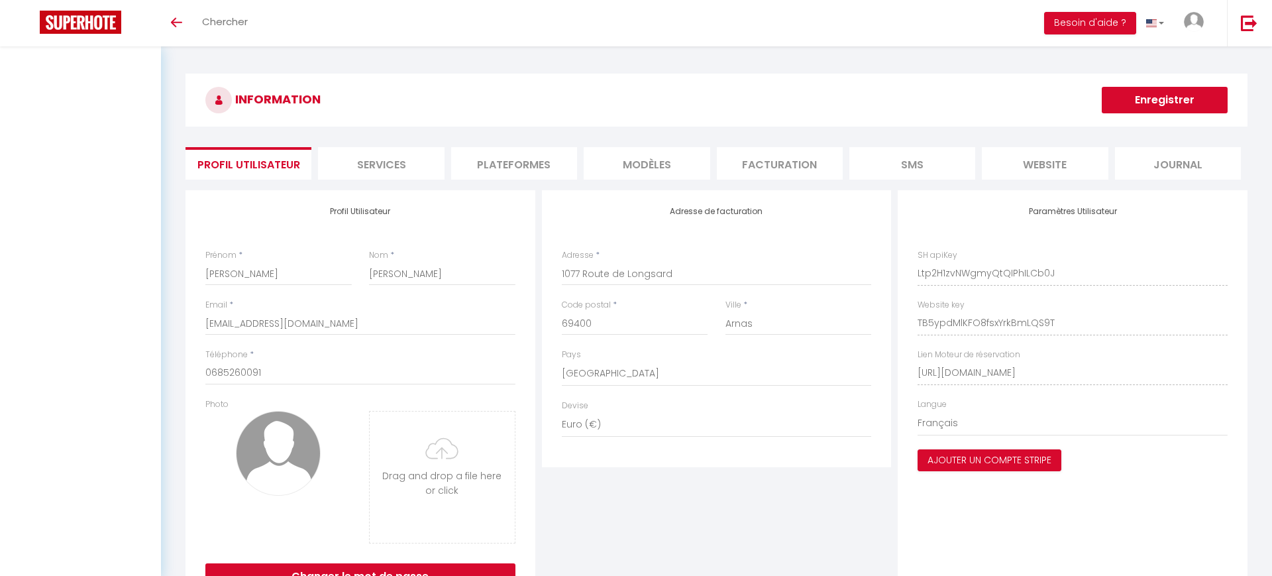
select select "28"
select select "fr"
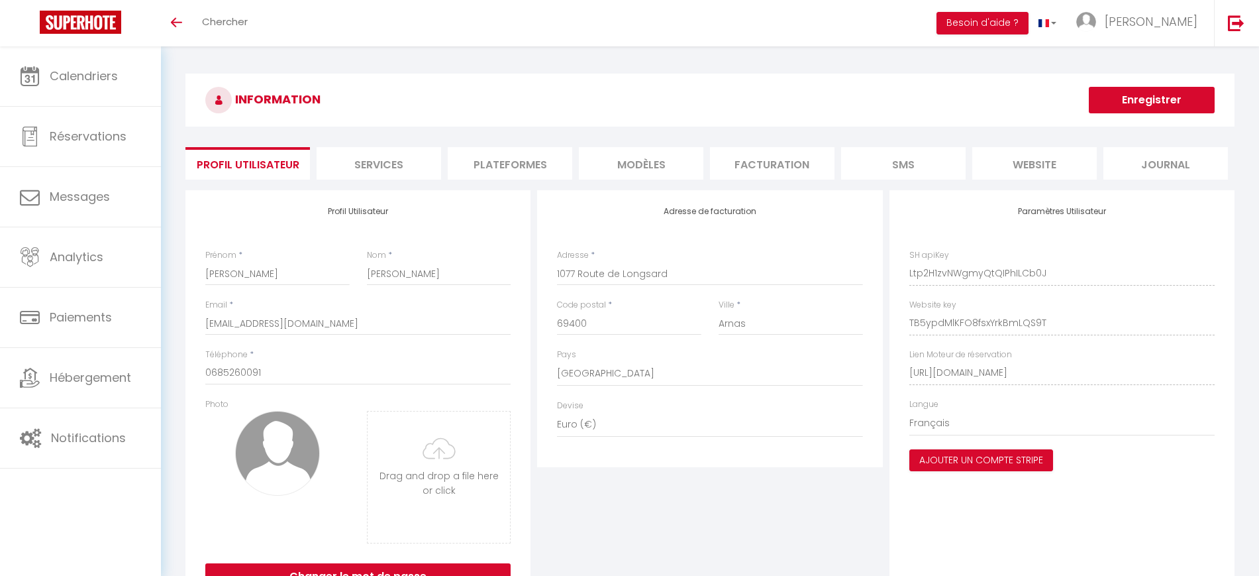
click at [495, 160] on li "Plateformes" at bounding box center [510, 163] width 125 height 32
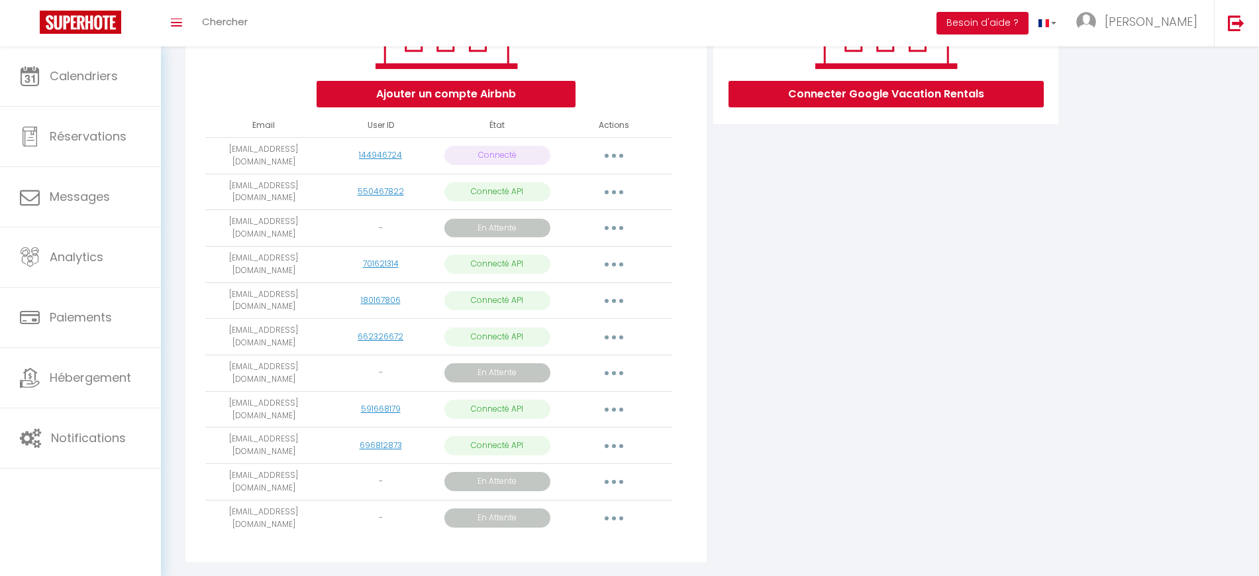
scroll to position [262, 0]
